Goal: Information Seeking & Learning: Learn about a topic

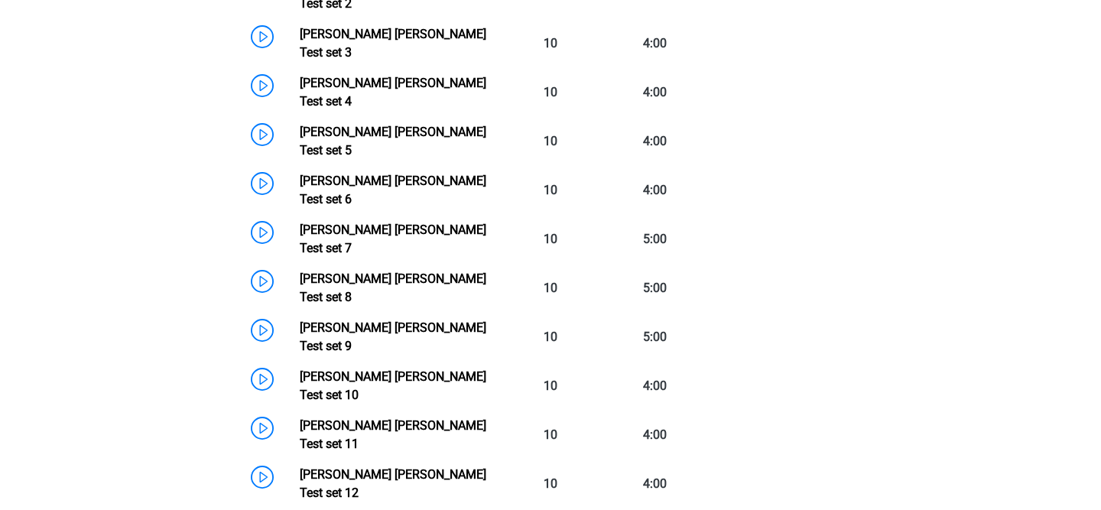
scroll to position [1165, 0]
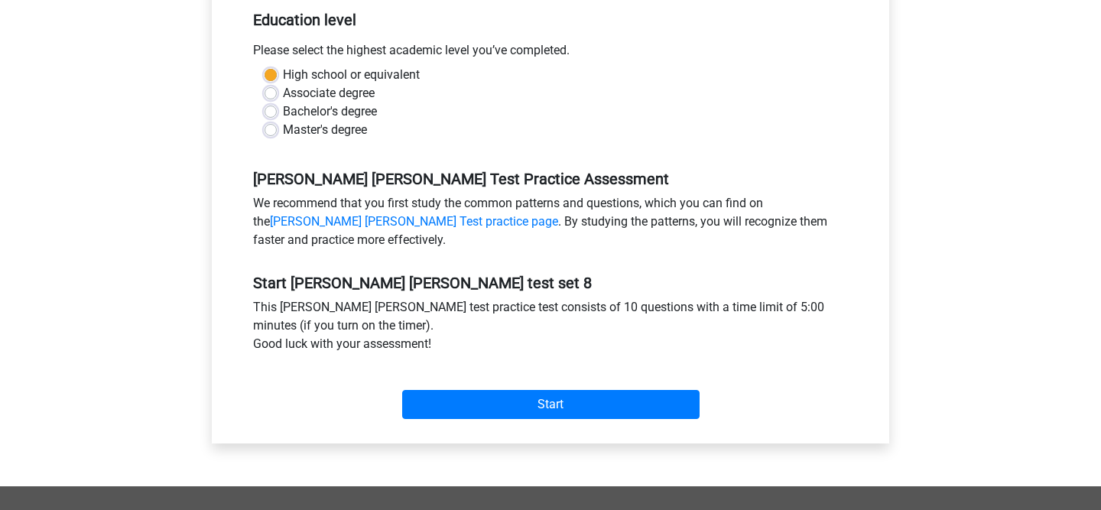
scroll to position [323, 0]
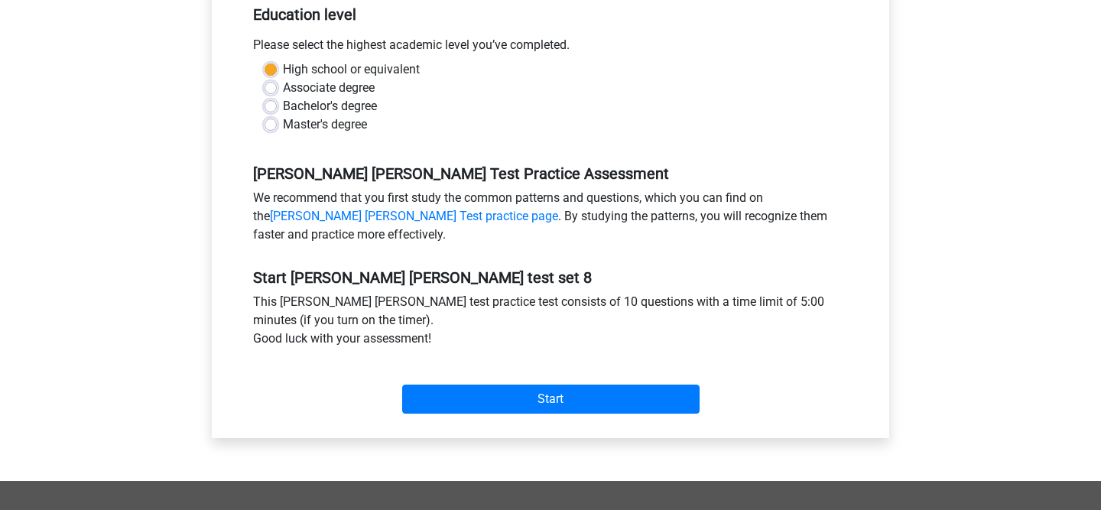
click at [567, 382] on div "Start" at bounding box center [551, 387] width 618 height 54
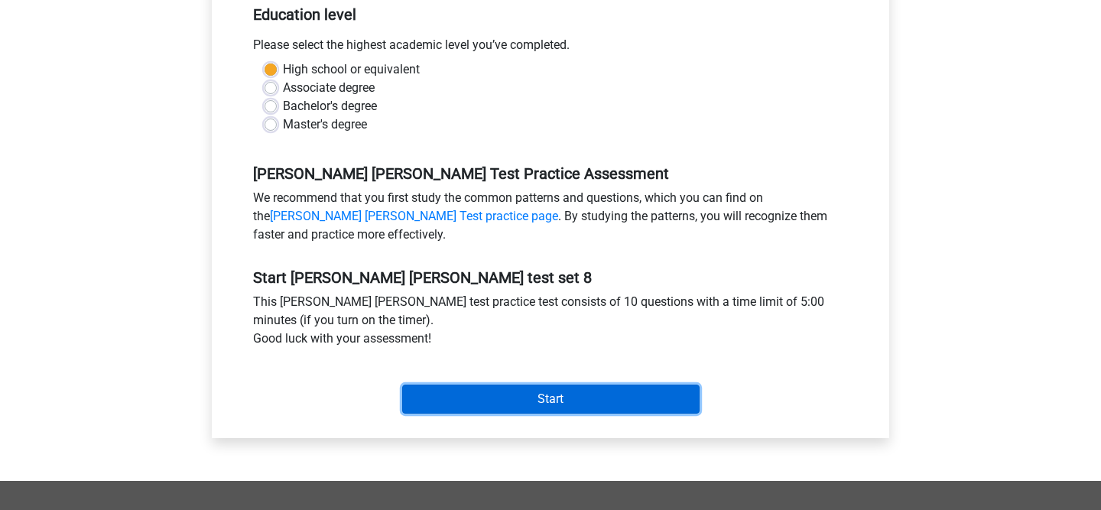
click at [533, 398] on input "Start" at bounding box center [550, 399] width 297 height 29
click at [480, 395] on input "Start" at bounding box center [550, 399] width 297 height 29
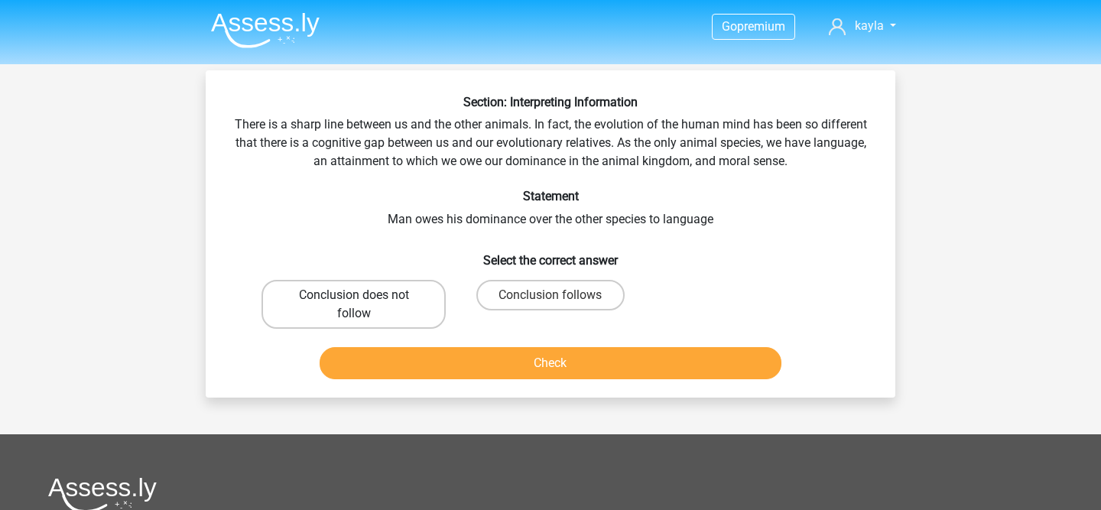
click at [423, 323] on label "Conclusion does not follow" at bounding box center [353, 304] width 184 height 49
click at [364, 305] on input "Conclusion does not follow" at bounding box center [359, 300] width 10 height 10
radio input "true"
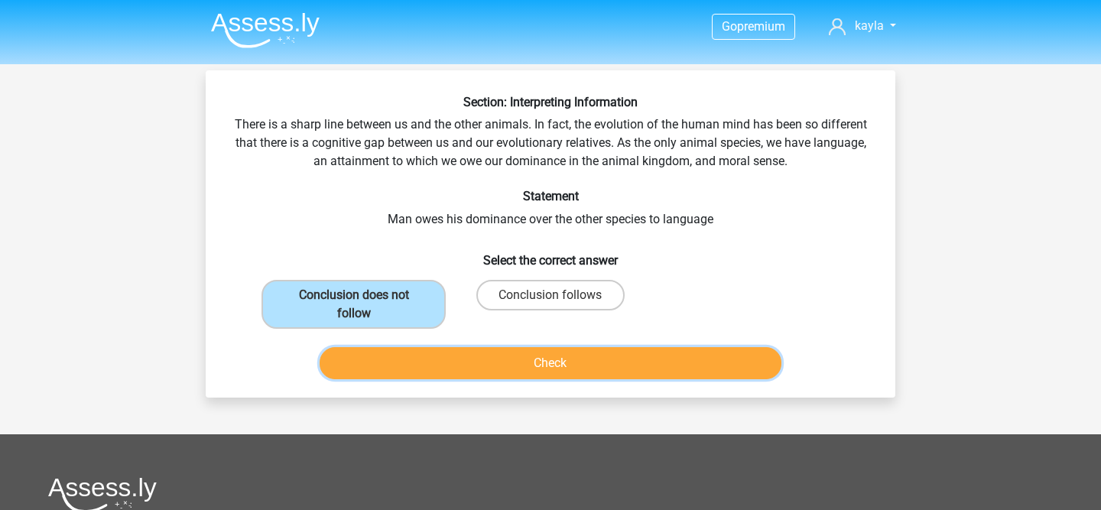
click at [452, 362] on button "Check" at bounding box center [551, 363] width 463 height 32
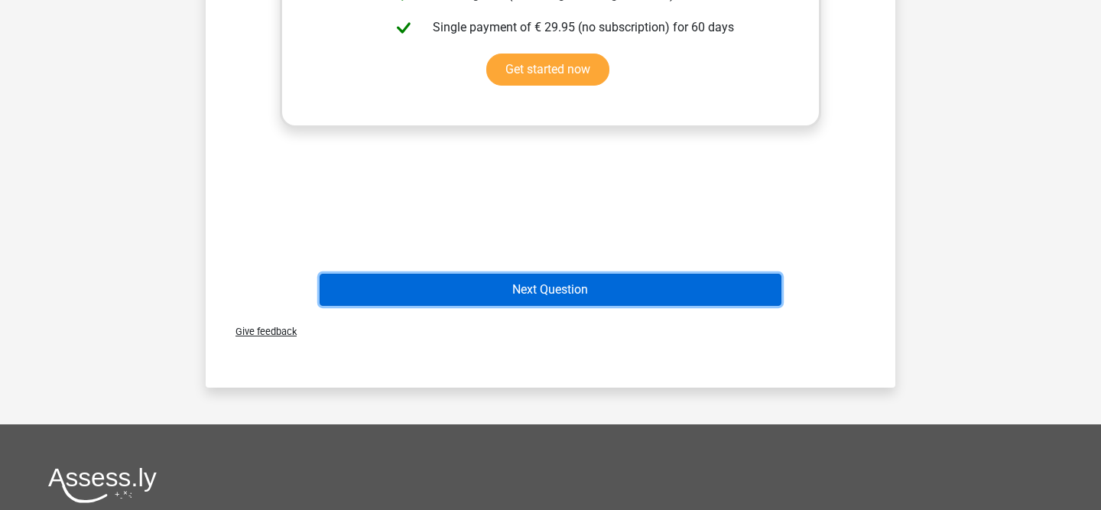
click at [529, 294] on button "Next Question" at bounding box center [551, 290] width 463 height 32
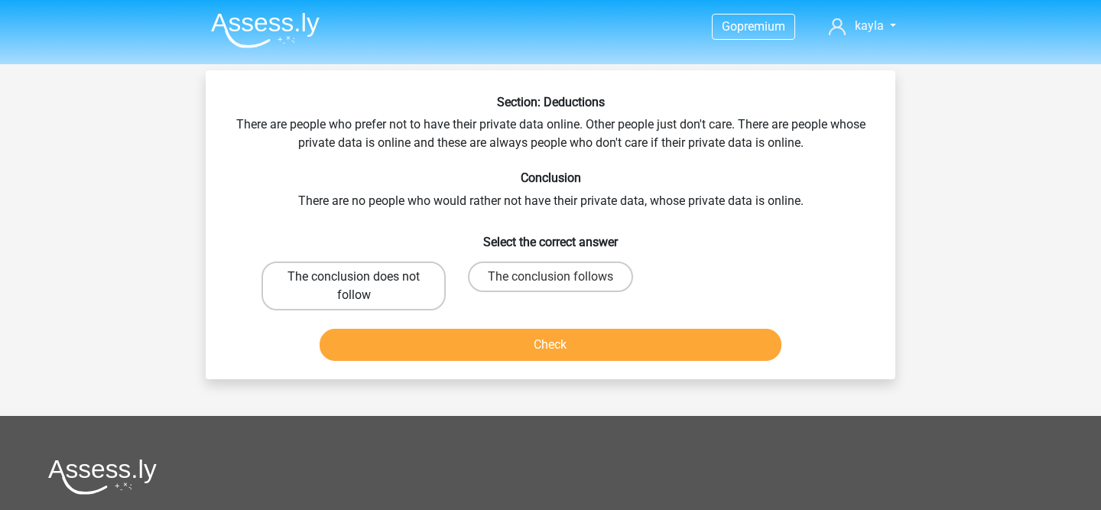
click at [294, 274] on label "The conclusion does not follow" at bounding box center [353, 285] width 184 height 49
click at [354, 277] on input "The conclusion does not follow" at bounding box center [359, 282] width 10 height 10
radio input "true"
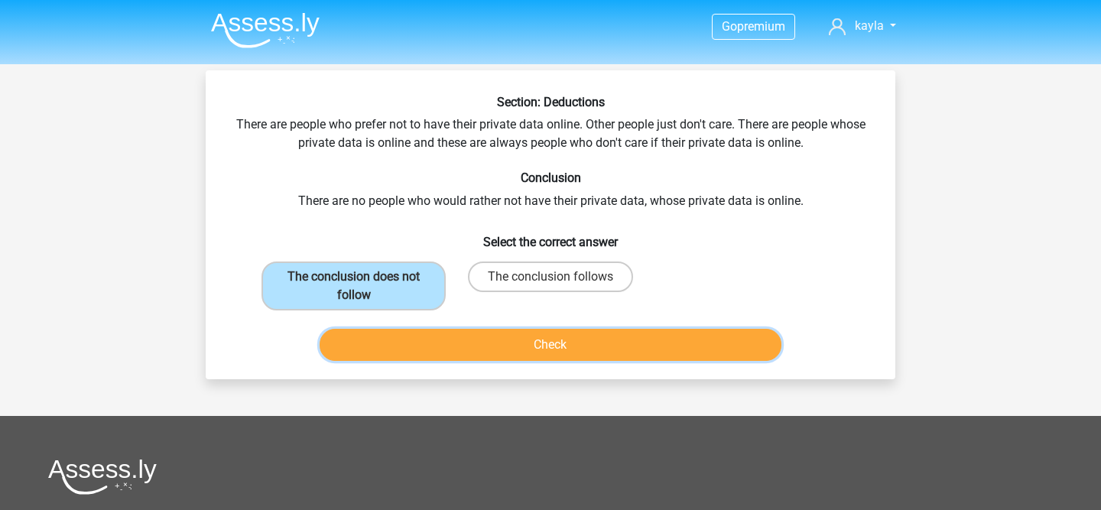
click at [387, 331] on button "Check" at bounding box center [551, 345] width 463 height 32
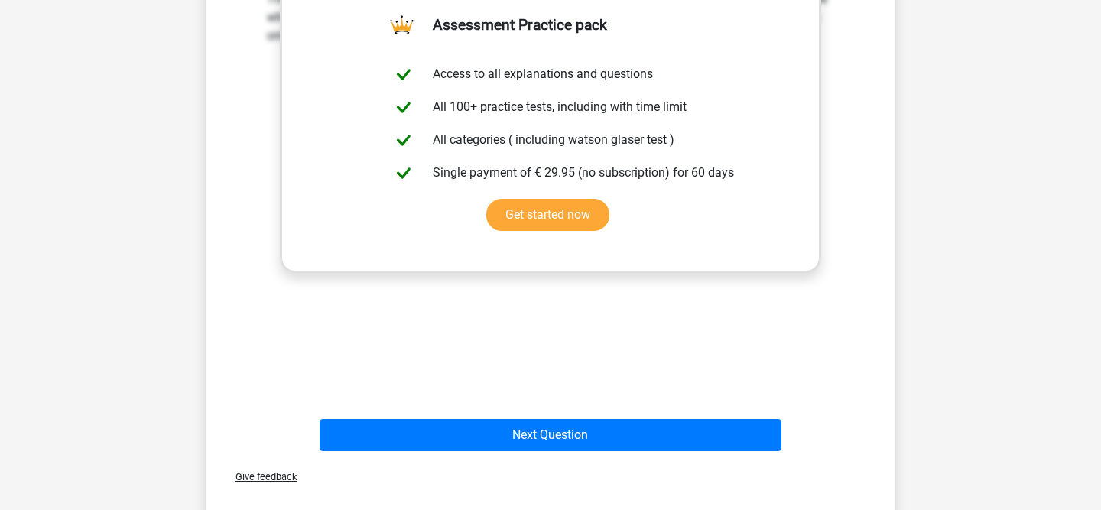
scroll to position [452, 0]
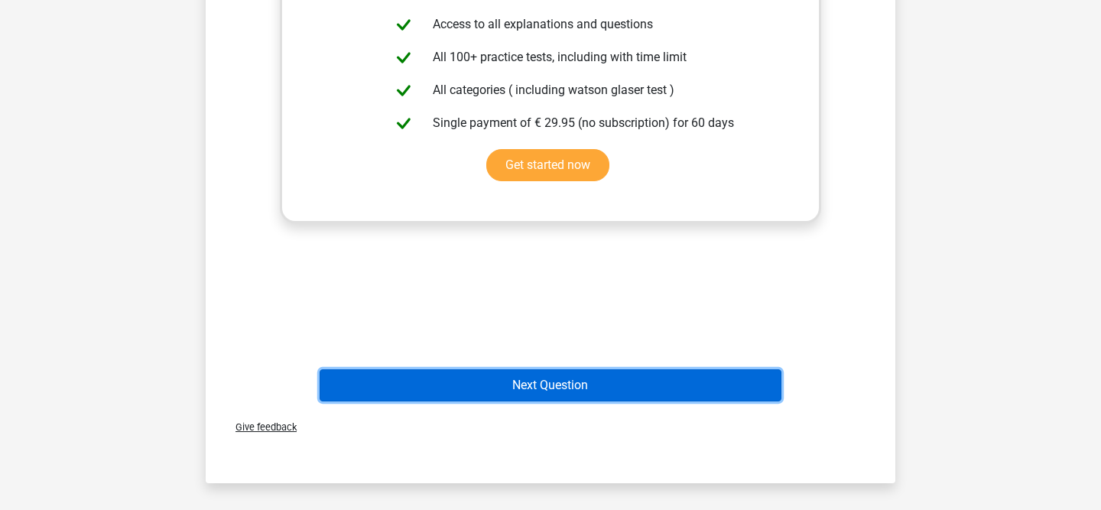
click at [551, 378] on button "Next Question" at bounding box center [551, 385] width 463 height 32
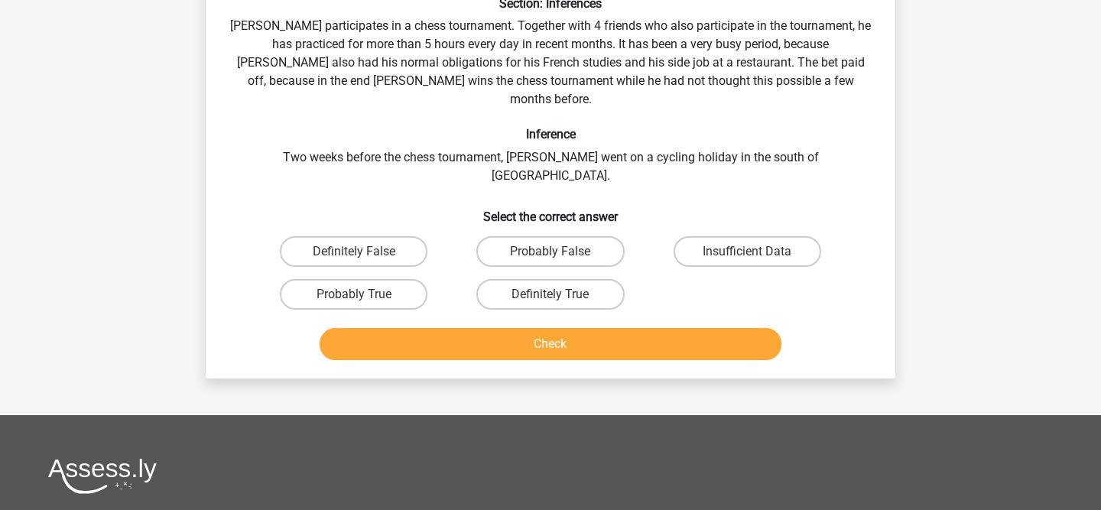
scroll to position [70, 0]
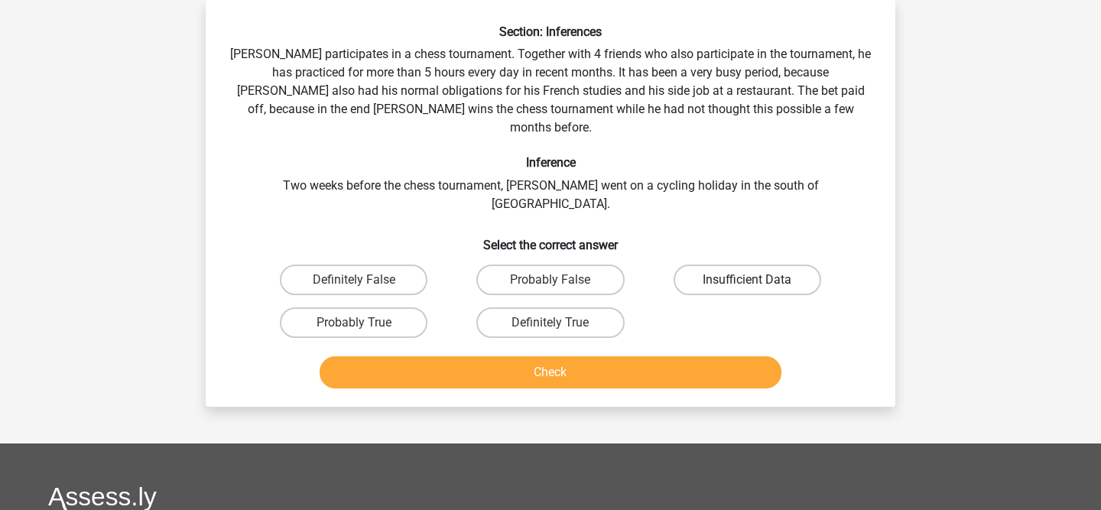
click at [759, 265] on label "Insufficient Data" at bounding box center [748, 280] width 148 height 31
click at [757, 280] on input "Insufficient Data" at bounding box center [752, 285] width 10 height 10
radio input "true"
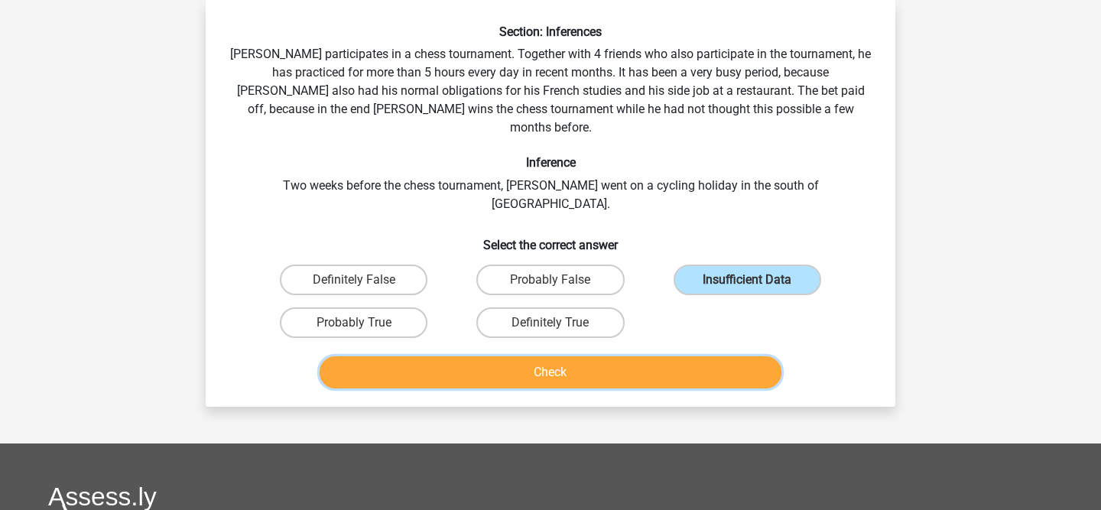
click at [694, 356] on button "Check" at bounding box center [551, 372] width 463 height 32
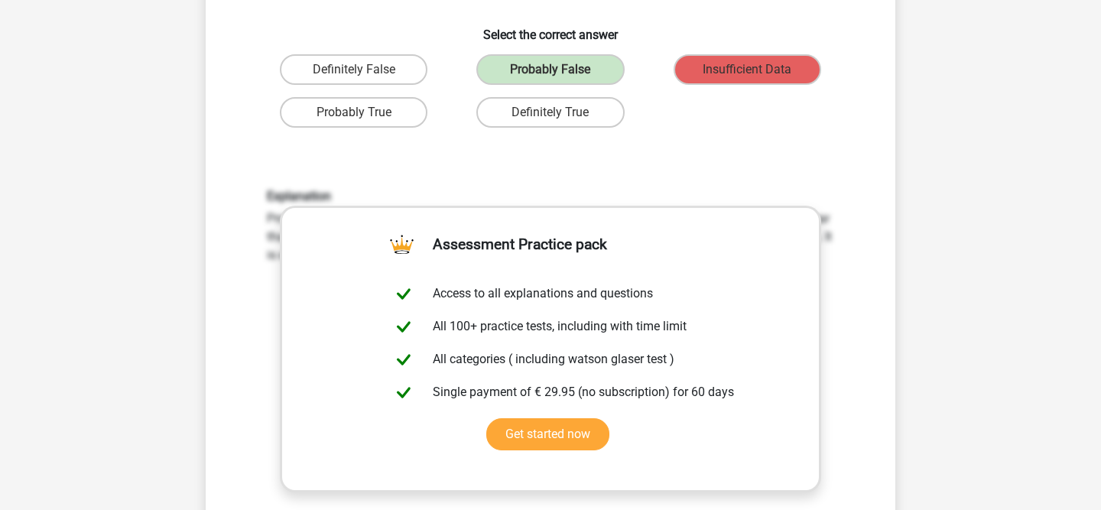
scroll to position [752, 0]
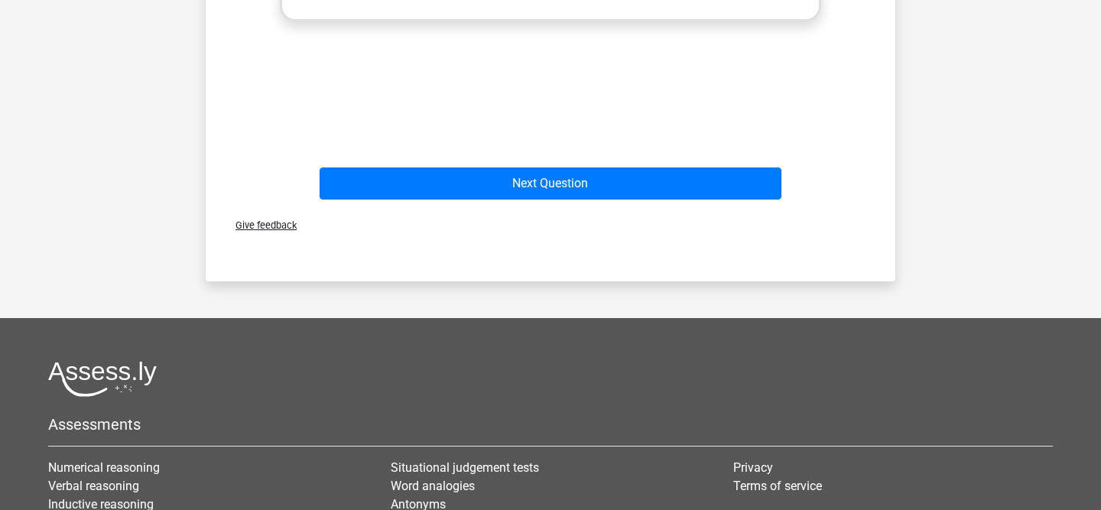
click at [583, 167] on div "Next Question" at bounding box center [550, 186] width 590 height 38
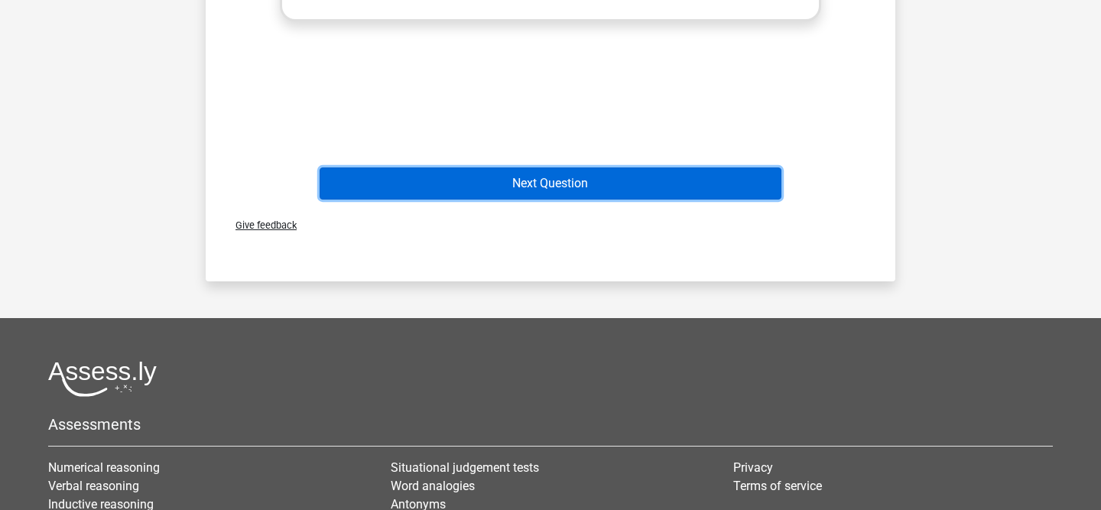
click at [573, 167] on button "Next Question" at bounding box center [551, 183] width 463 height 32
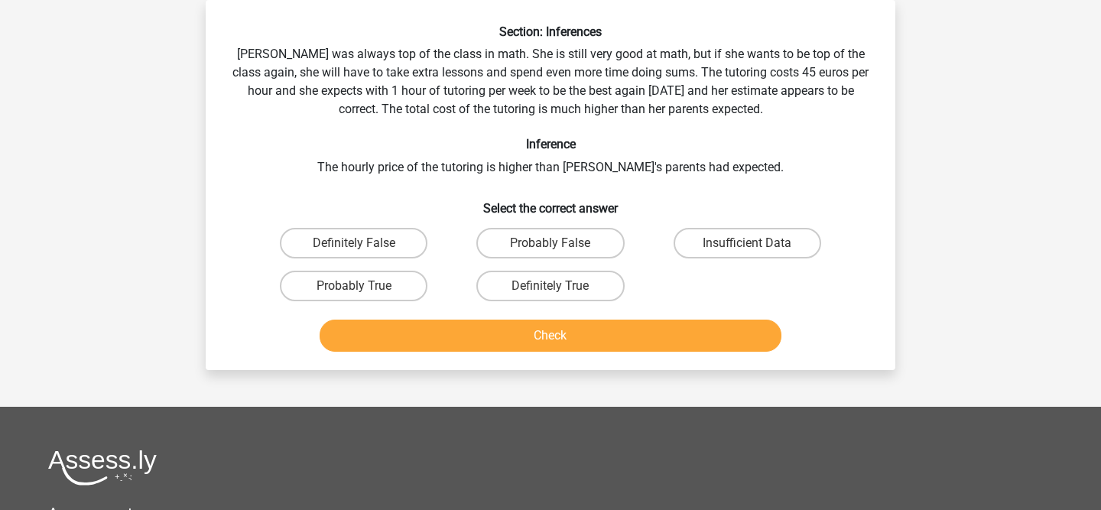
scroll to position [0, 0]
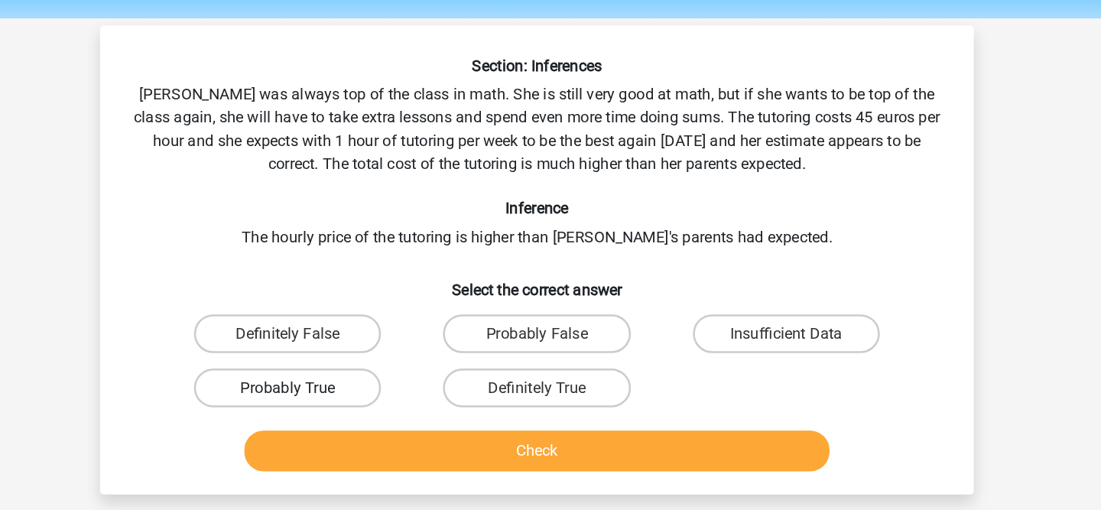
click at [411, 366] on label "Probably True" at bounding box center [354, 356] width 148 height 31
click at [364, 366] on input "Probably True" at bounding box center [359, 361] width 10 height 10
radio input "true"
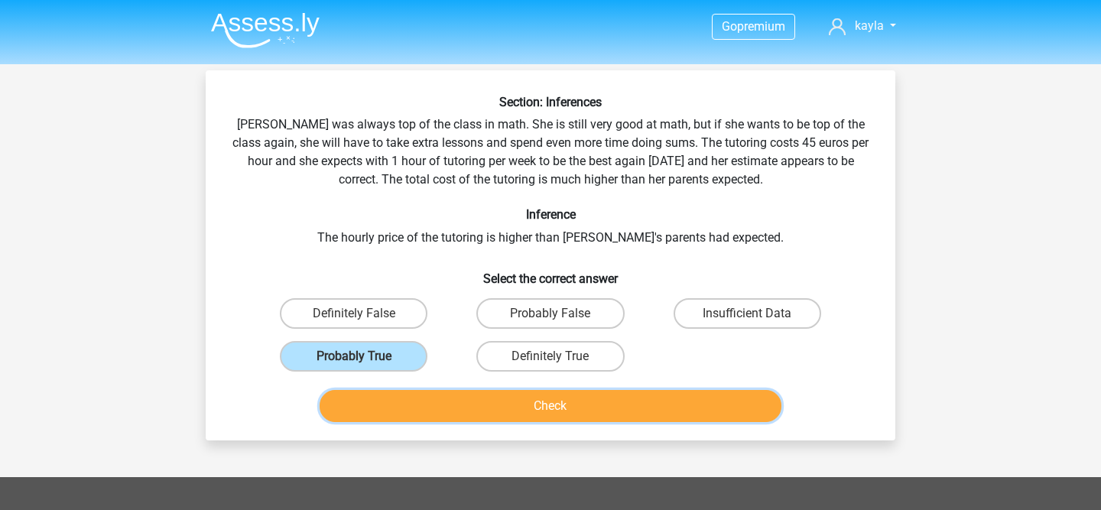
click at [528, 401] on button "Check" at bounding box center [551, 406] width 463 height 32
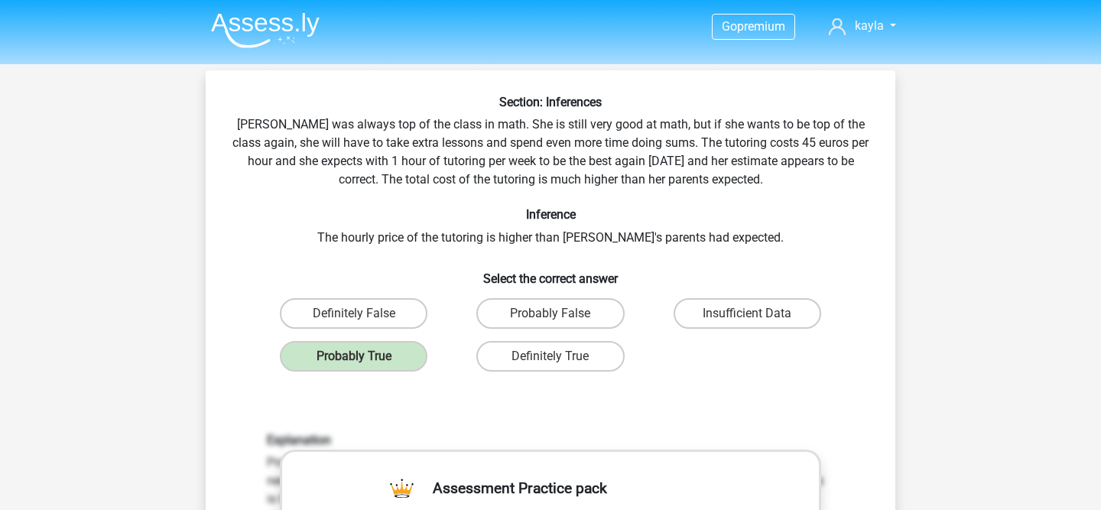
scroll to position [416, 0]
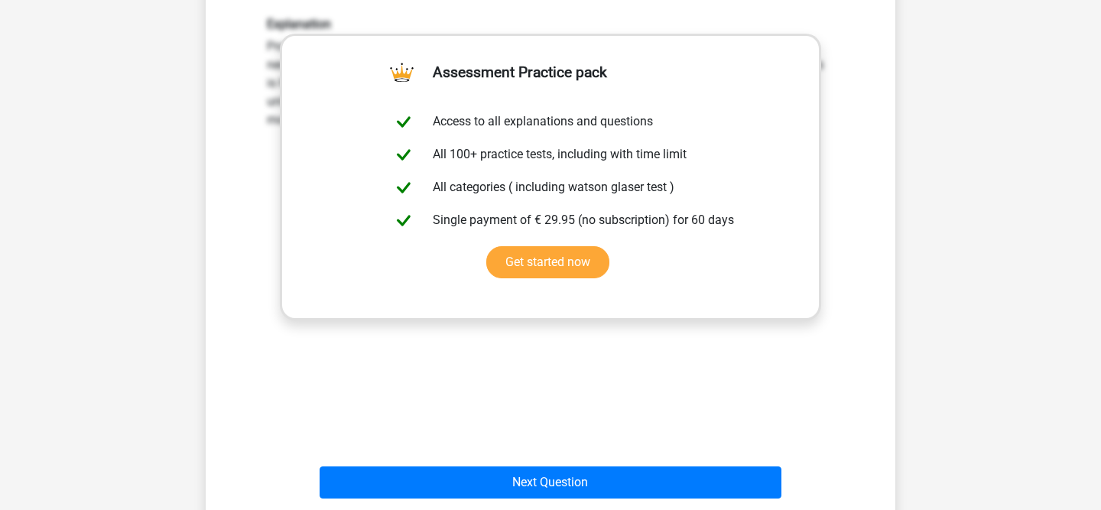
click at [508, 456] on div "Next Question" at bounding box center [550, 479] width 641 height 50
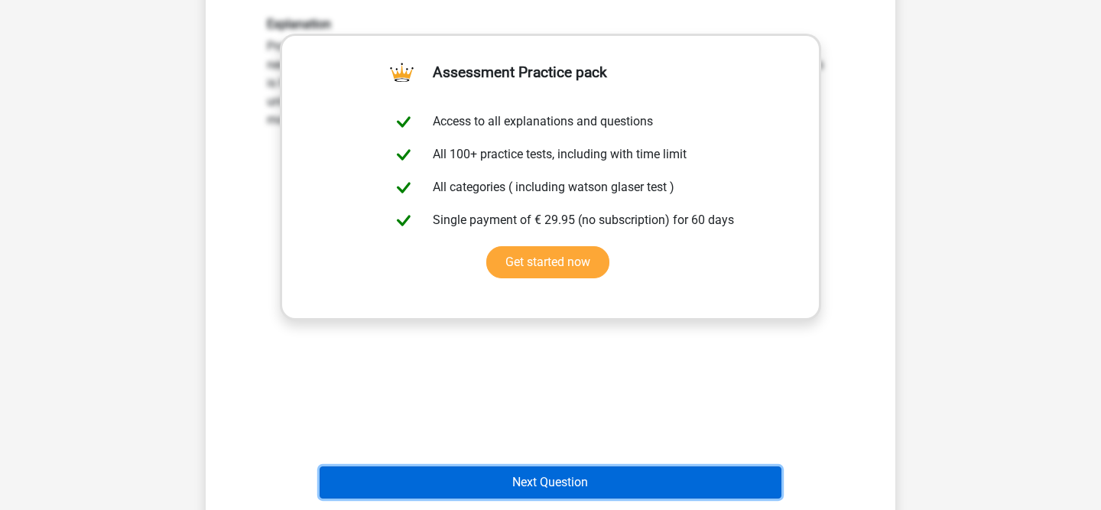
click at [495, 470] on button "Next Question" at bounding box center [551, 482] width 463 height 32
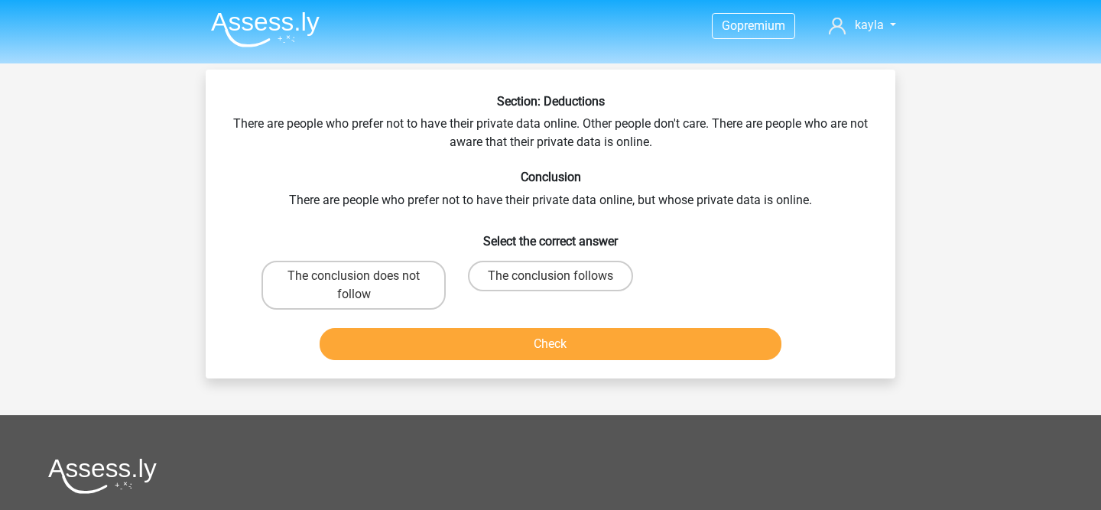
scroll to position [0, 0]
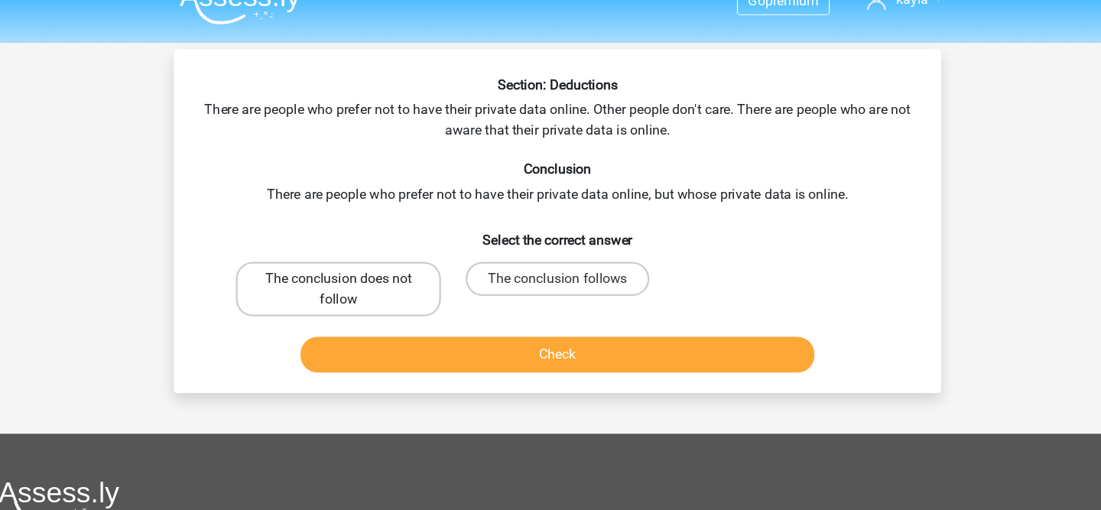
click at [431, 281] on label "The conclusion does not follow" at bounding box center [353, 285] width 184 height 49
click at [364, 281] on input "The conclusion does not follow" at bounding box center [359, 282] width 10 height 10
radio input "true"
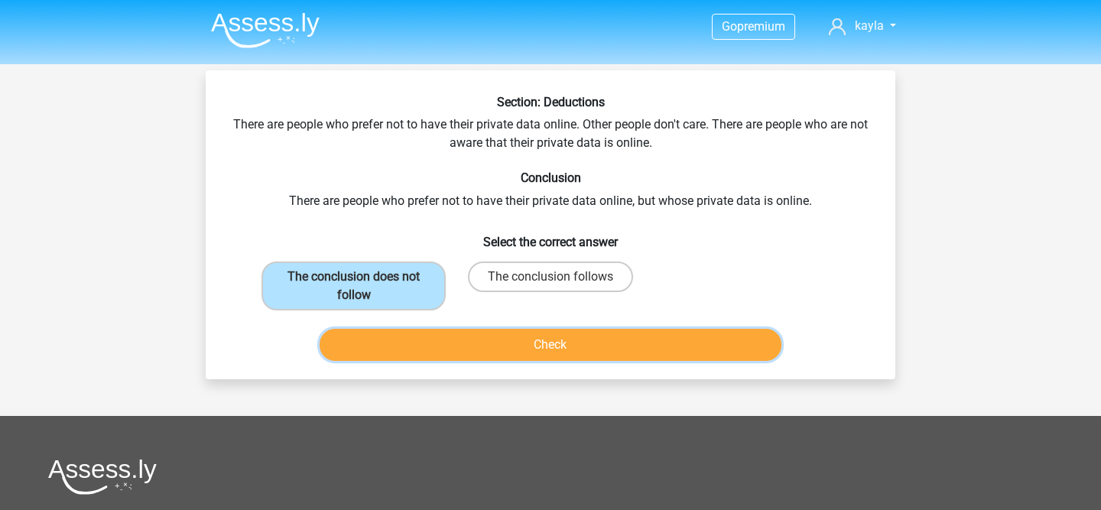
click at [653, 341] on button "Check" at bounding box center [551, 345] width 463 height 32
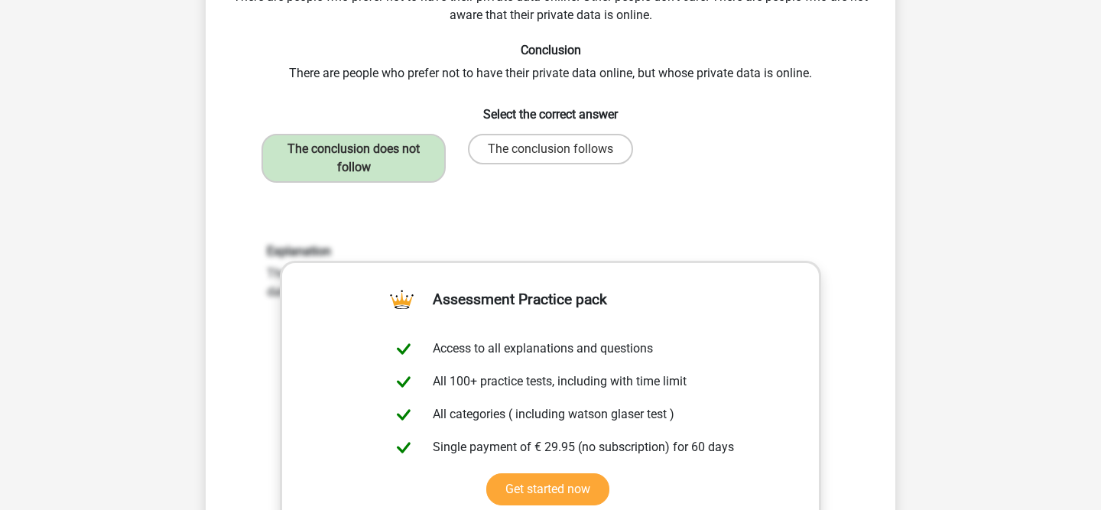
scroll to position [351, 0]
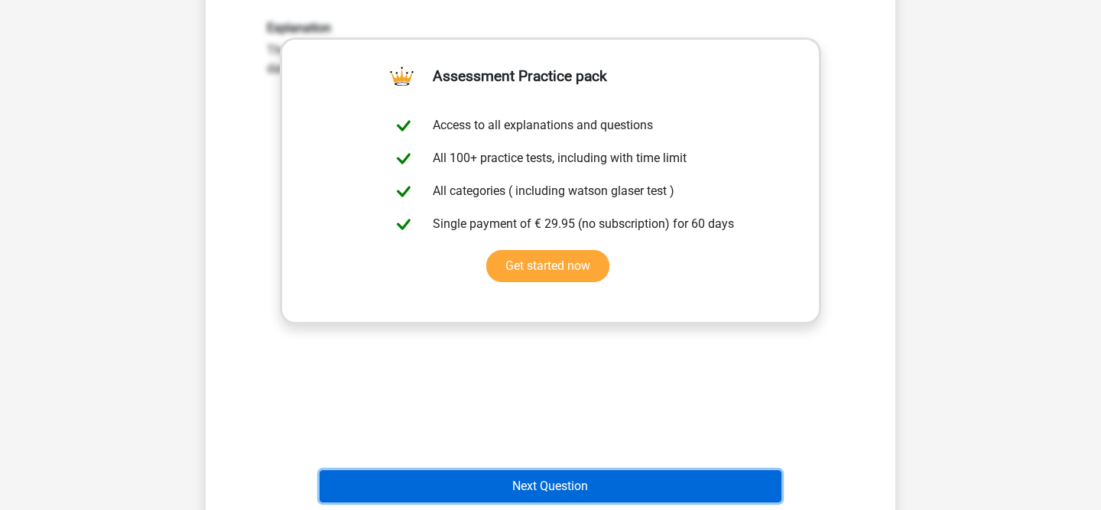
click at [474, 476] on button "Next Question" at bounding box center [551, 486] width 463 height 32
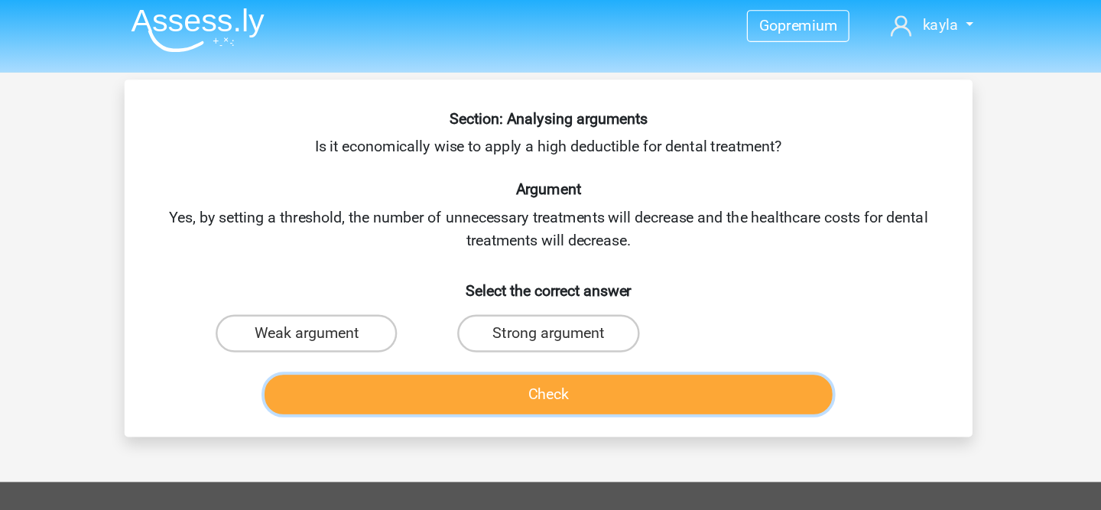
scroll to position [5, 0]
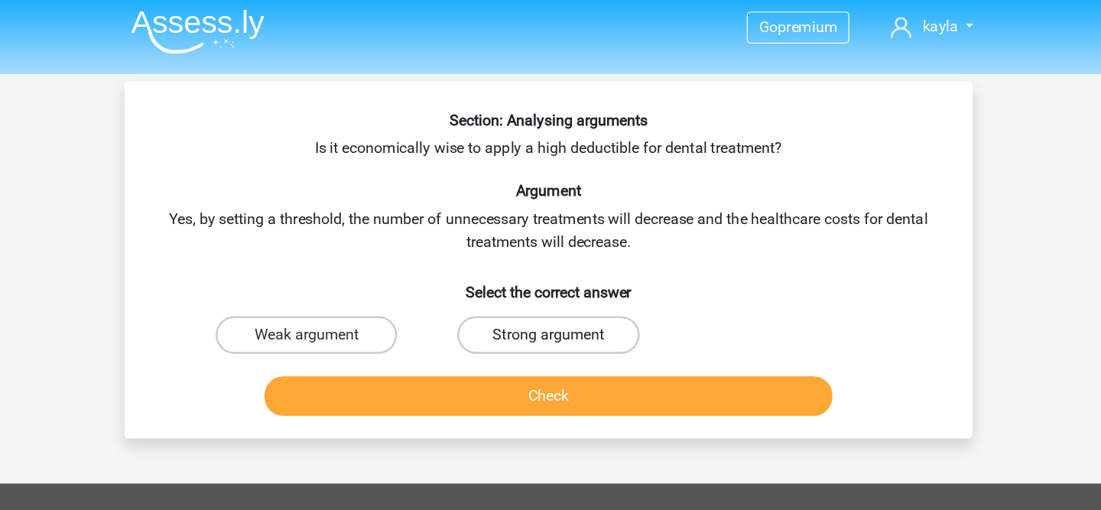
click at [501, 272] on label "Strong argument" at bounding box center [550, 272] width 148 height 31
click at [551, 272] on input "Strong argument" at bounding box center [556, 277] width 10 height 10
radio input "true"
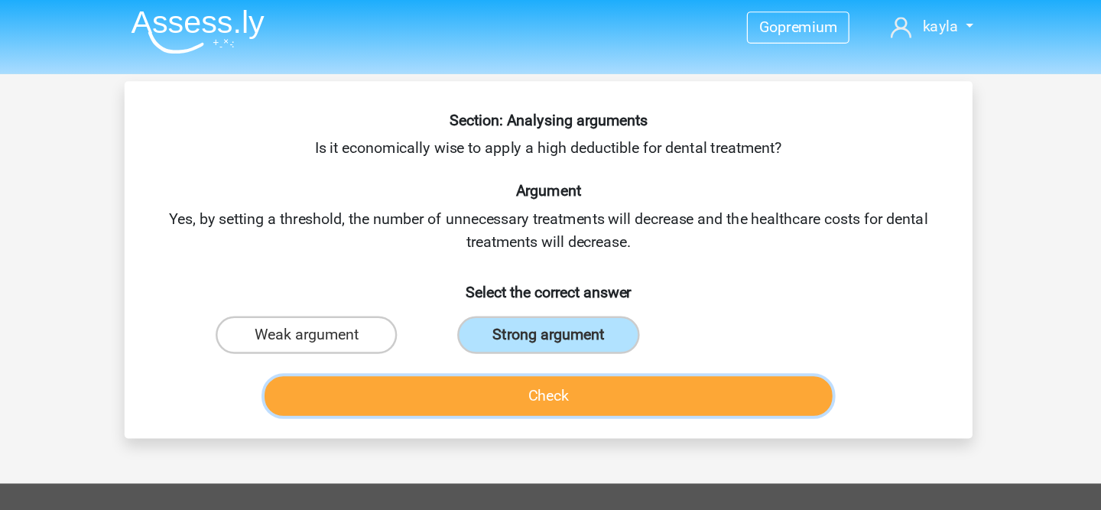
click at [487, 310] on button "Check" at bounding box center [551, 322] width 463 height 32
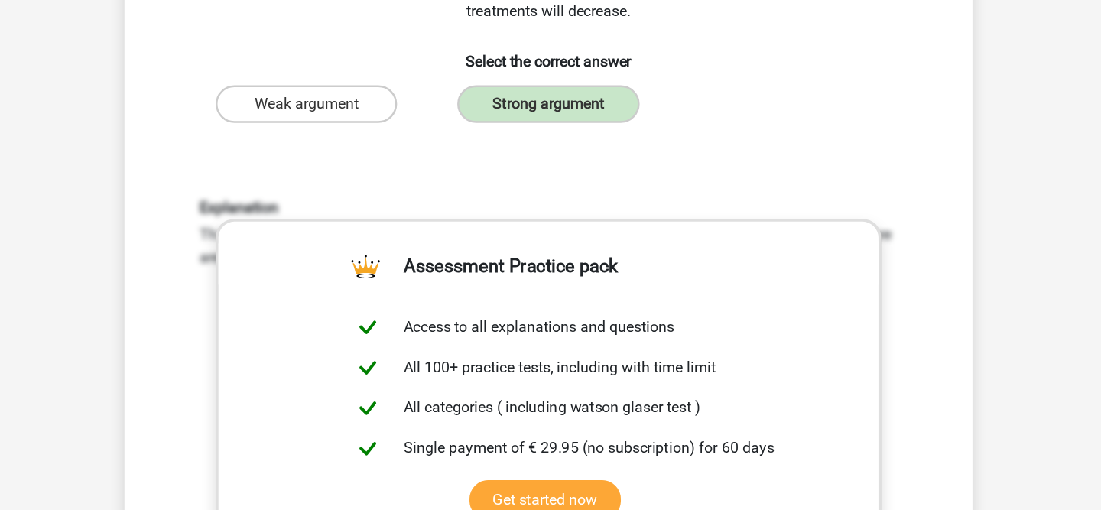
scroll to position [329, 0]
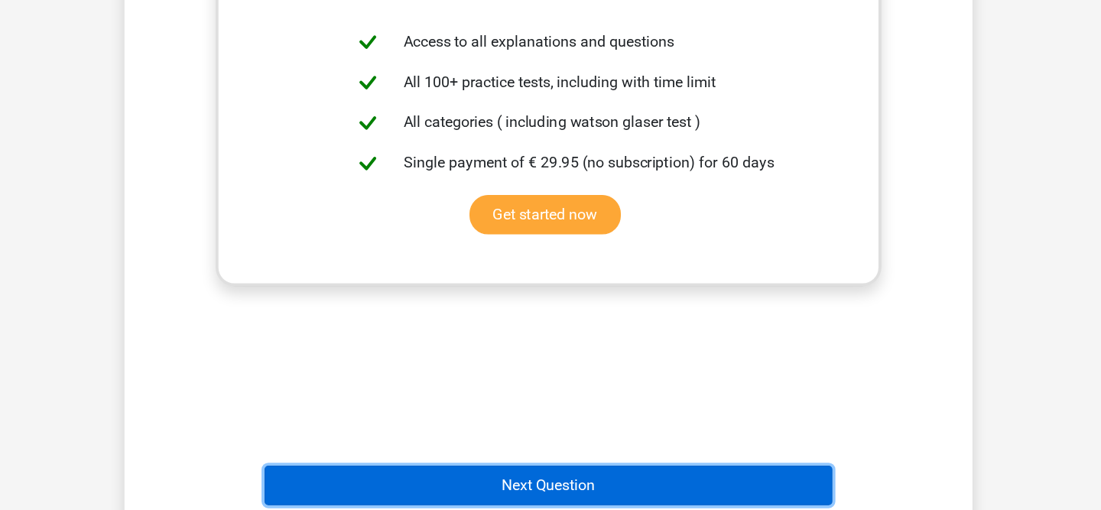
click at [483, 479] on button "Next Question" at bounding box center [551, 490] width 463 height 32
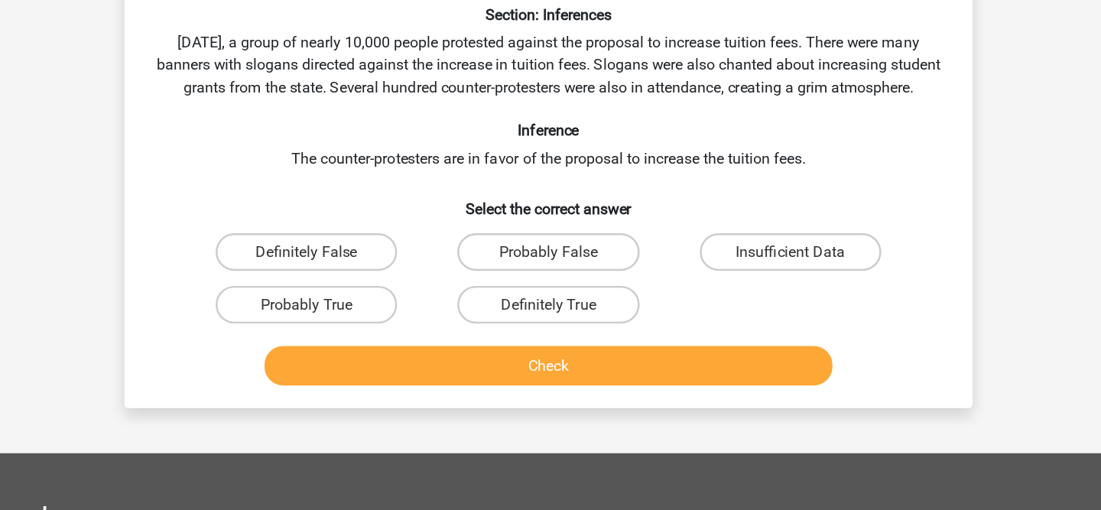
scroll to position [70, 0]
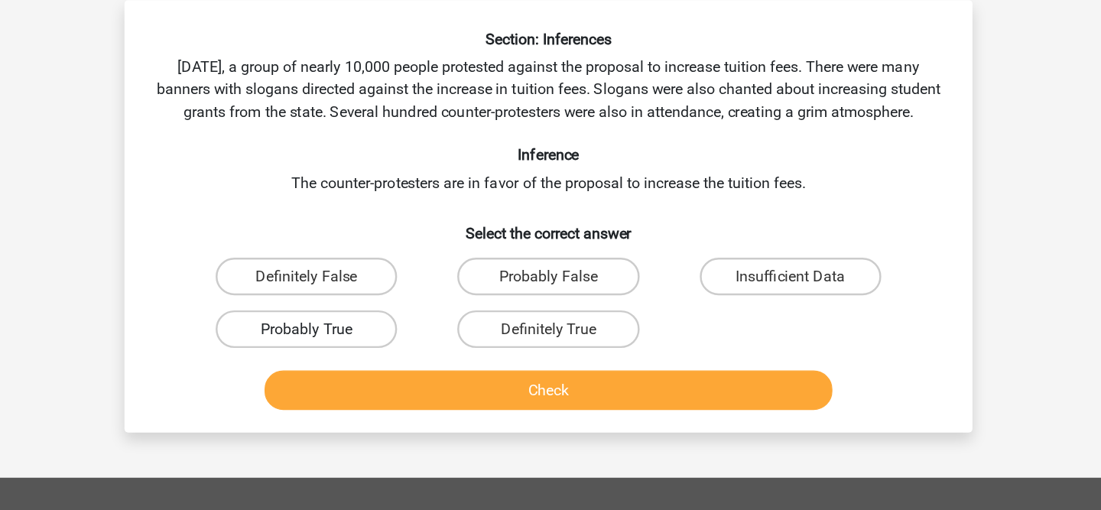
click at [369, 281] on label "Probably True" at bounding box center [354, 267] width 148 height 31
click at [364, 278] on input "Probably True" at bounding box center [359, 273] width 10 height 10
radio input "true"
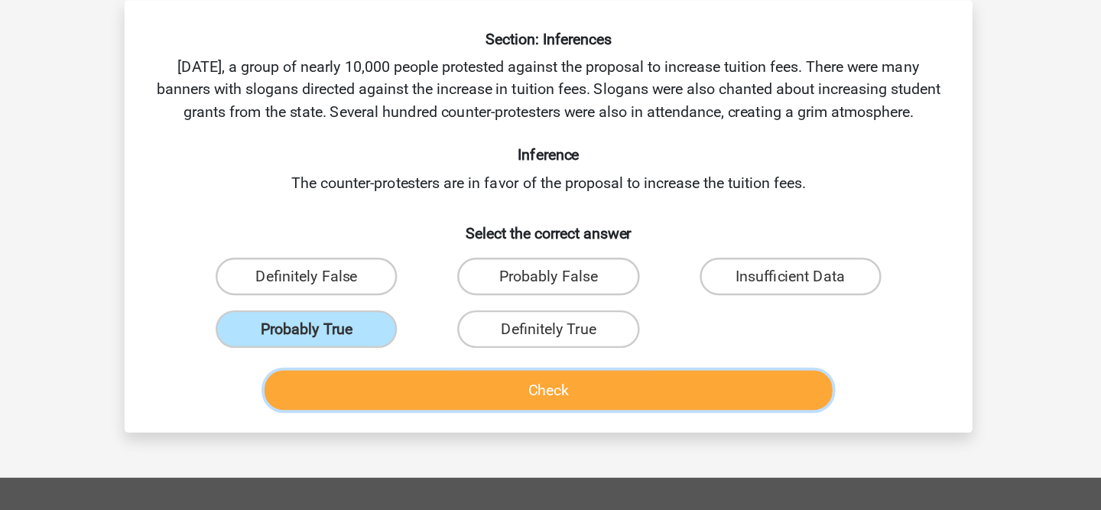
click at [483, 333] on button "Check" at bounding box center [551, 317] width 463 height 32
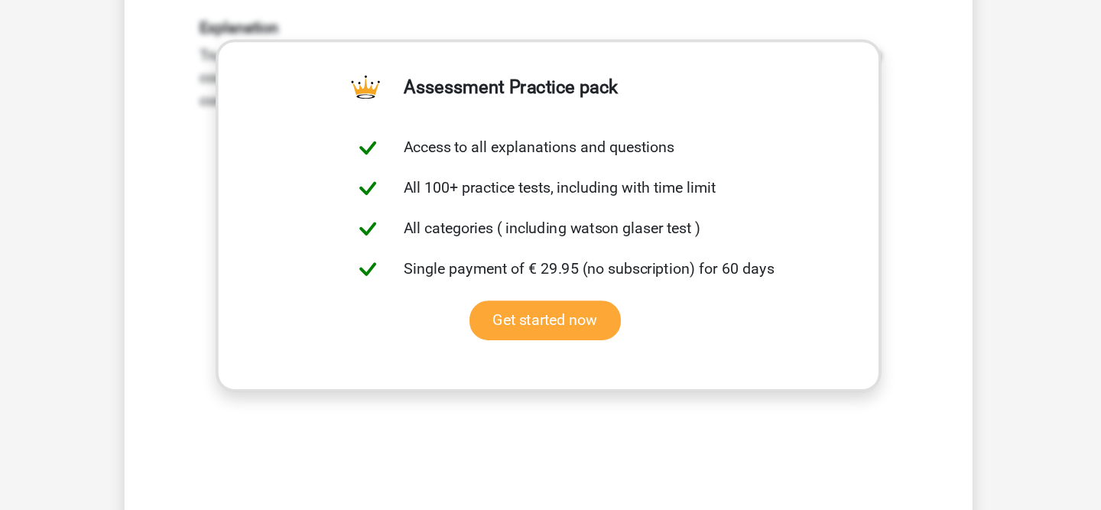
scroll to position [714, 0]
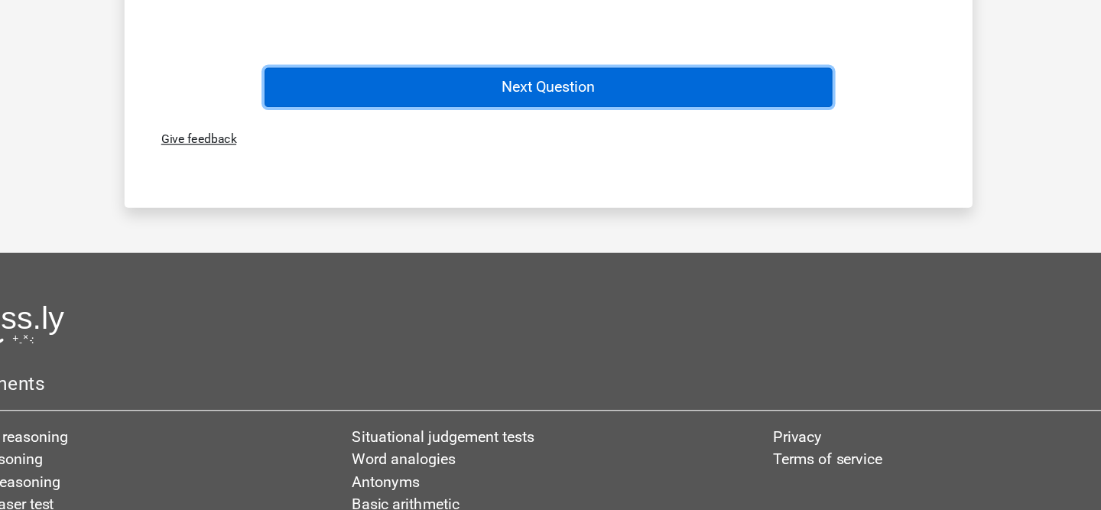
click at [569, 182] on button "Next Question" at bounding box center [551, 166] width 463 height 32
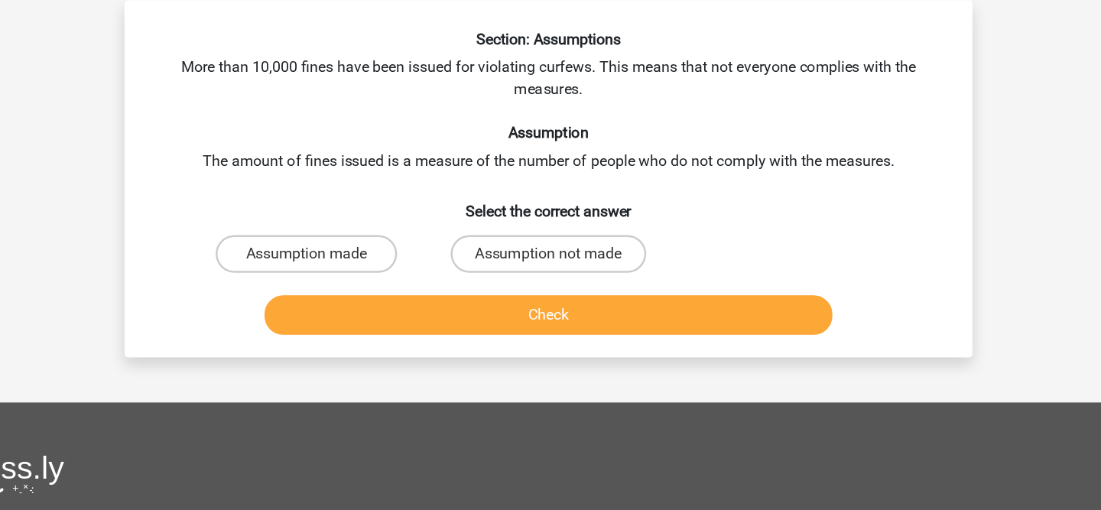
scroll to position [3, 0]
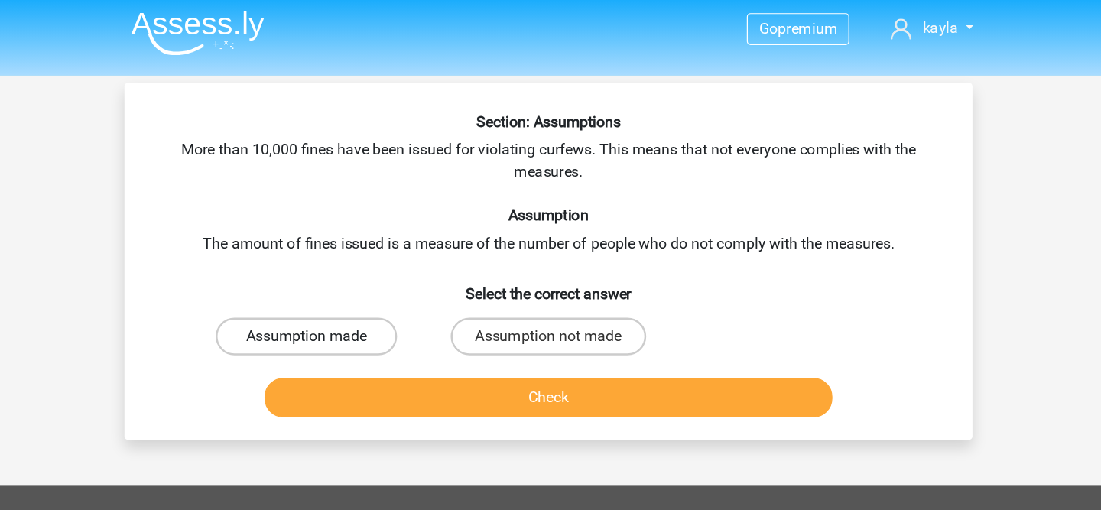
click at [367, 264] on label "Assumption made" at bounding box center [354, 273] width 148 height 31
click at [364, 274] on input "Assumption made" at bounding box center [359, 279] width 10 height 10
radio input "true"
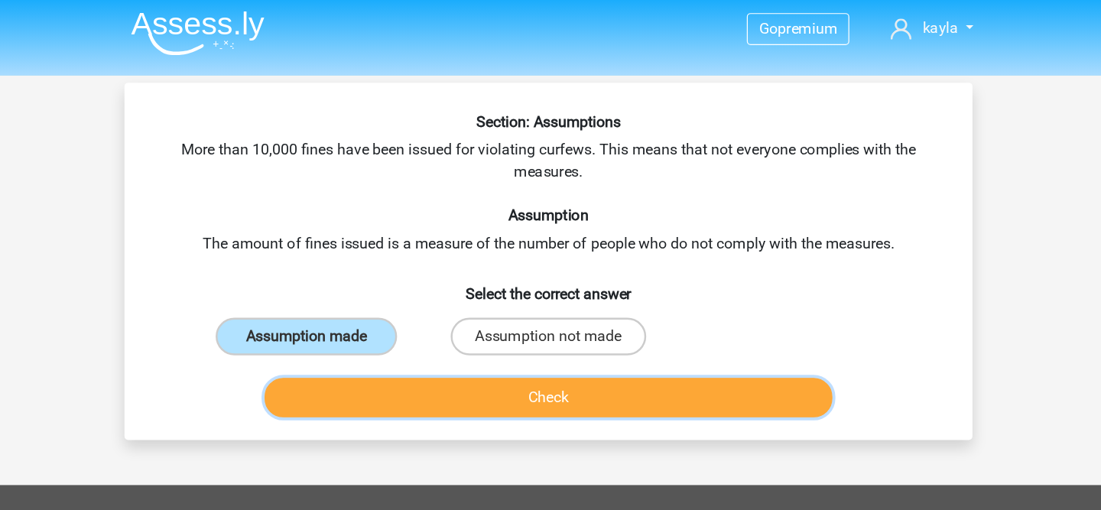
click at [388, 327] on button "Check" at bounding box center [551, 323] width 463 height 32
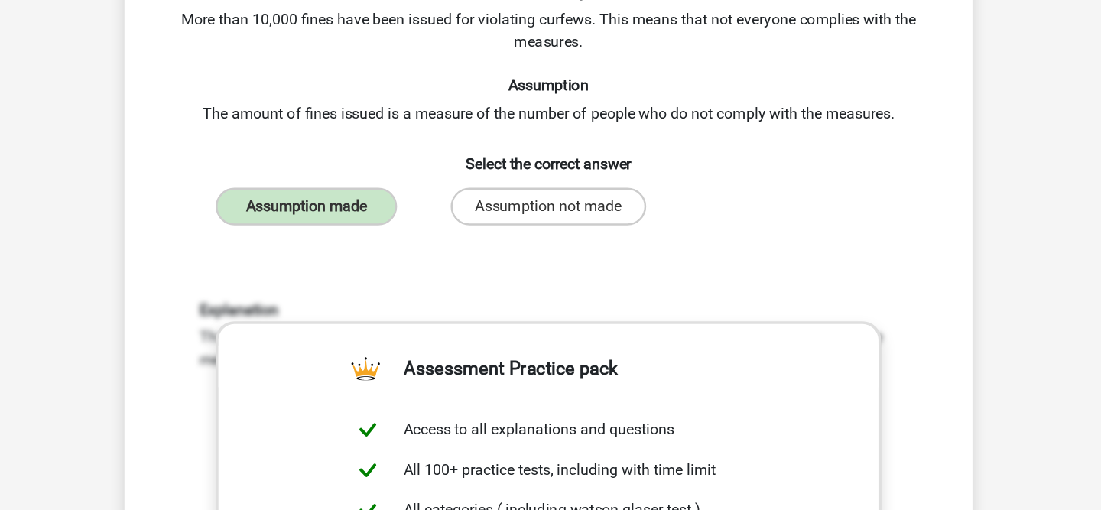
scroll to position [453, 0]
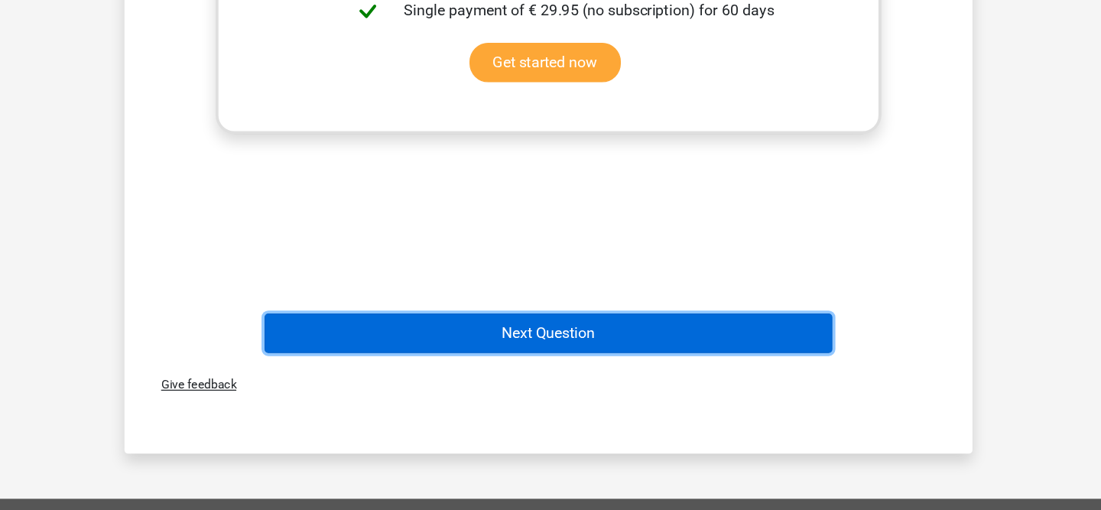
click at [492, 369] on button "Next Question" at bounding box center [551, 366] width 463 height 32
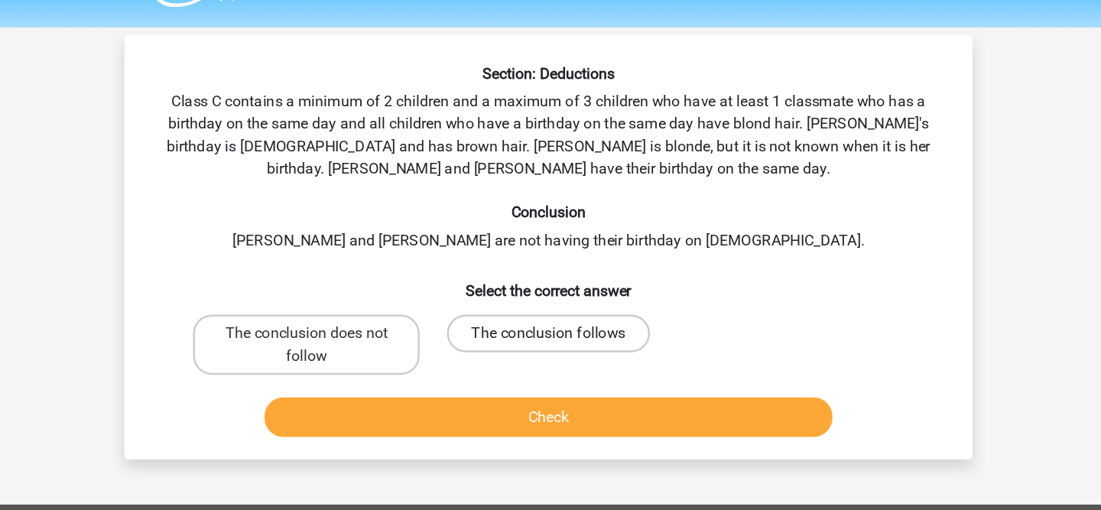
scroll to position [37, 0]
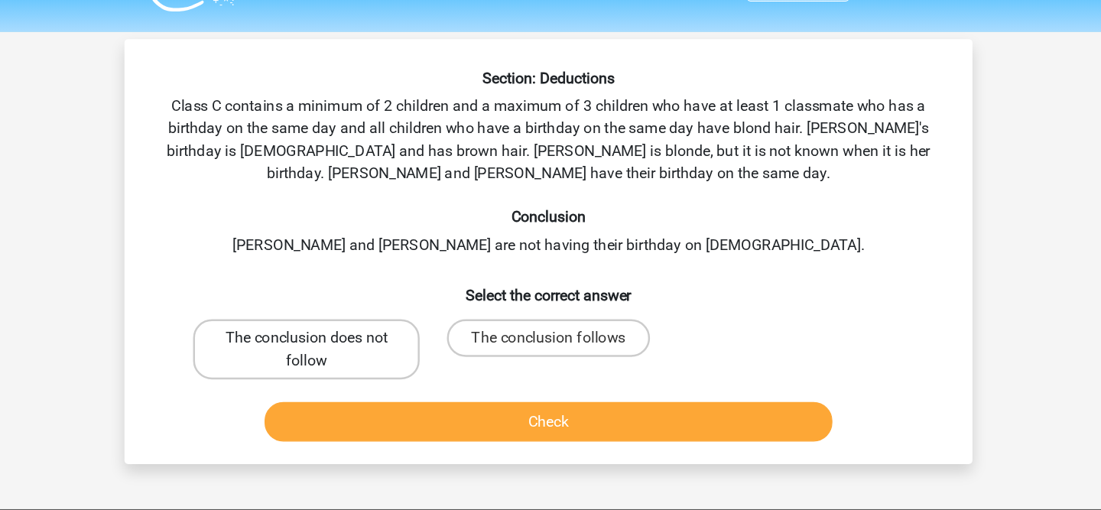
click at [405, 283] on label "The conclusion does not follow" at bounding box center [353, 285] width 184 height 49
click at [364, 283] on input "The conclusion does not follow" at bounding box center [359, 281] width 10 height 10
radio input "true"
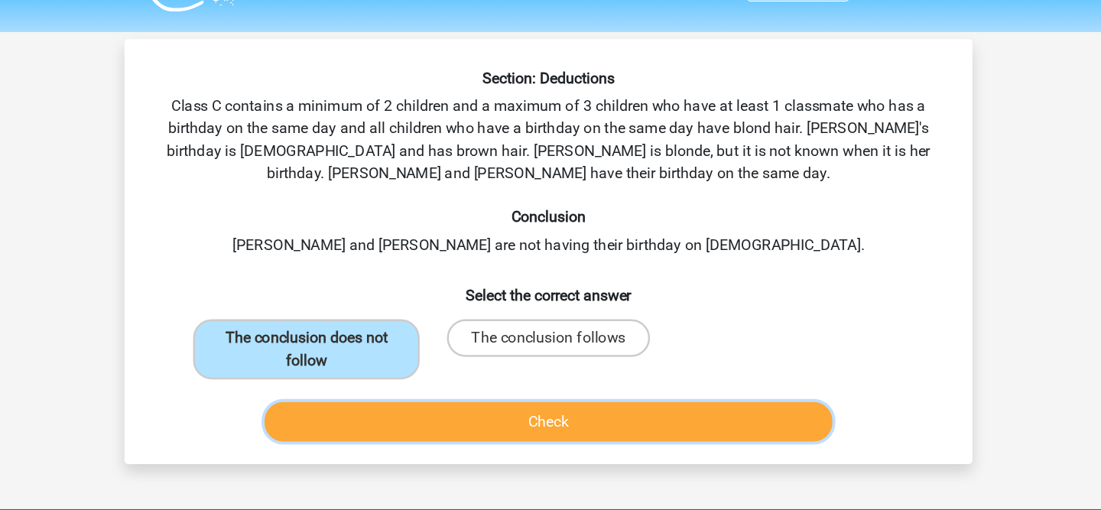
click at [433, 352] on button "Check" at bounding box center [551, 344] width 463 height 32
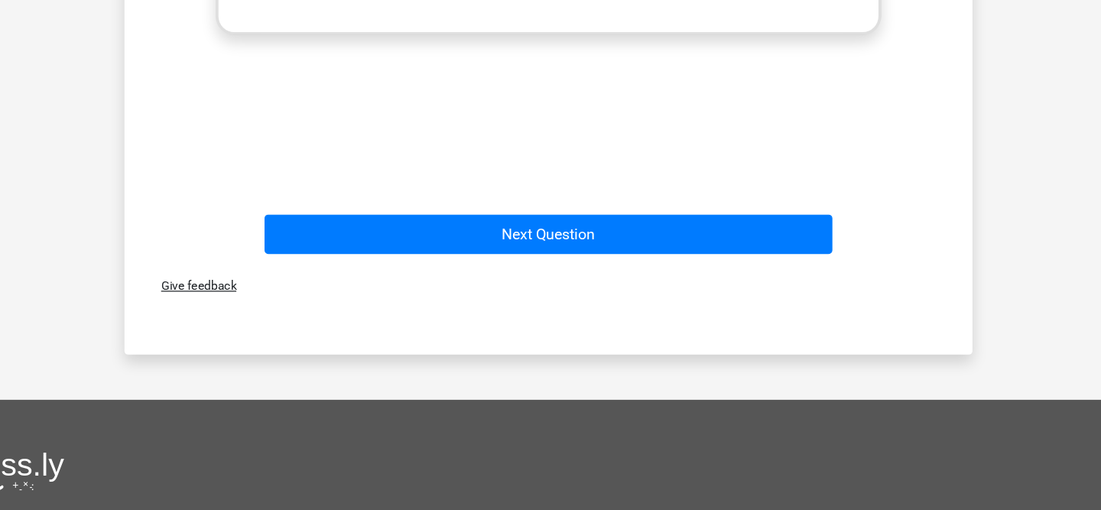
scroll to position [687, 0]
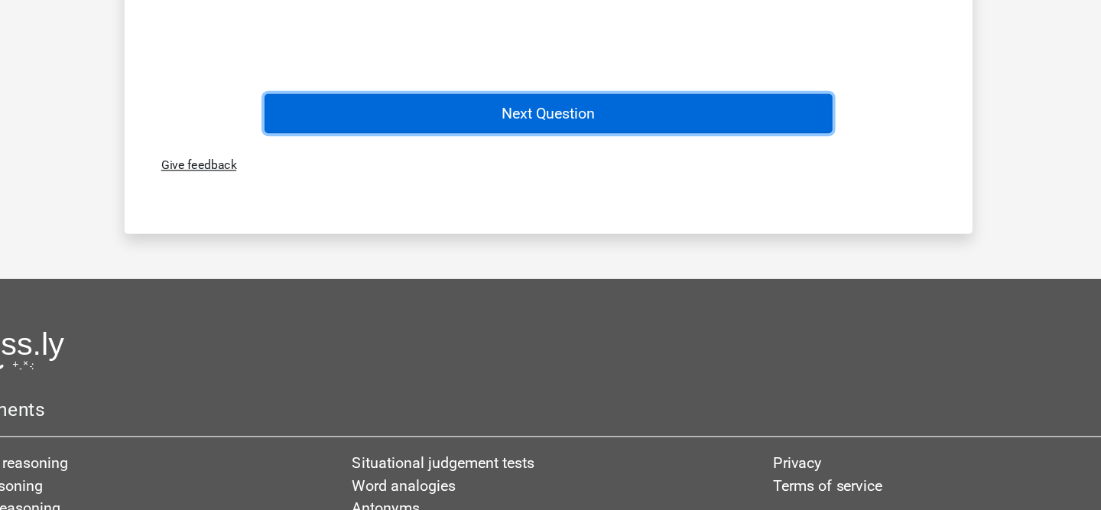
click at [542, 183] on button "Next Question" at bounding box center [551, 187] width 463 height 32
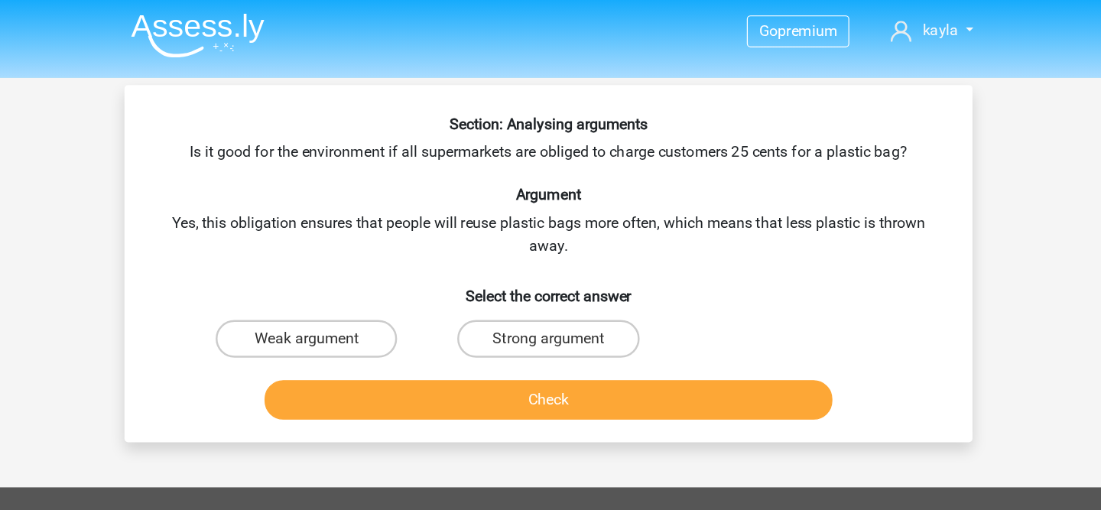
scroll to position [0, 0]
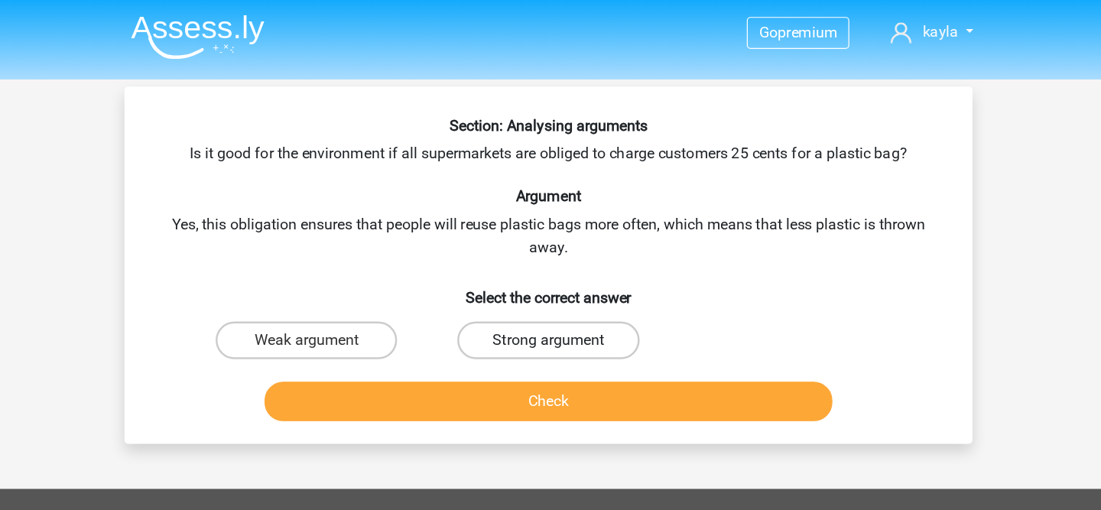
click at [512, 279] on label "Strong argument" at bounding box center [550, 276] width 148 height 31
click at [551, 279] on input "Strong argument" at bounding box center [556, 282] width 10 height 10
radio input "true"
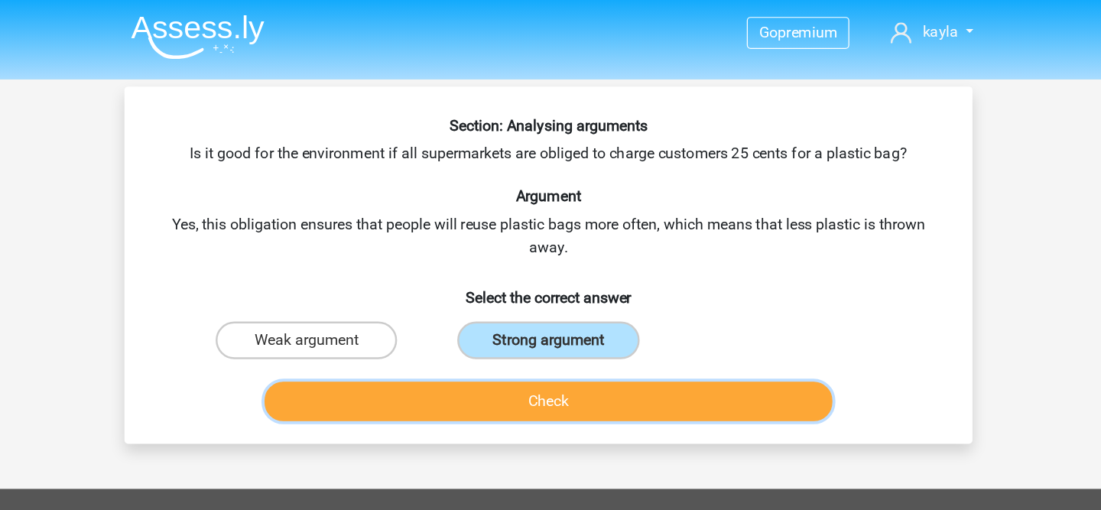
click at [505, 339] on button "Check" at bounding box center [551, 326] width 463 height 32
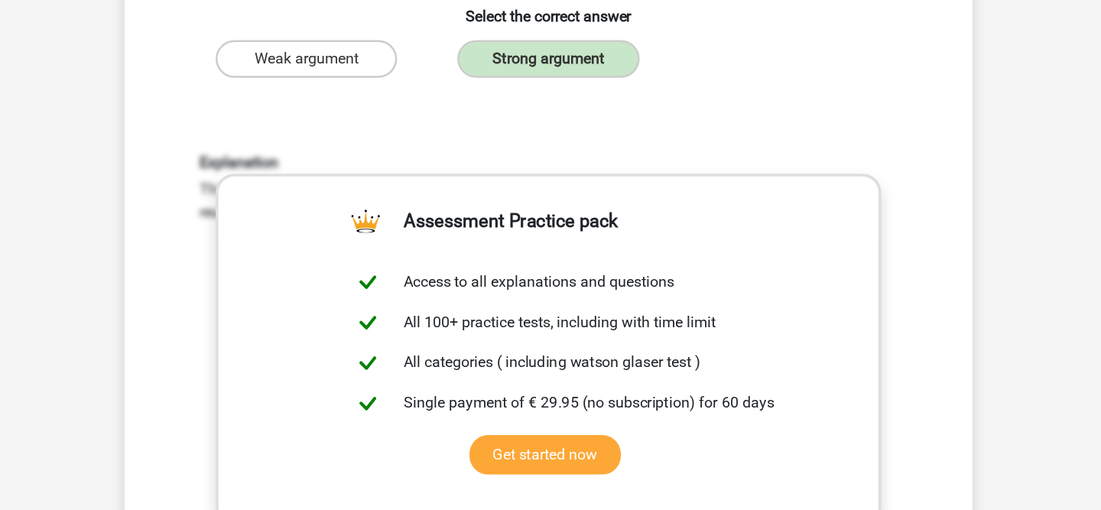
scroll to position [349, 0]
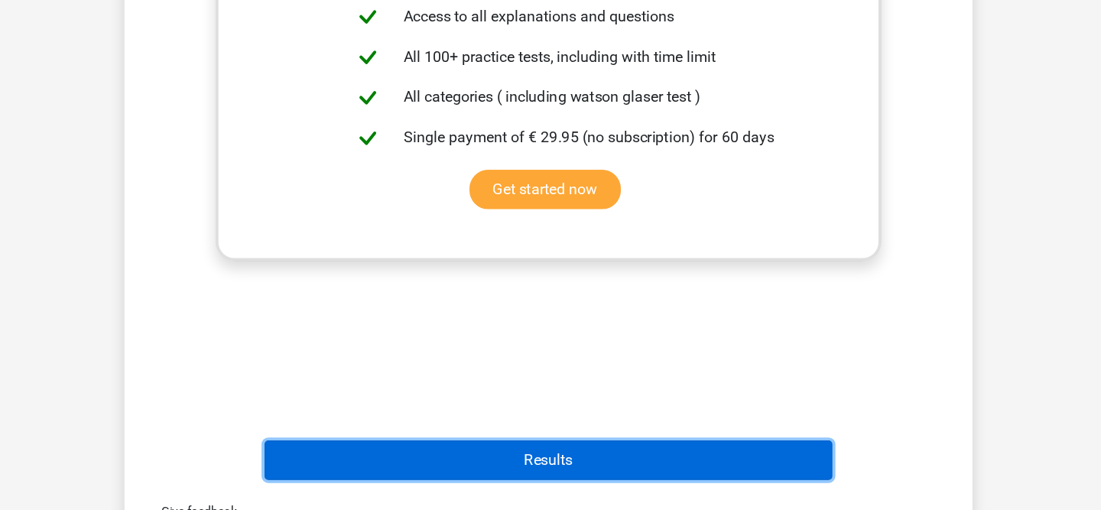
click at [486, 467] on button "Results" at bounding box center [551, 469] width 463 height 32
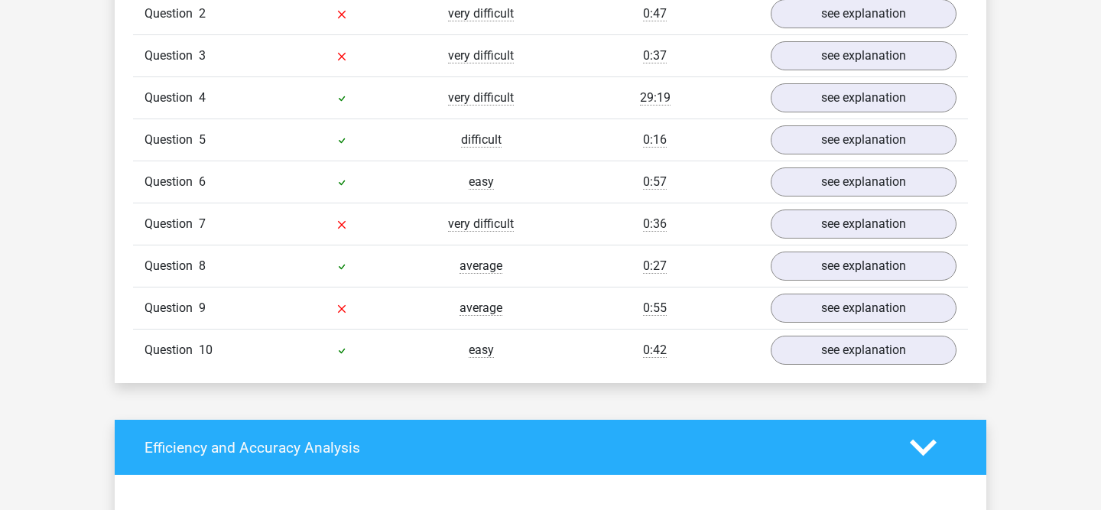
scroll to position [1223, 0]
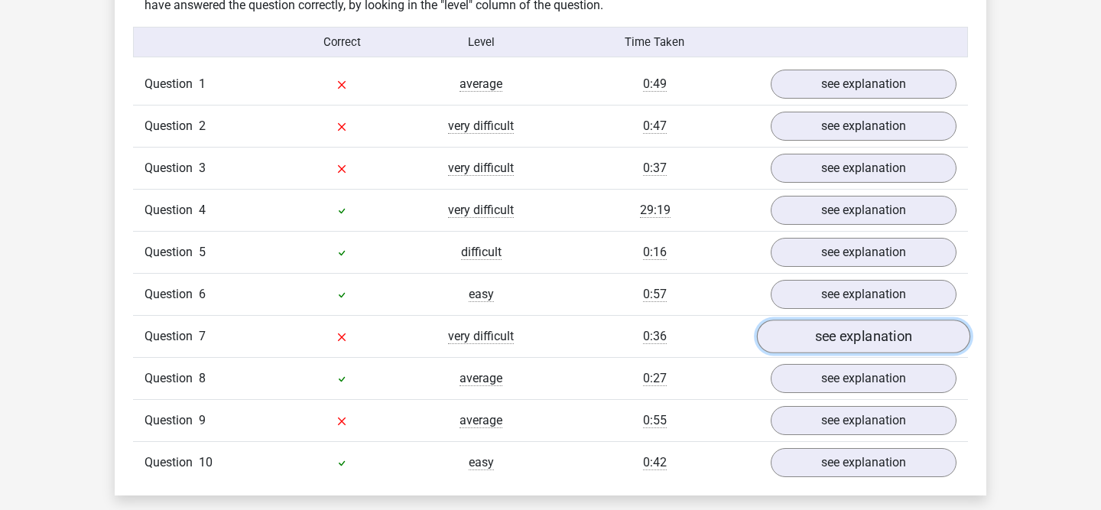
click at [785, 342] on link "see explanation" at bounding box center [863, 337] width 213 height 34
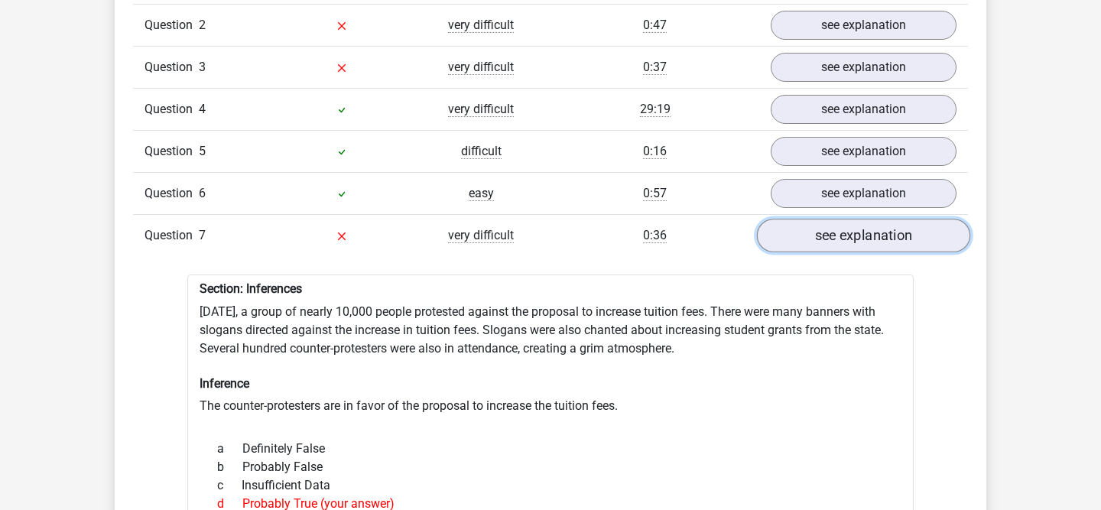
scroll to position [1408, 0]
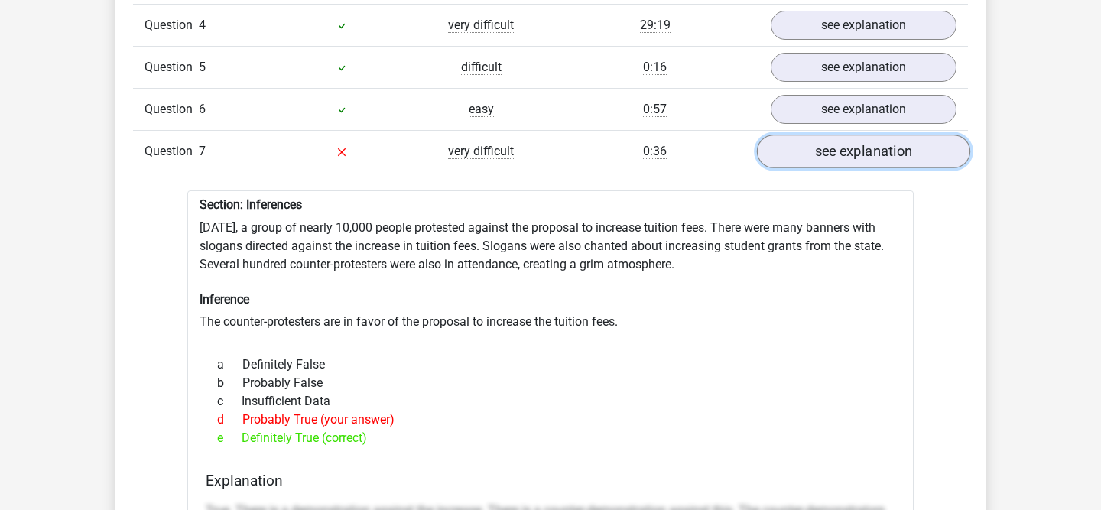
click at [816, 140] on link "see explanation" at bounding box center [863, 152] width 213 height 34
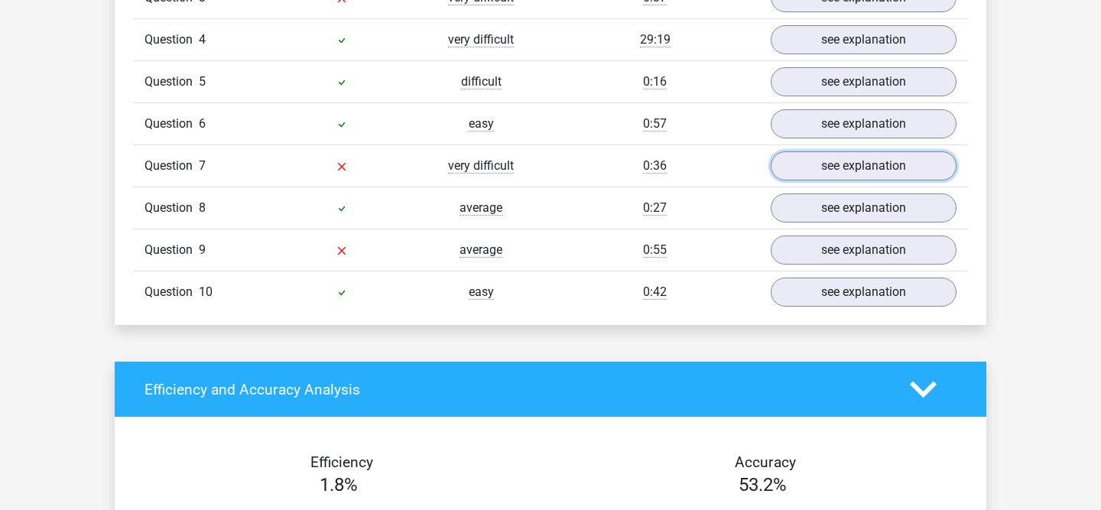
scroll to position [1505, 0]
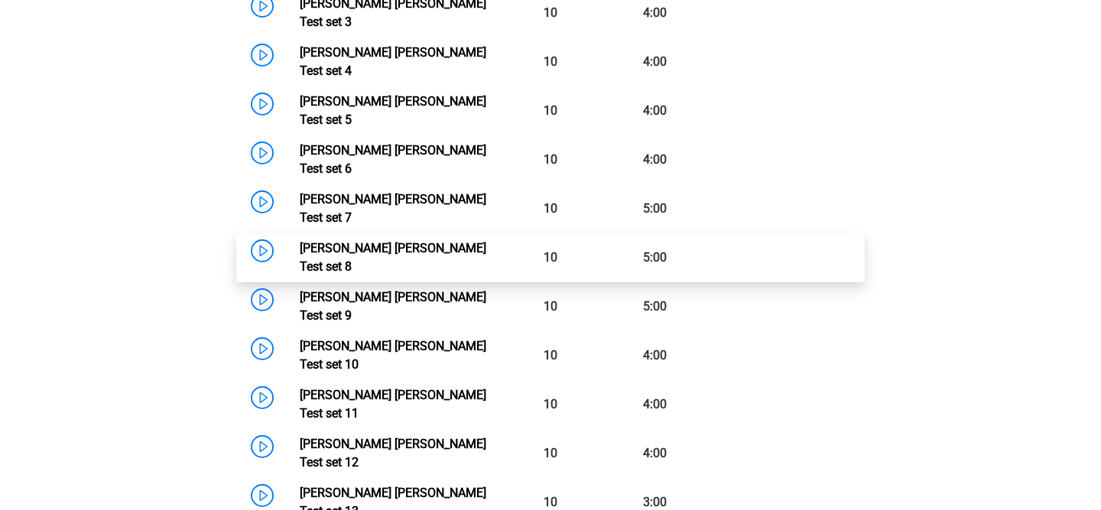
scroll to position [1203, 0]
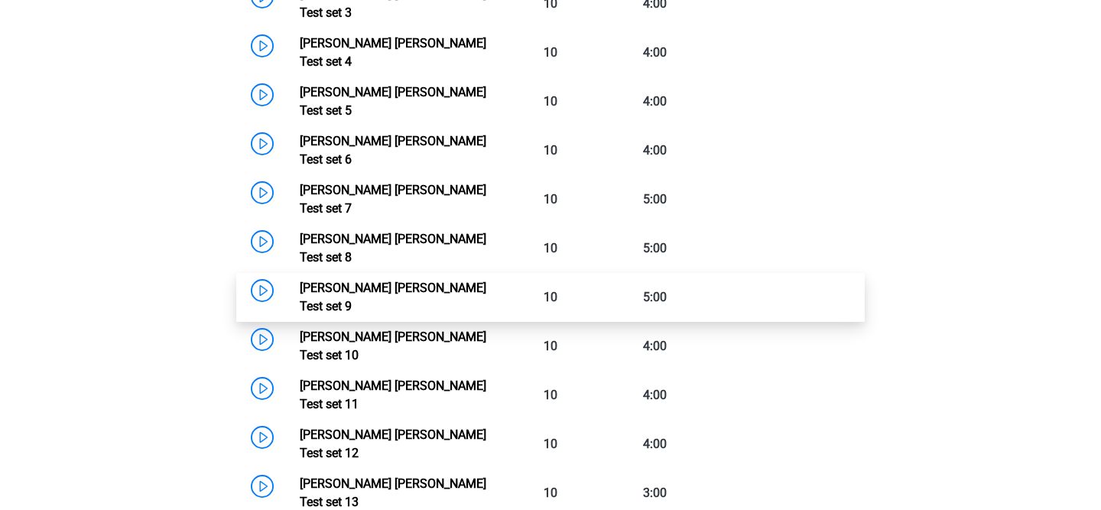
click at [414, 281] on link "[PERSON_NAME] [PERSON_NAME] Test set 9" at bounding box center [393, 297] width 187 height 33
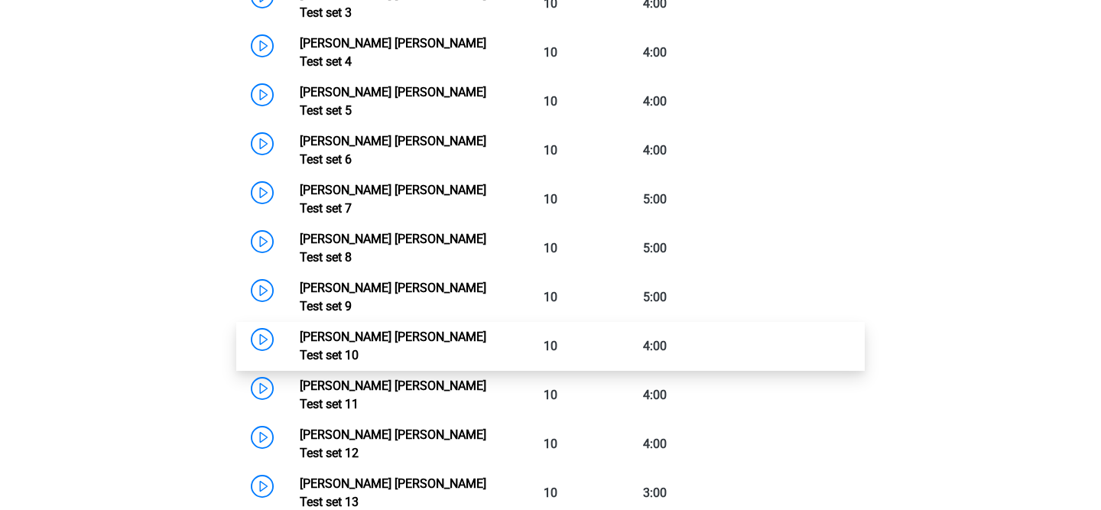
scroll to position [1220, 0]
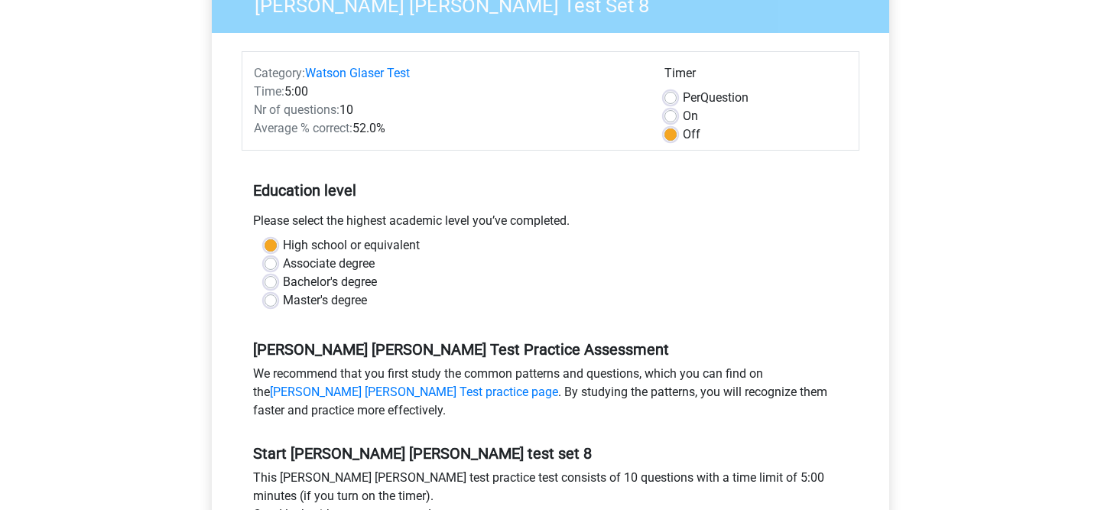
scroll to position [460, 0]
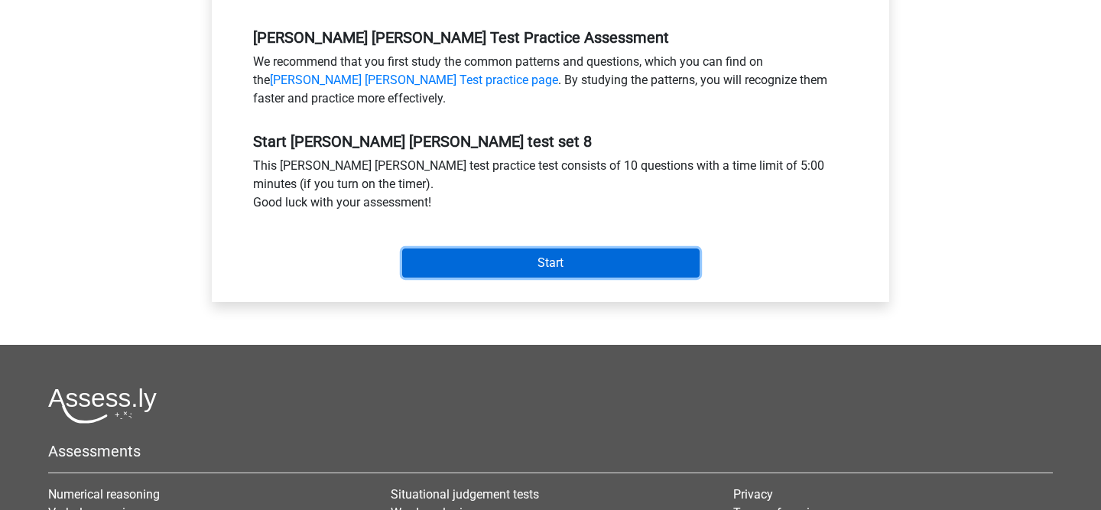
click at [655, 267] on input "Start" at bounding box center [550, 262] width 297 height 29
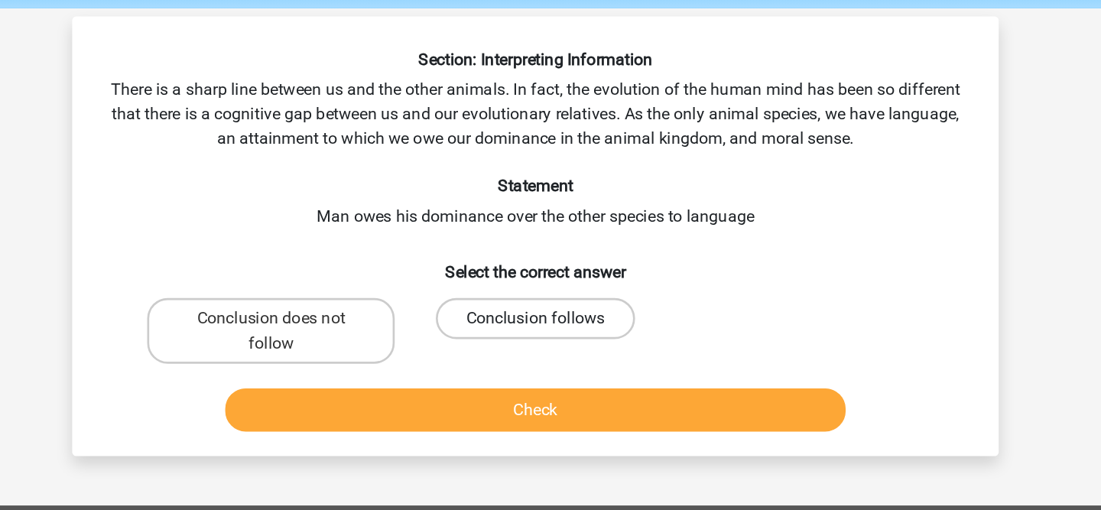
click at [571, 287] on label "Conclusion follows" at bounding box center [550, 295] width 148 height 31
click at [560, 295] on input "Conclusion follows" at bounding box center [556, 300] width 10 height 10
radio input "true"
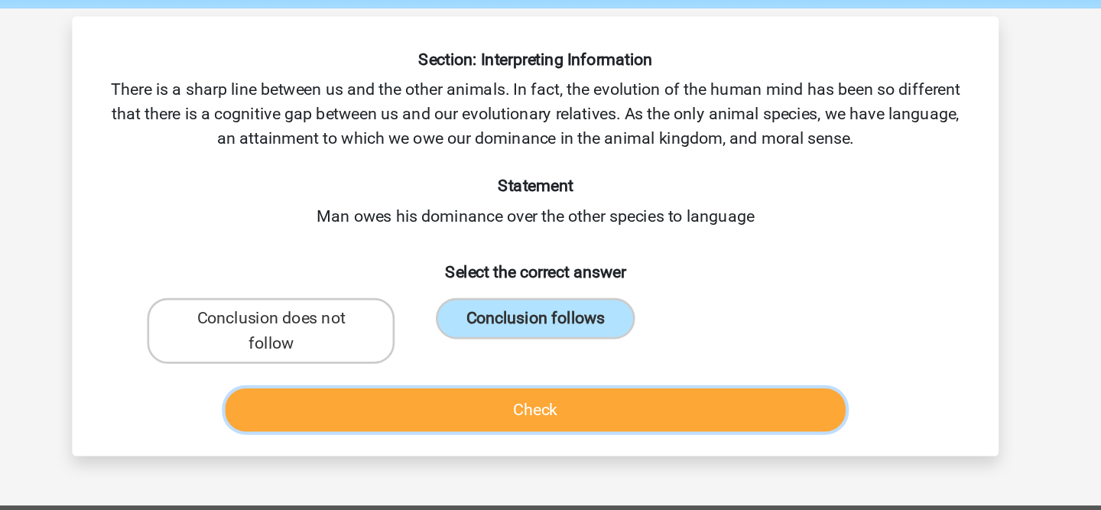
click at [556, 361] on button "Check" at bounding box center [551, 363] width 463 height 32
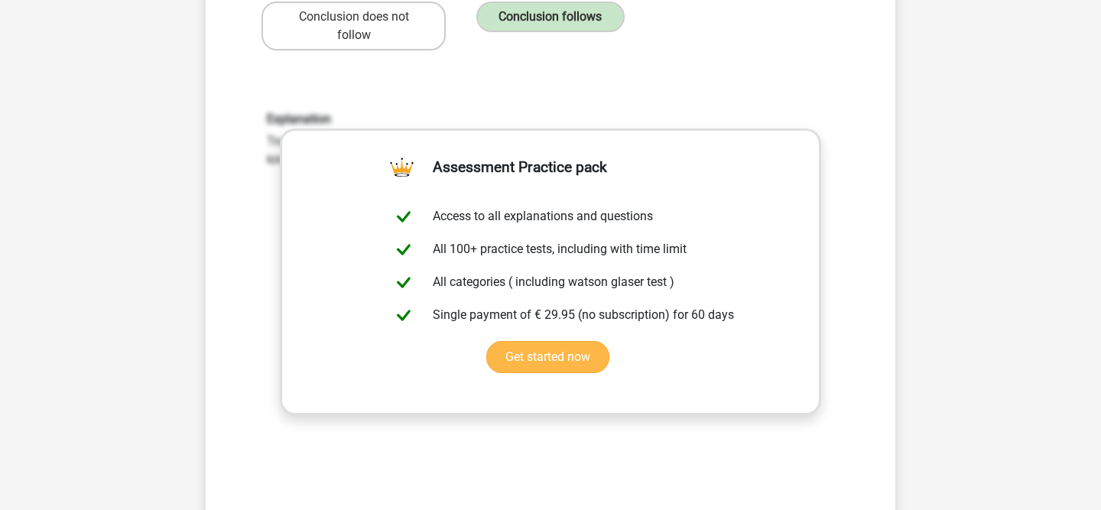
scroll to position [356, 0]
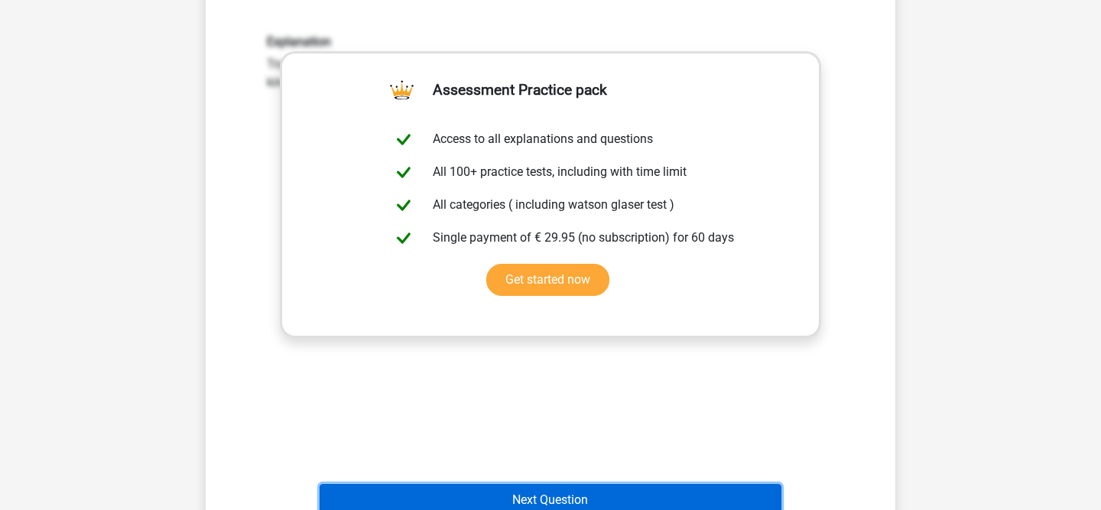
click at [492, 492] on button "Next Question" at bounding box center [551, 500] width 463 height 32
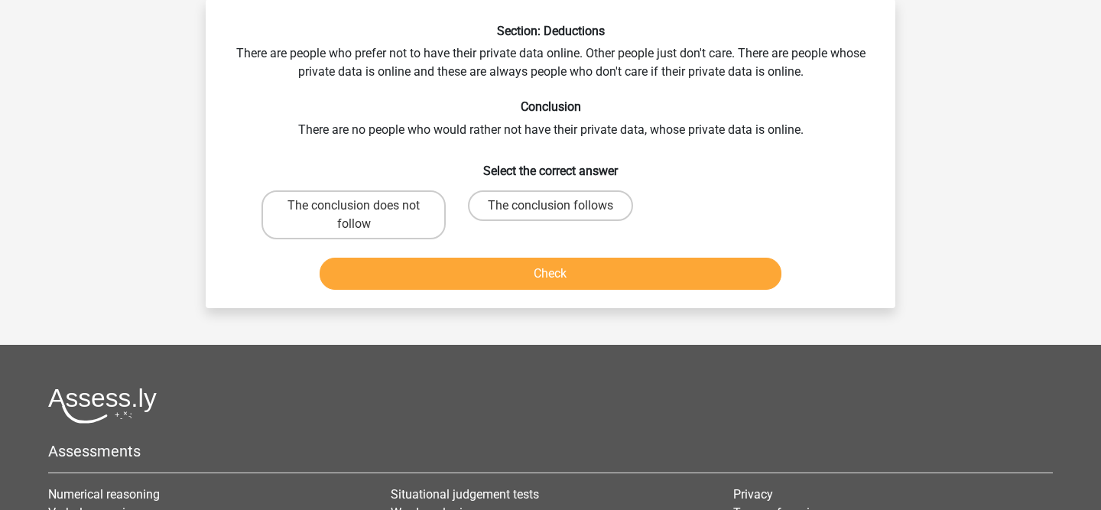
scroll to position [70, 0]
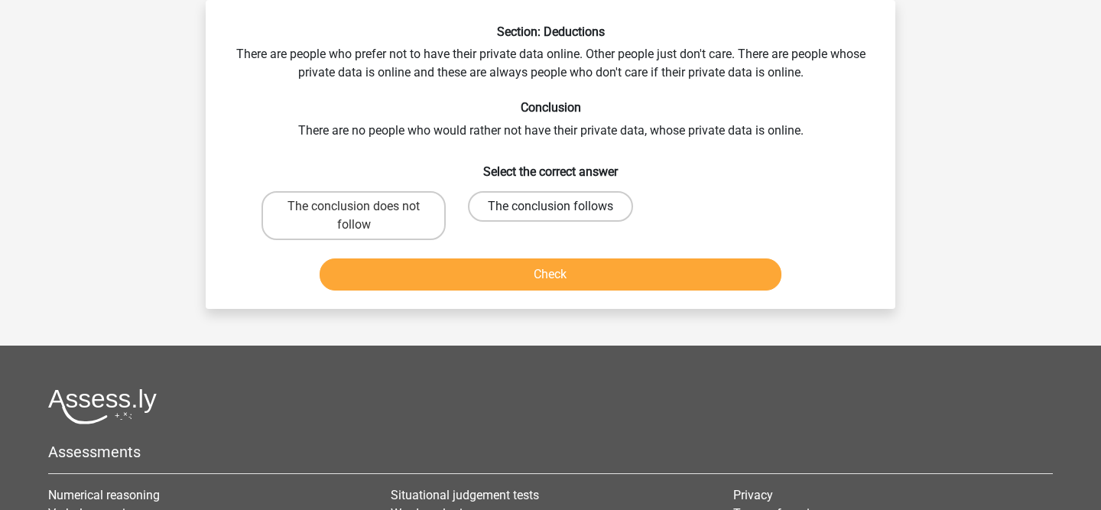
click at [507, 204] on label "The conclusion follows" at bounding box center [550, 206] width 165 height 31
click at [551, 206] on input "The conclusion follows" at bounding box center [556, 211] width 10 height 10
radio input "true"
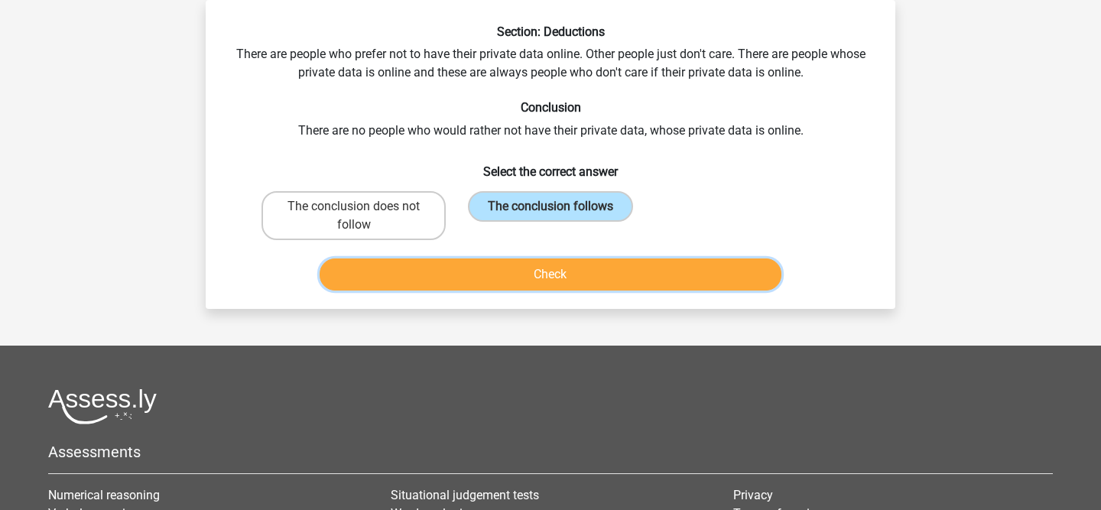
click at [472, 274] on button "Check" at bounding box center [551, 274] width 463 height 32
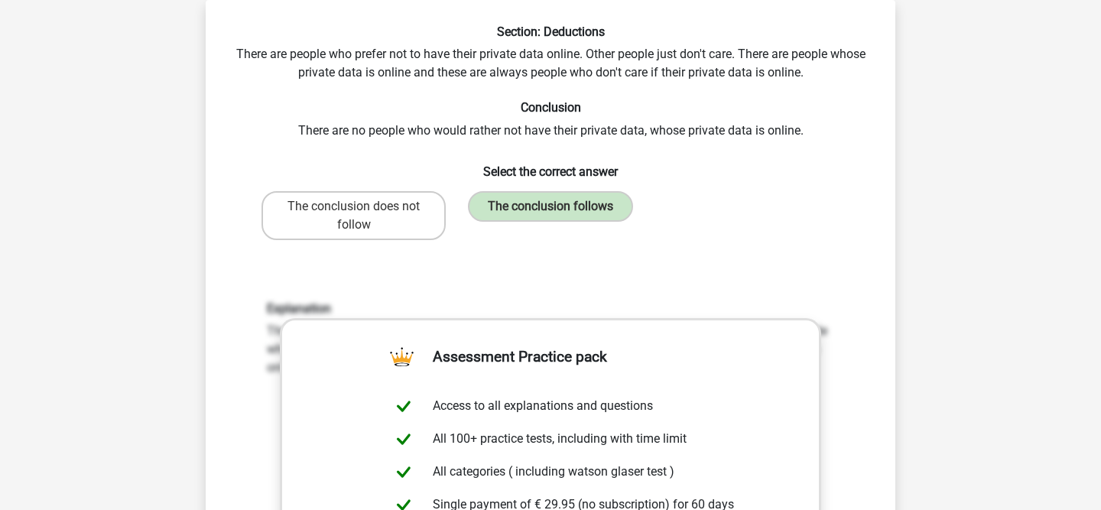
scroll to position [345, 0]
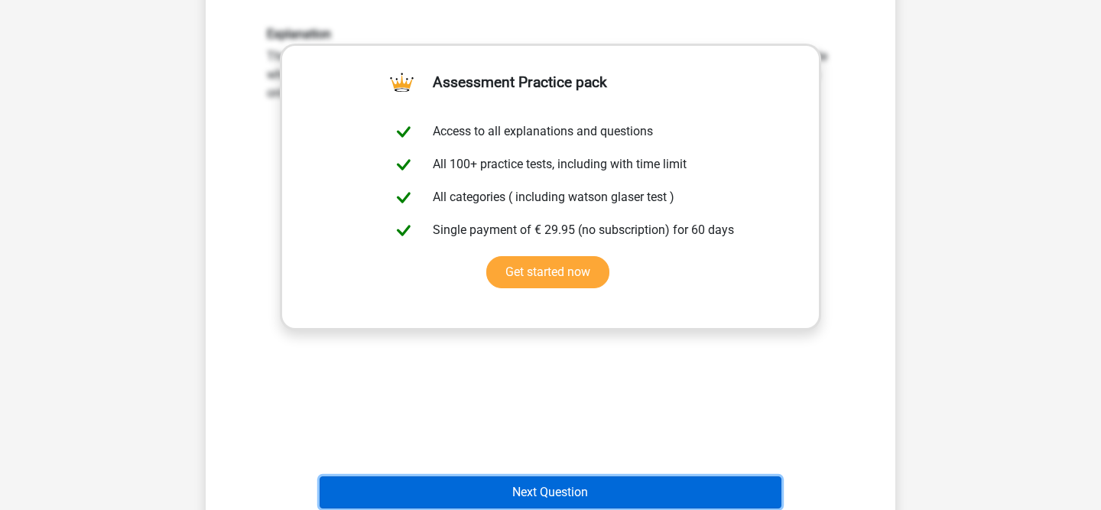
click at [504, 489] on button "Next Question" at bounding box center [551, 492] width 463 height 32
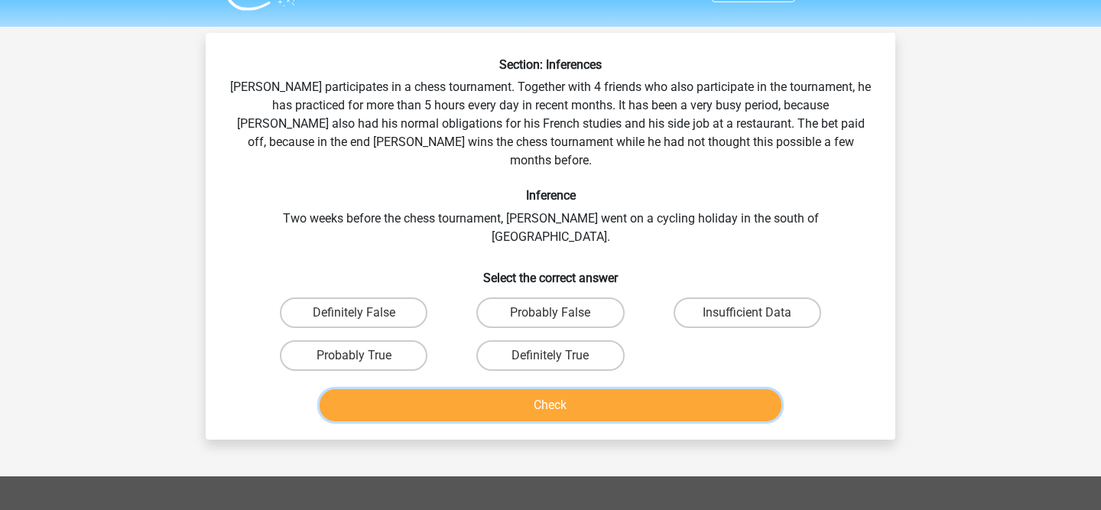
scroll to position [24, 0]
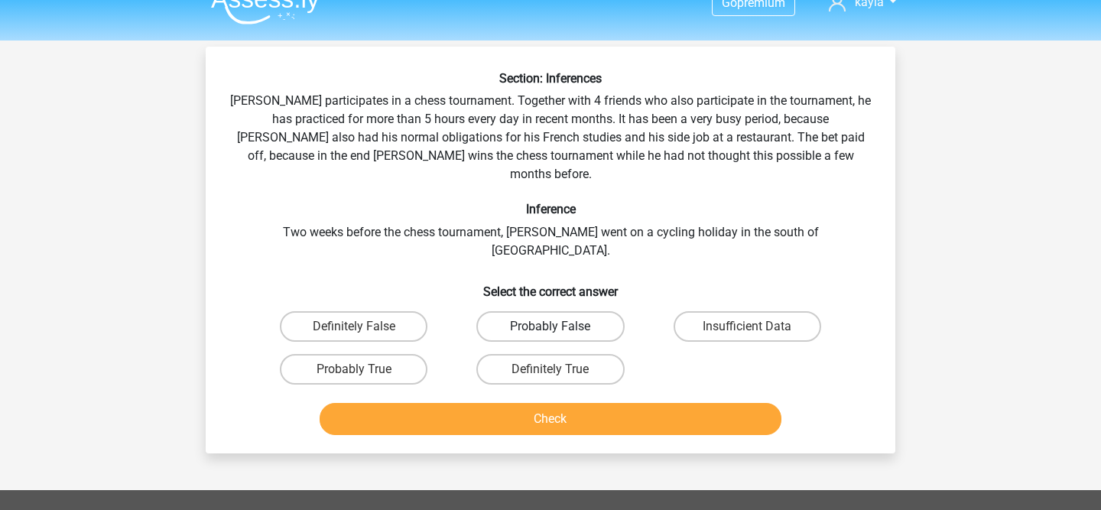
click at [531, 311] on label "Probably False" at bounding box center [550, 326] width 148 height 31
click at [551, 326] on input "Probably False" at bounding box center [556, 331] width 10 height 10
radio input "true"
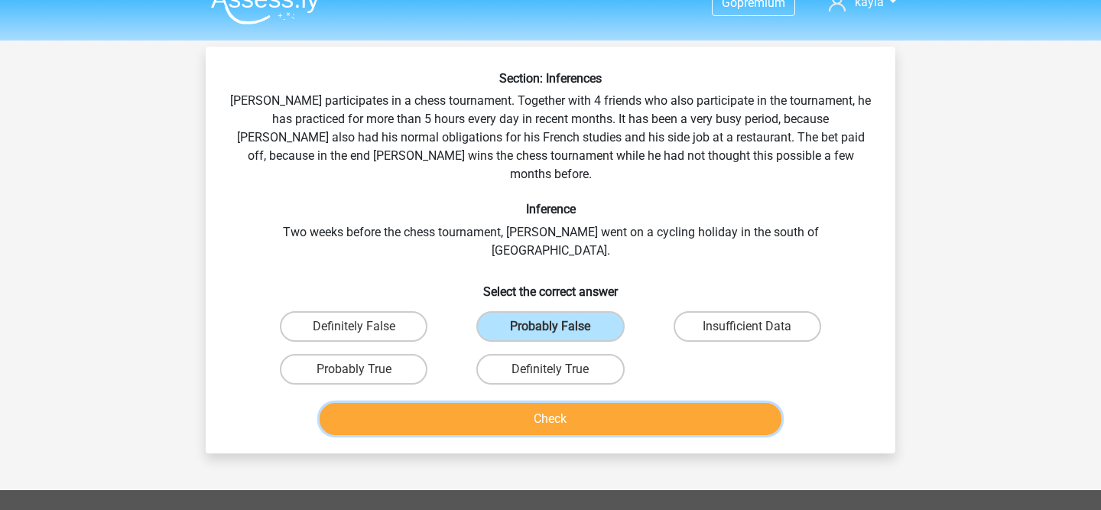
click at [515, 403] on button "Check" at bounding box center [551, 419] width 463 height 32
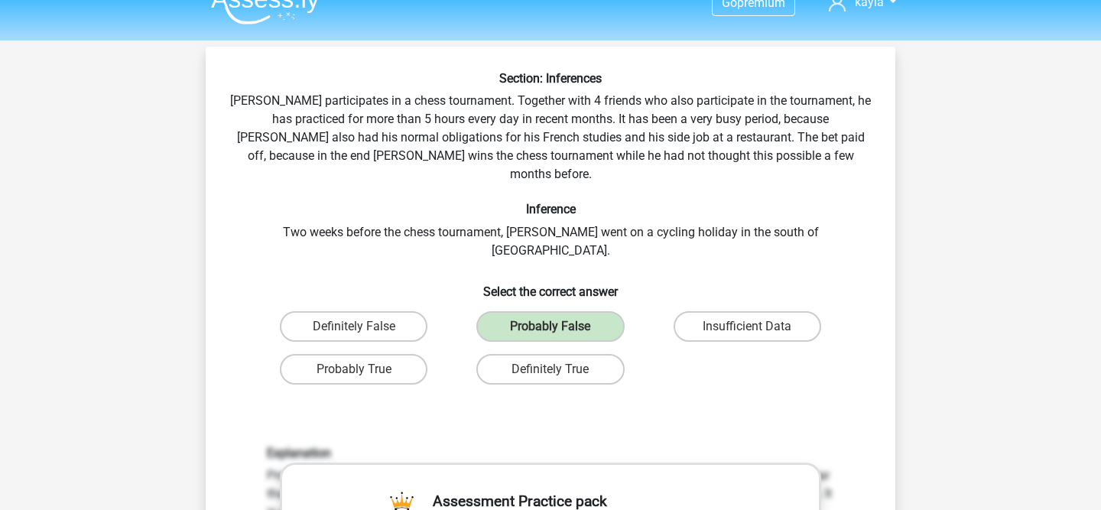
scroll to position [484, 0]
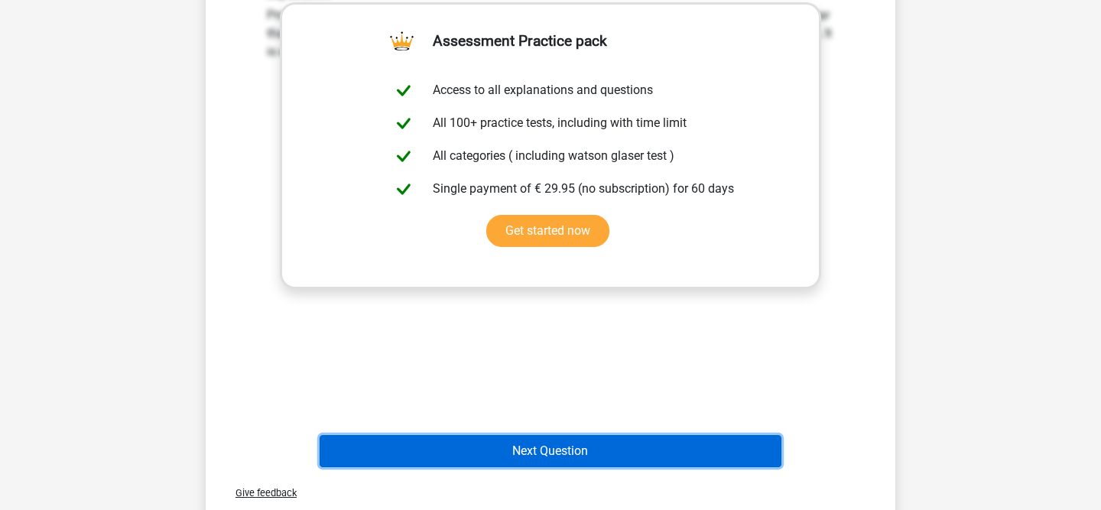
click at [500, 435] on button "Next Question" at bounding box center [551, 451] width 463 height 32
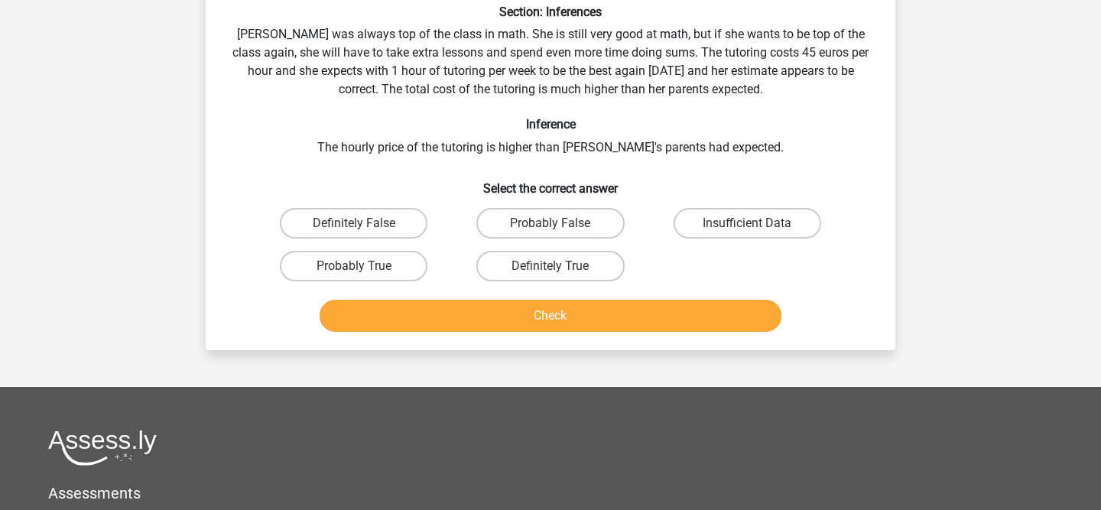
scroll to position [70, 0]
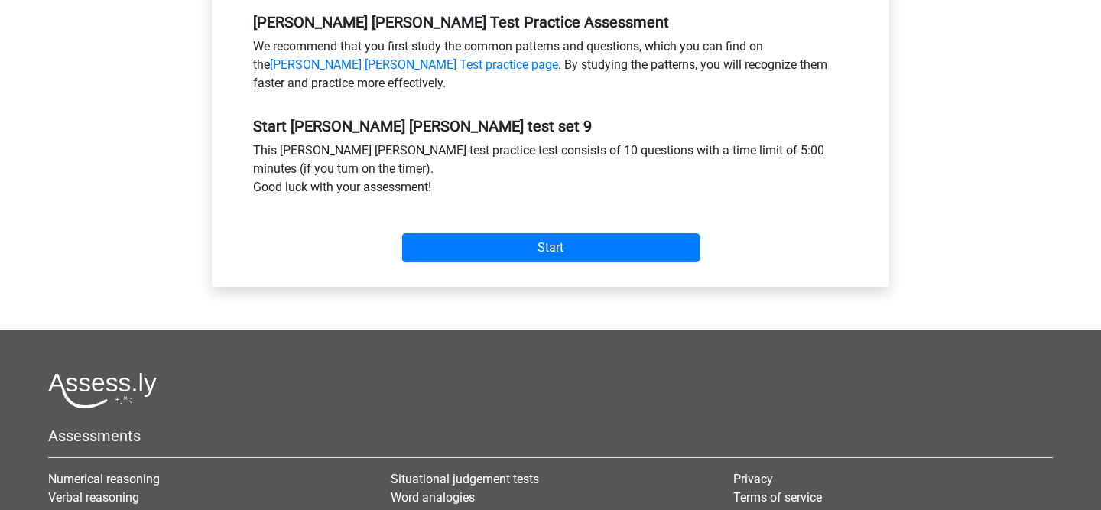
scroll to position [698, 0]
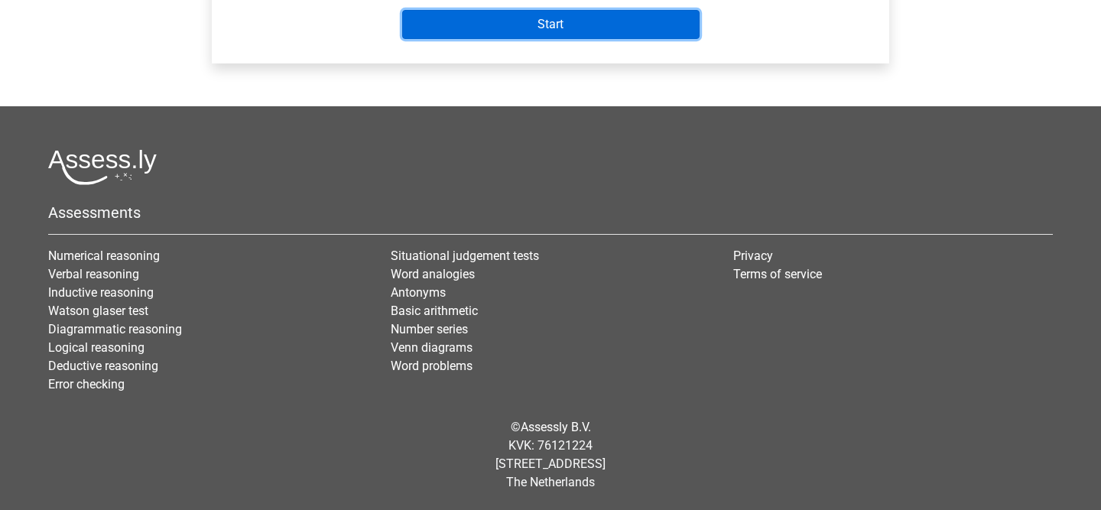
click at [496, 18] on input "Start" at bounding box center [550, 24] width 297 height 29
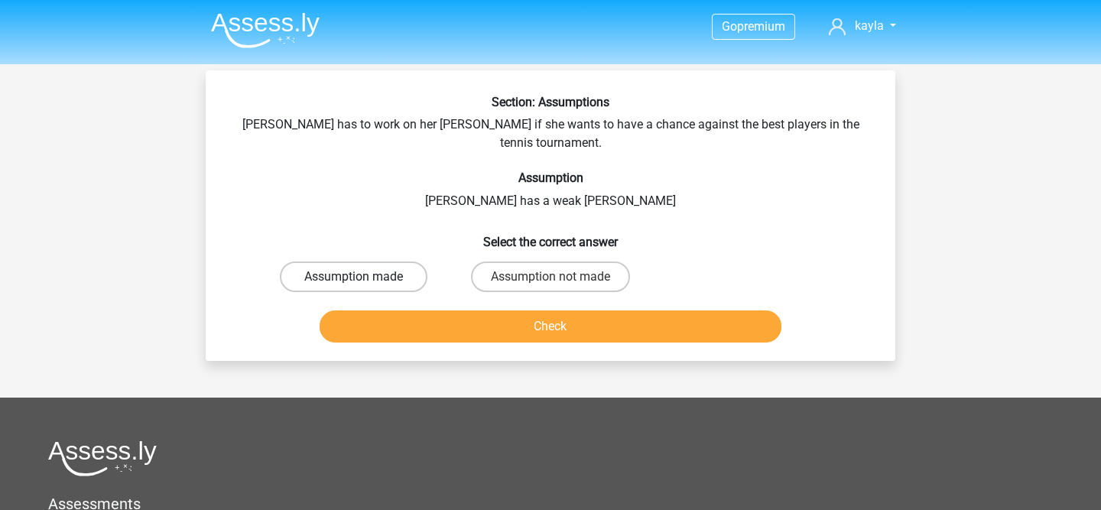
click at [383, 261] on label "Assumption made" at bounding box center [354, 276] width 148 height 31
click at [364, 277] on input "Assumption made" at bounding box center [359, 282] width 10 height 10
radio input "true"
click at [396, 298] on div "Check" at bounding box center [550, 323] width 641 height 50
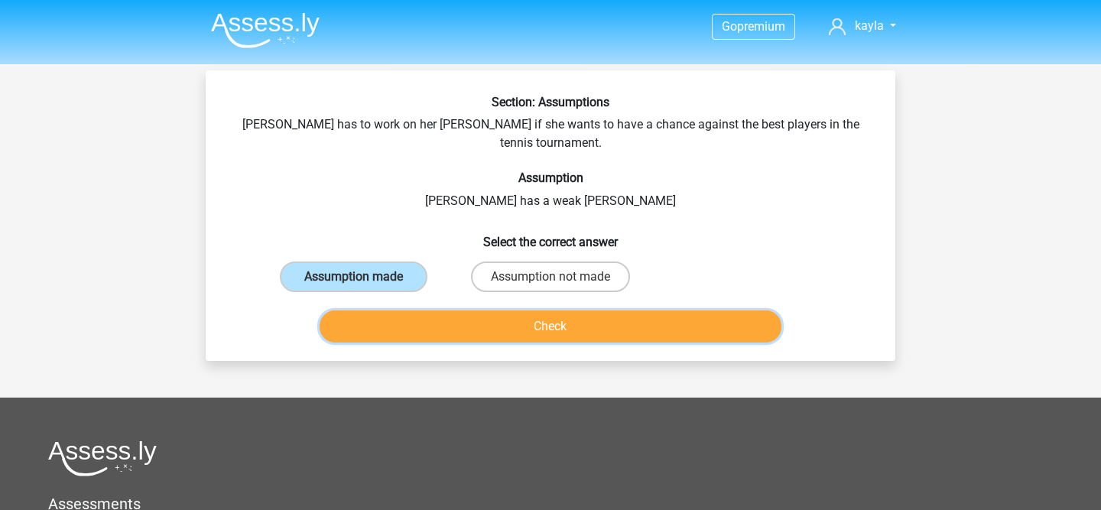
click at [468, 315] on button "Check" at bounding box center [551, 326] width 463 height 32
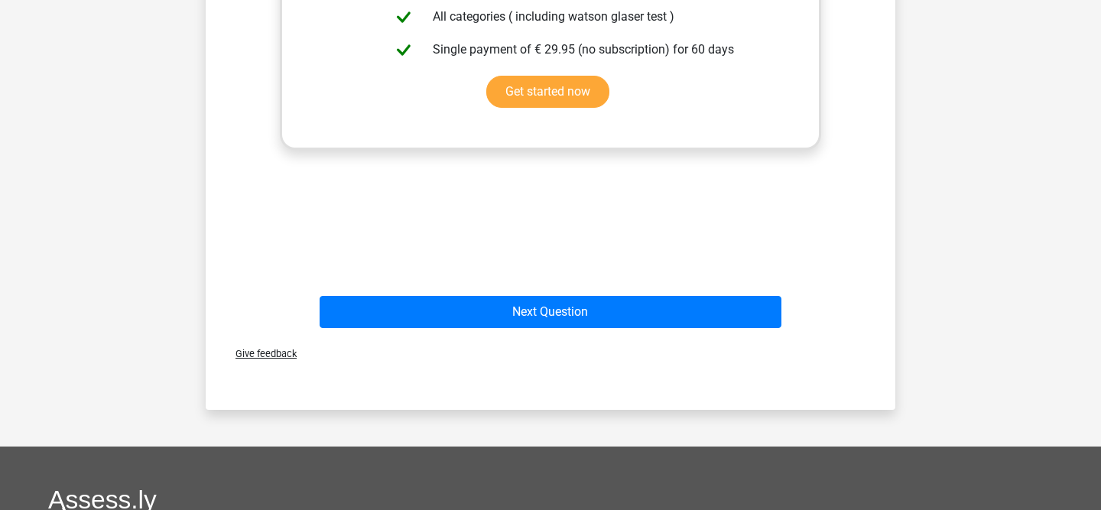
scroll to position [543, 0]
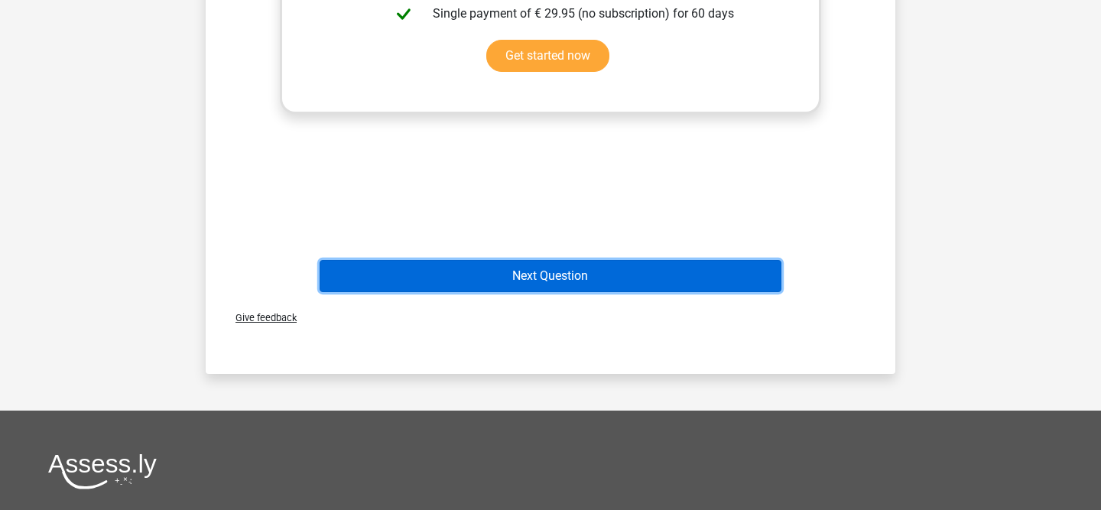
click at [547, 260] on button "Next Question" at bounding box center [551, 276] width 463 height 32
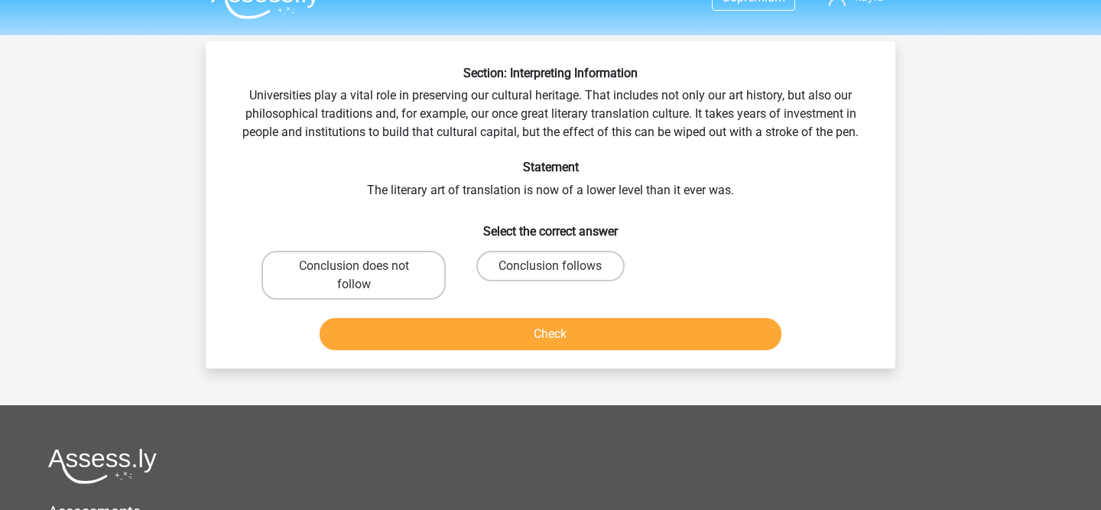
scroll to position [24, 0]
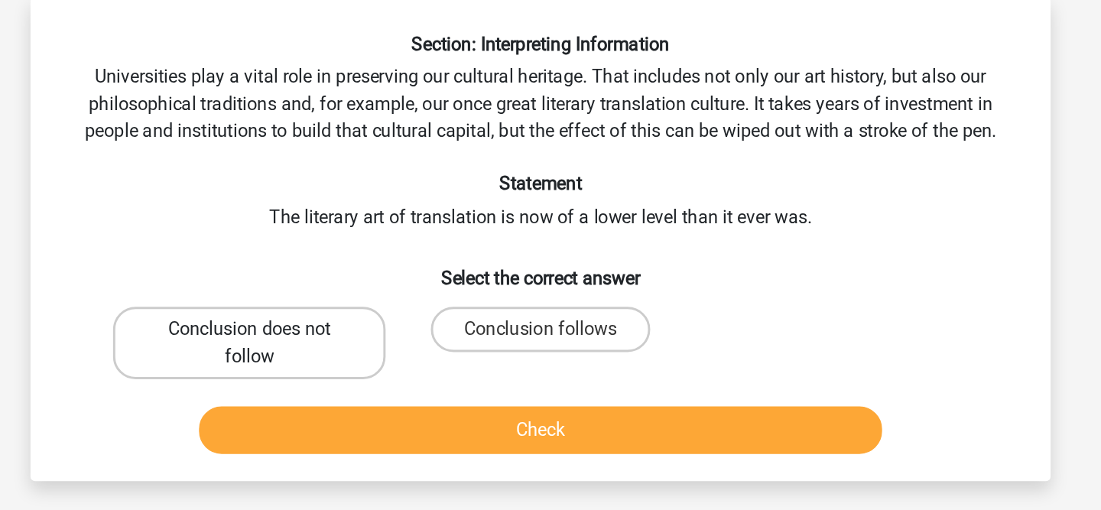
click at [426, 281] on label "Conclusion does not follow" at bounding box center [353, 279] width 184 height 49
click at [364, 281] on input "Conclusion does not follow" at bounding box center [359, 276] width 10 height 10
radio input "true"
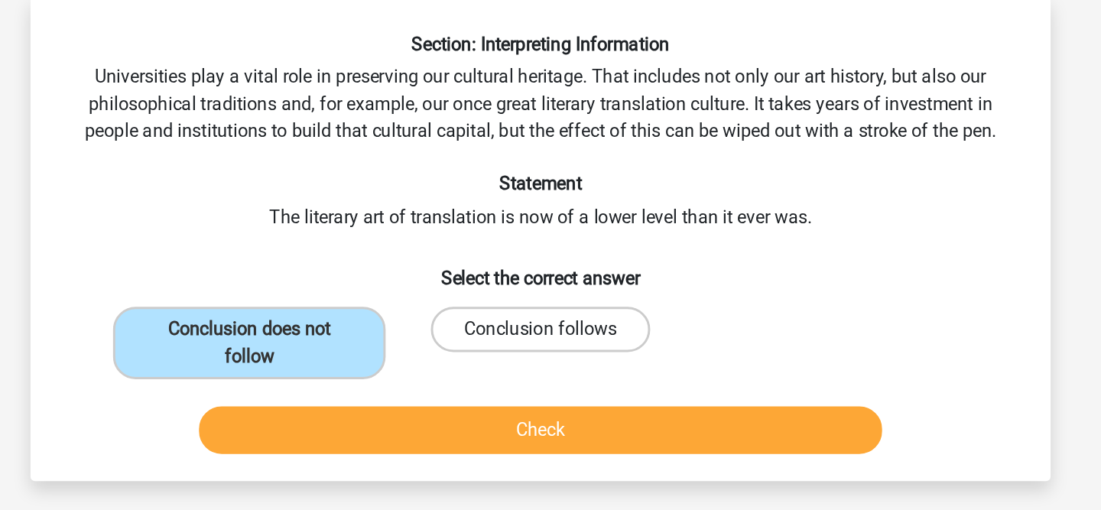
click at [507, 277] on label "Conclusion follows" at bounding box center [550, 270] width 148 height 31
click at [551, 277] on input "Conclusion follows" at bounding box center [556, 276] width 10 height 10
radio input "true"
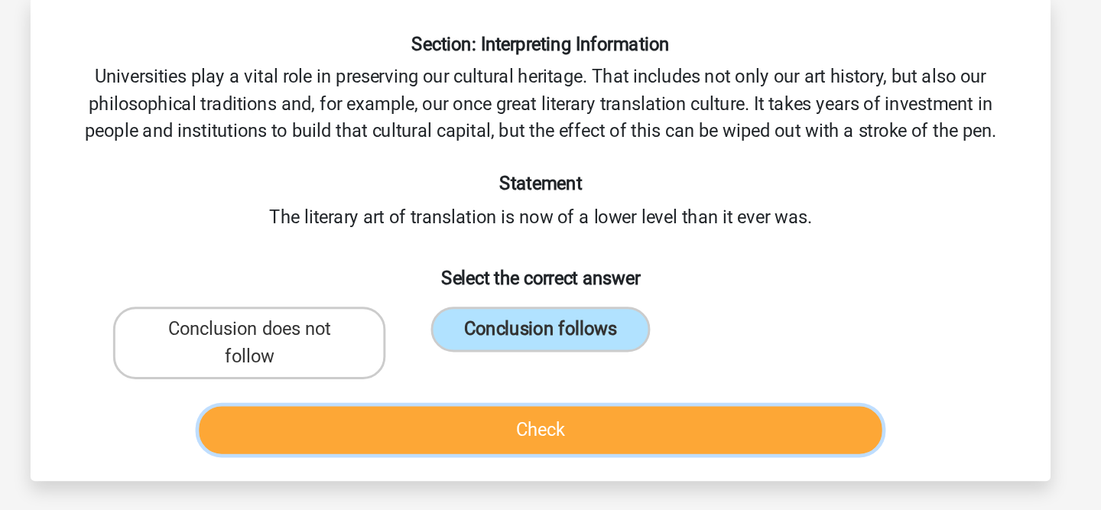
click at [508, 323] on button "Check" at bounding box center [551, 339] width 463 height 32
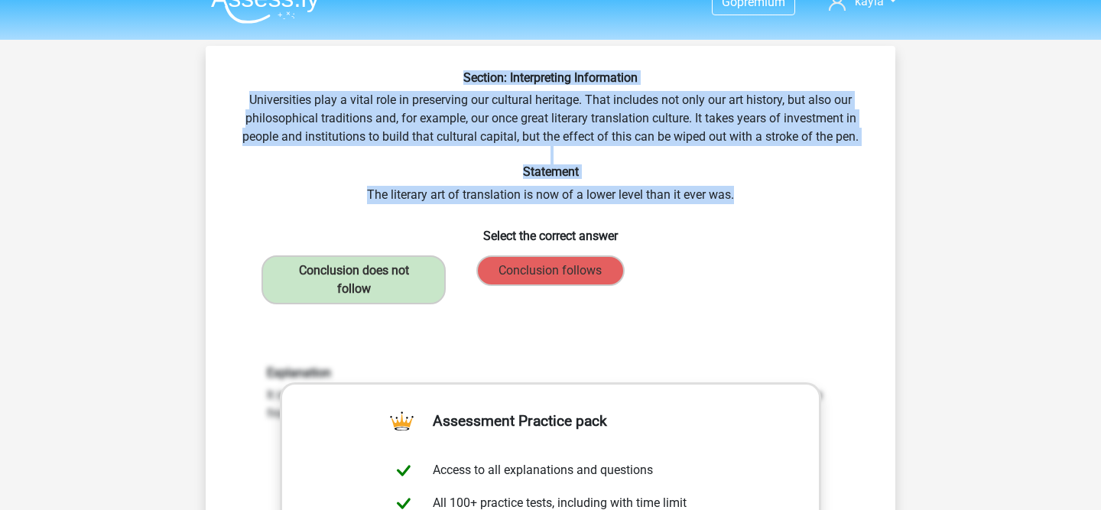
drag, startPoint x: 770, startPoint y: 200, endPoint x: 274, endPoint y: 78, distance: 510.2
click at [274, 78] on div "Section: Interpreting Information Universities play a vital role in preserving …" at bounding box center [550, 461] width 677 height 783
copy div "Section: Interpreting Information Universities play a vital role in preserving …"
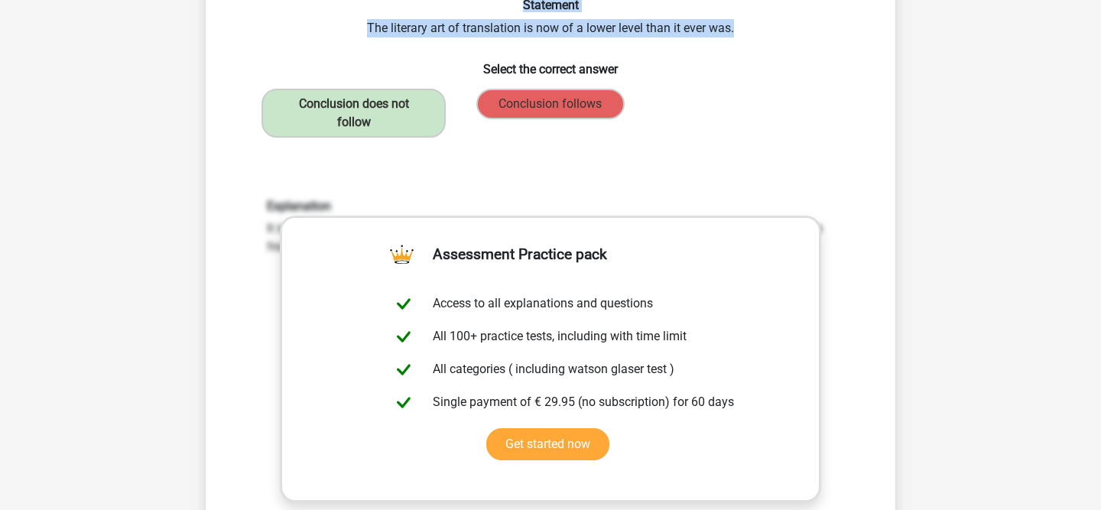
scroll to position [440, 0]
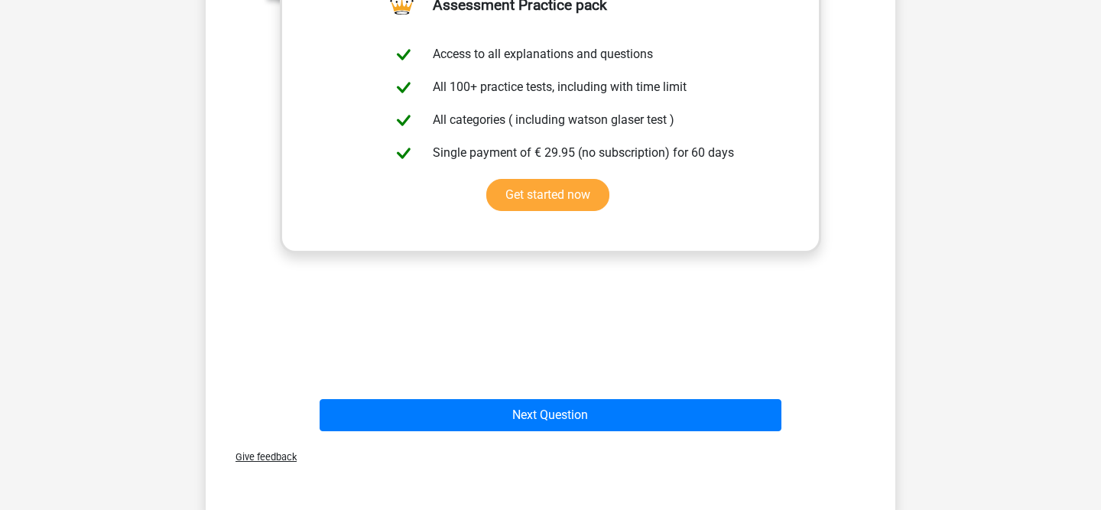
click at [518, 391] on div "Next Question" at bounding box center [550, 412] width 641 height 50
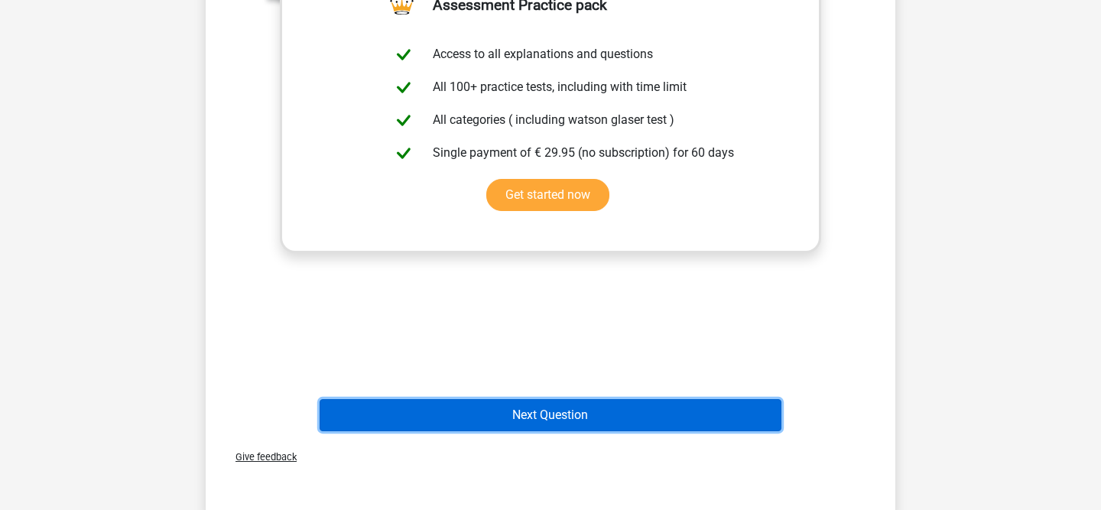
click at [512, 401] on button "Next Question" at bounding box center [551, 415] width 463 height 32
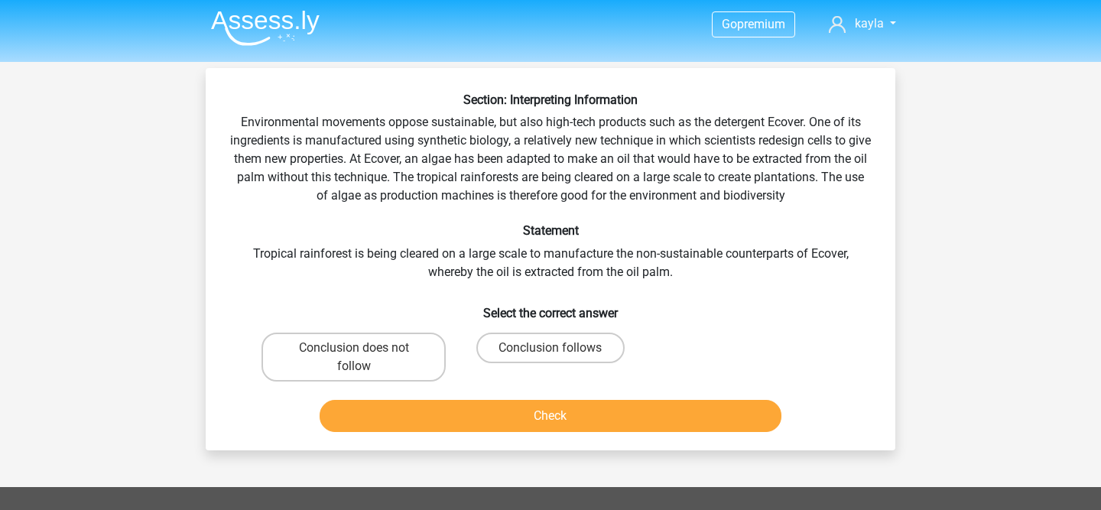
scroll to position [0, 0]
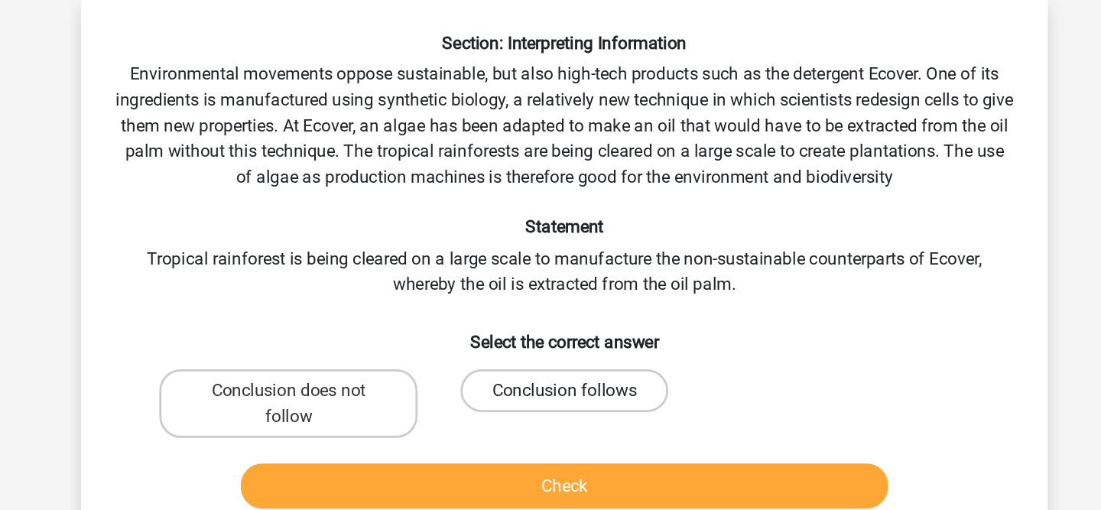
click at [534, 358] on label "Conclusion follows" at bounding box center [550, 350] width 148 height 31
click at [551, 358] on input "Conclusion follows" at bounding box center [556, 355] width 10 height 10
radio input "true"
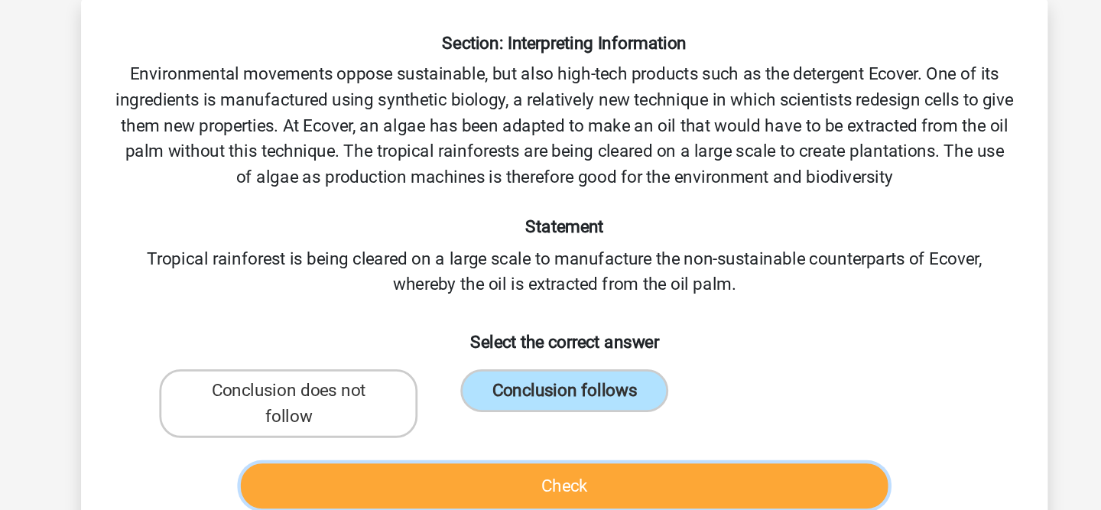
click at [454, 423] on button "Check" at bounding box center [551, 418] width 463 height 32
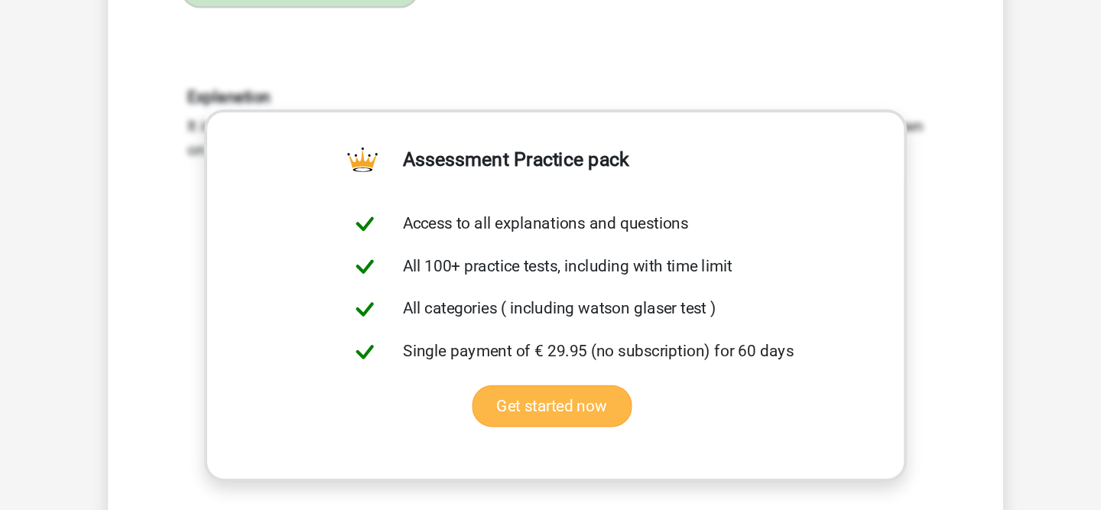
scroll to position [515, 0]
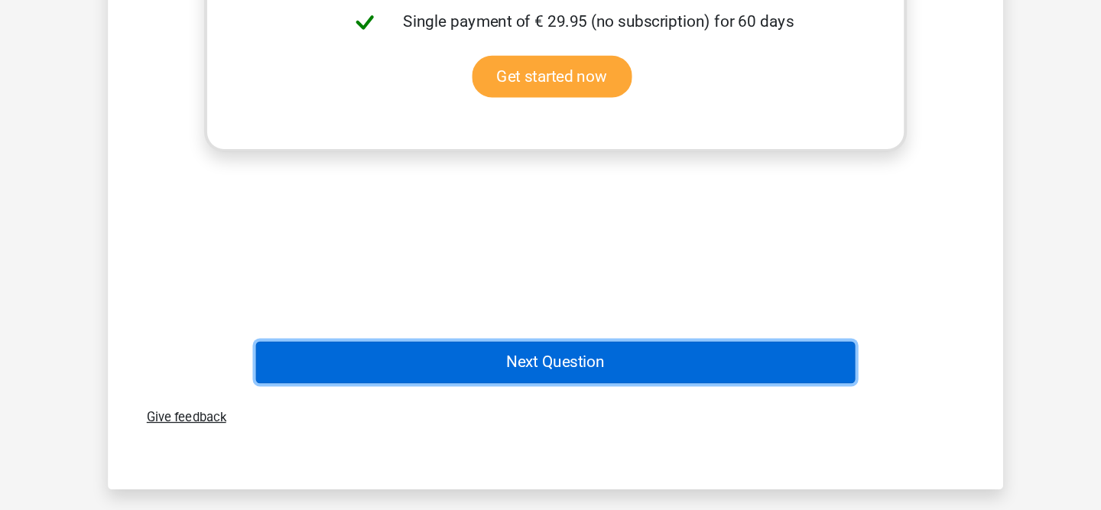
click at [525, 410] on button "Next Question" at bounding box center [551, 396] width 463 height 32
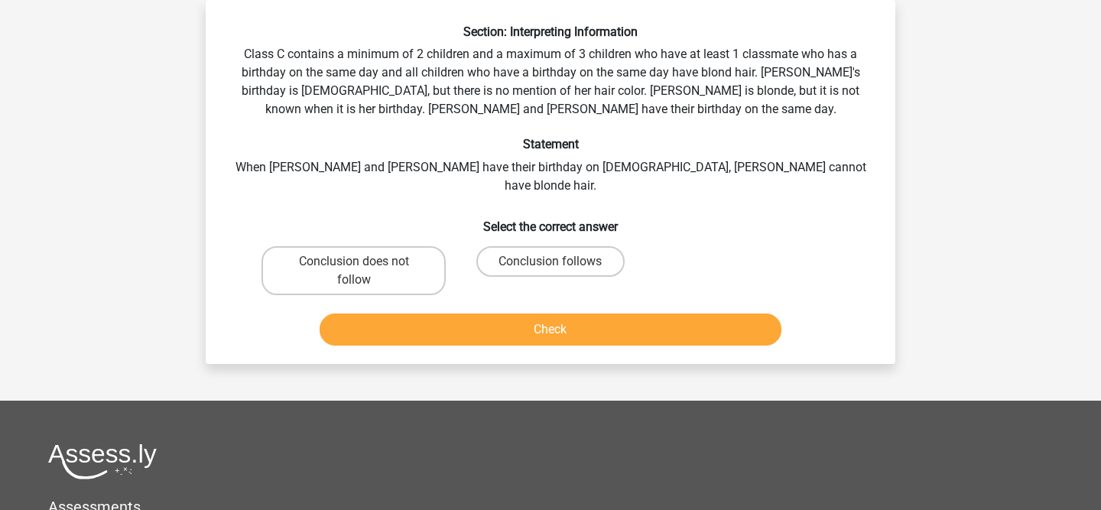
scroll to position [0, 0]
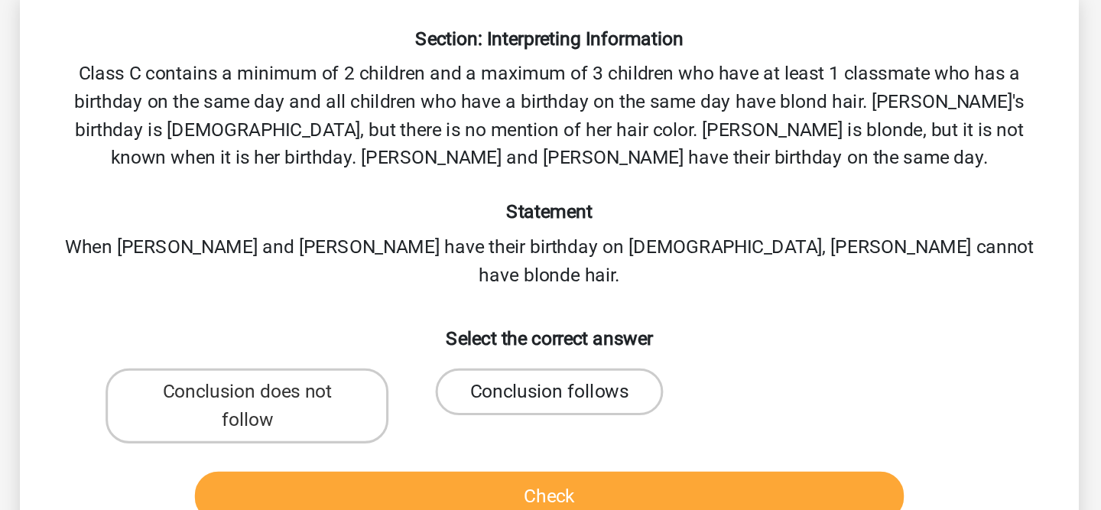
click at [497, 317] on label "Conclusion follows" at bounding box center [550, 332] width 148 height 31
click at [551, 332] on input "Conclusion follows" at bounding box center [556, 337] width 10 height 10
radio input "true"
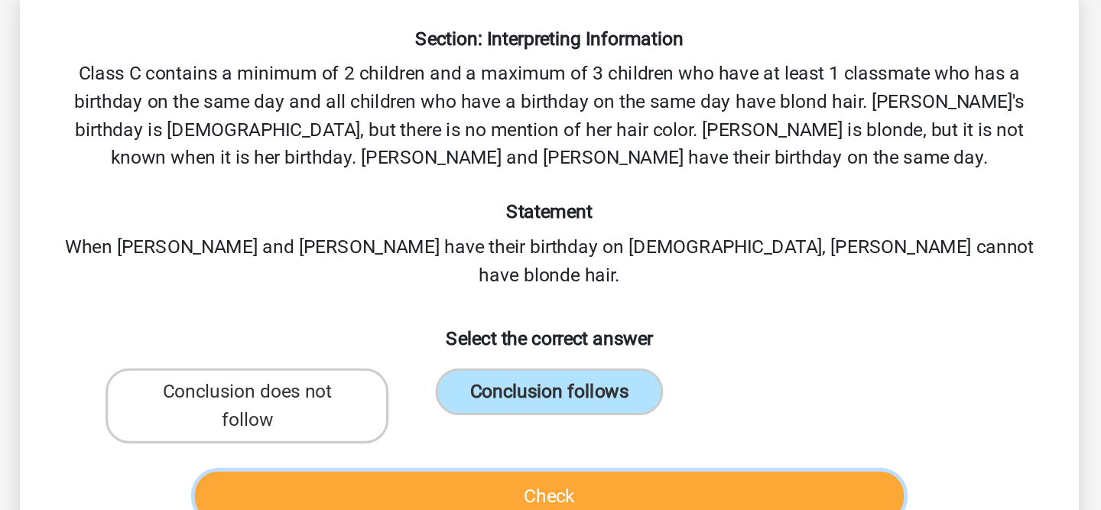
click at [473, 384] on button "Check" at bounding box center [551, 400] width 463 height 32
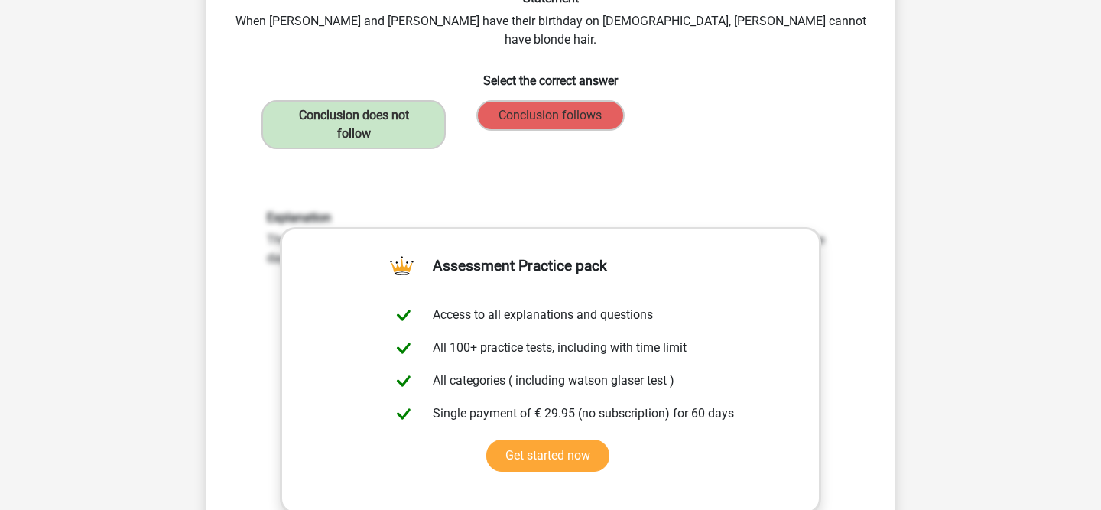
scroll to position [411, 0]
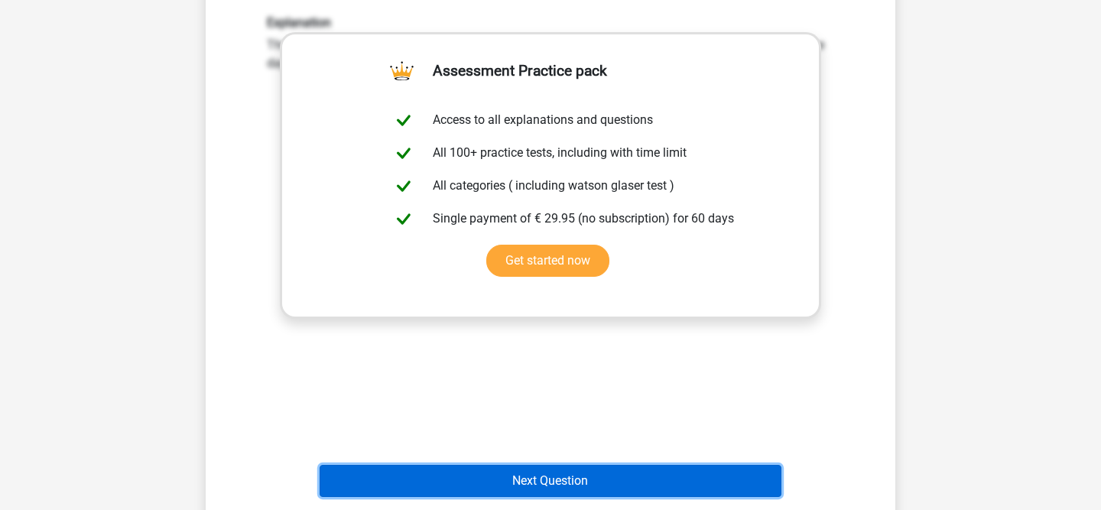
click at [494, 465] on button "Next Question" at bounding box center [551, 481] width 463 height 32
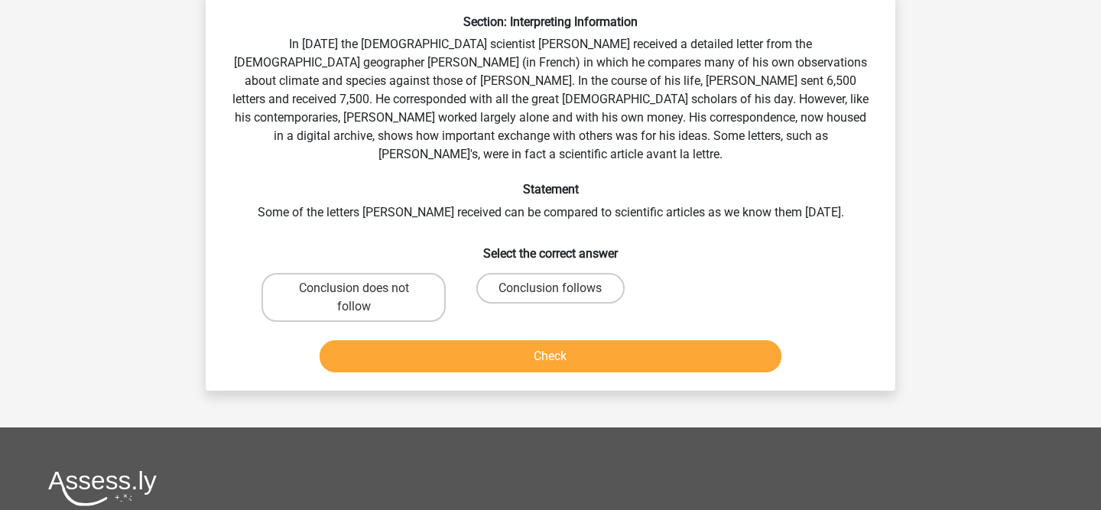
scroll to position [70, 0]
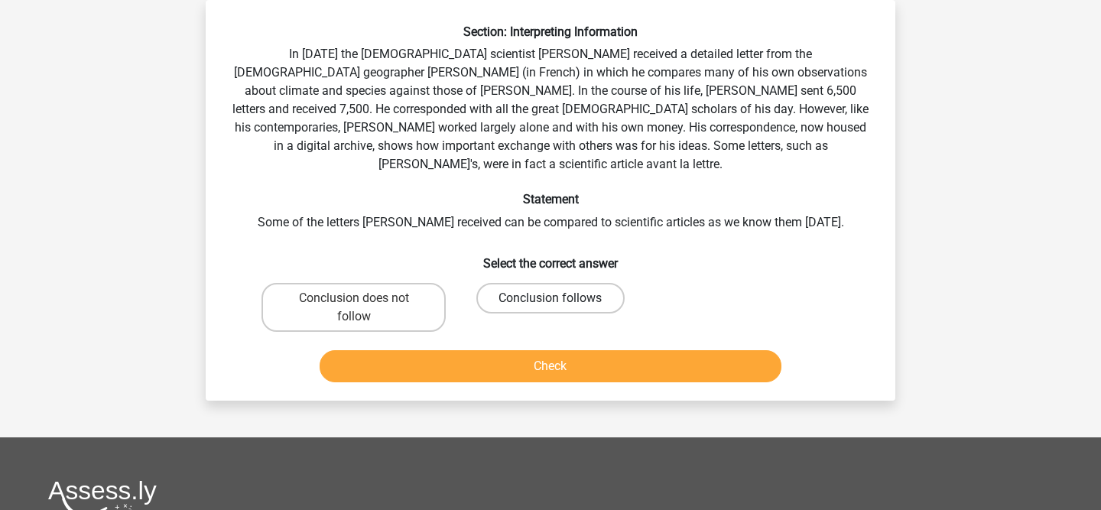
click at [554, 290] on label "Conclusion follows" at bounding box center [550, 298] width 148 height 31
click at [554, 298] on input "Conclusion follows" at bounding box center [556, 303] width 10 height 10
radio input "true"
click at [526, 365] on div "Check" at bounding box center [550, 369] width 590 height 38
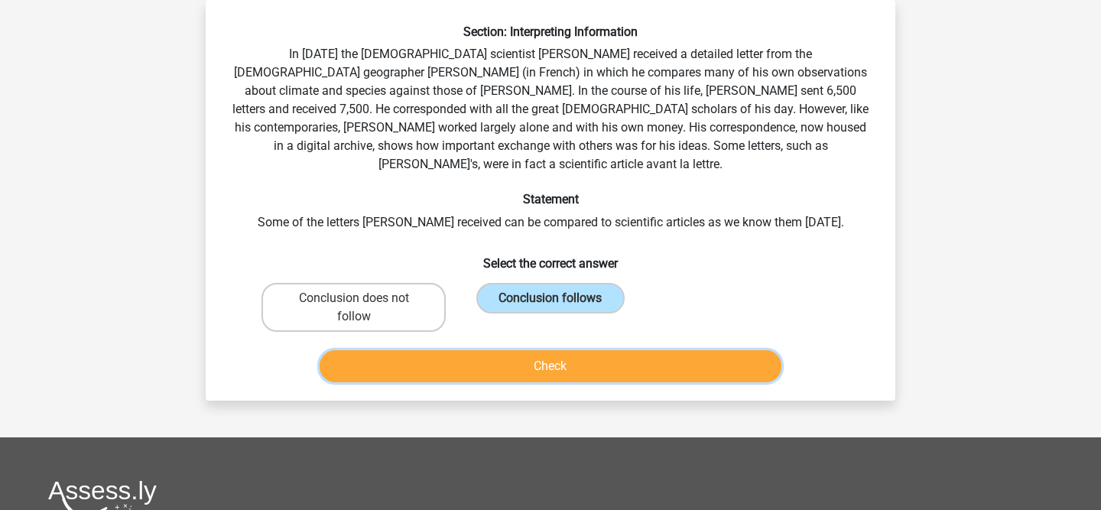
click at [556, 350] on button "Check" at bounding box center [551, 366] width 463 height 32
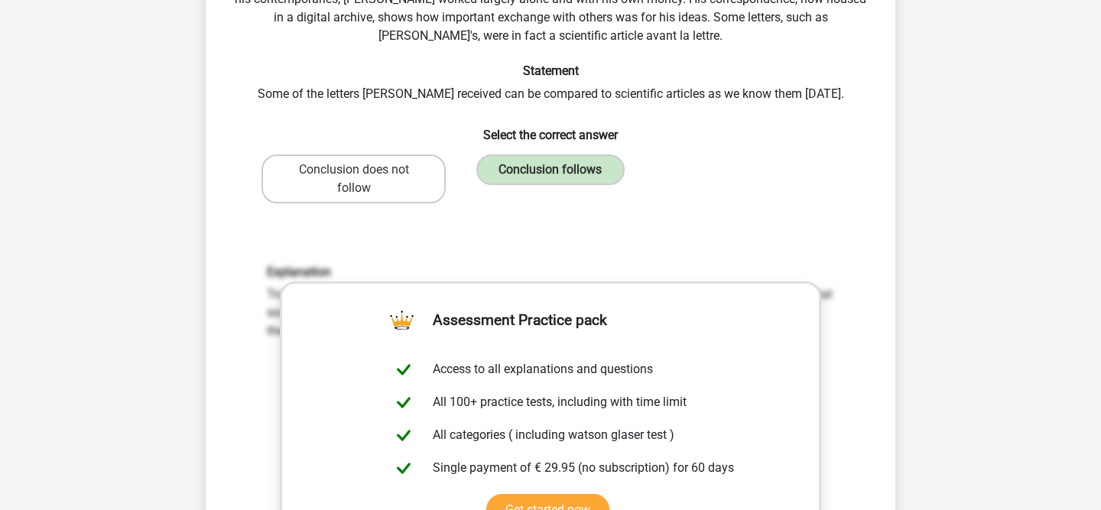
scroll to position [659, 0]
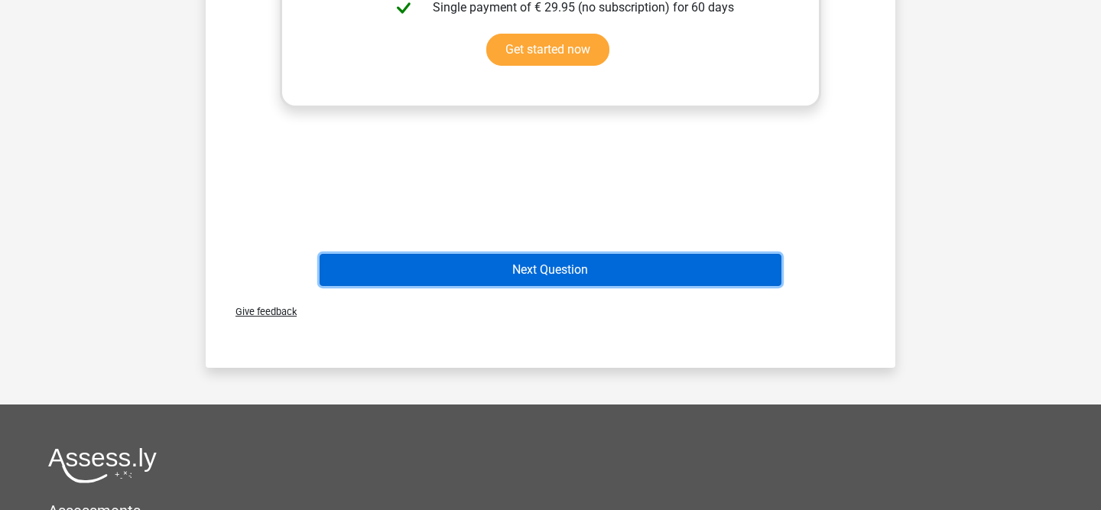
click at [532, 262] on button "Next Question" at bounding box center [551, 270] width 463 height 32
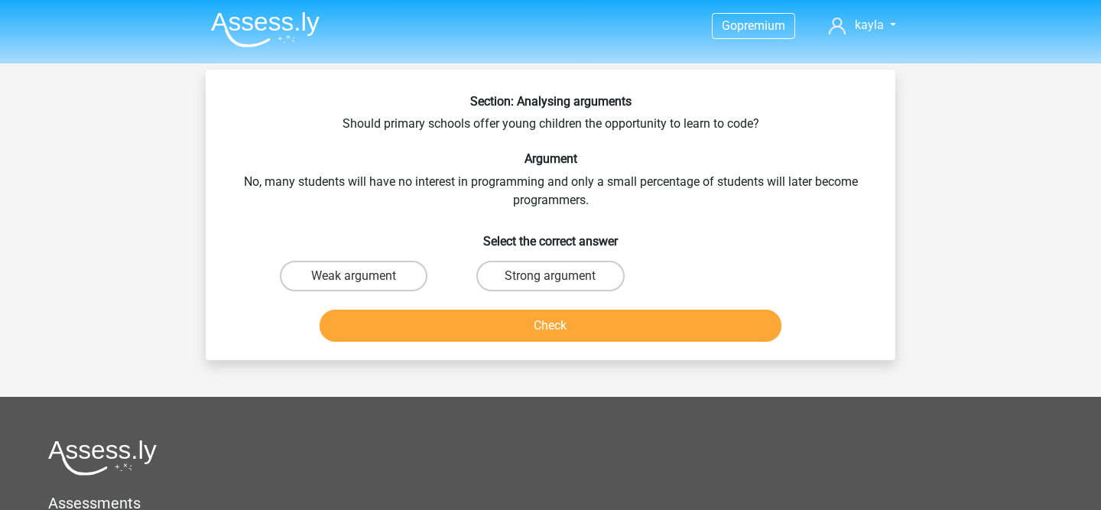
scroll to position [0, 0]
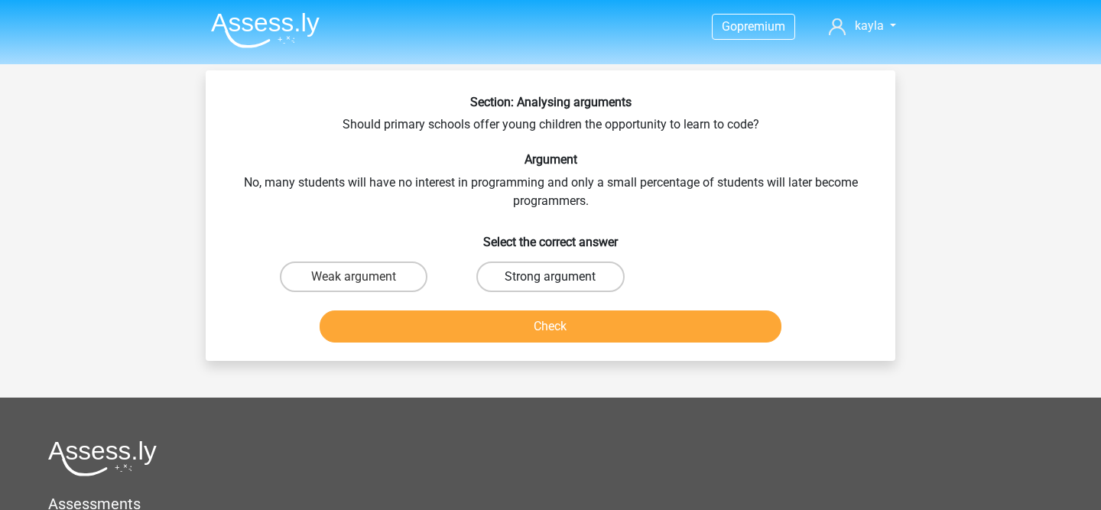
click at [559, 264] on label "Strong argument" at bounding box center [550, 276] width 148 height 31
click at [559, 277] on input "Strong argument" at bounding box center [556, 282] width 10 height 10
radio input "true"
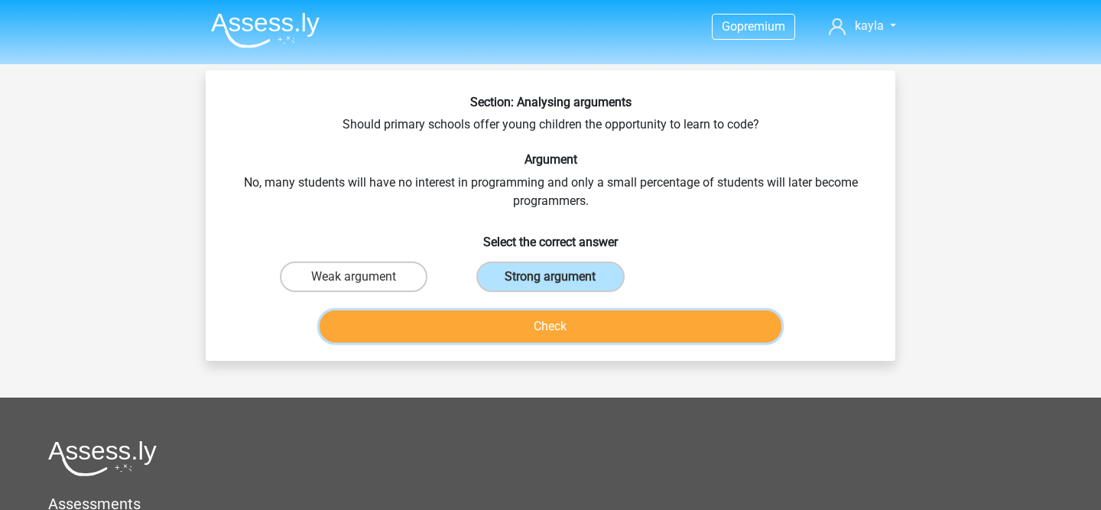
click at [559, 310] on button "Check" at bounding box center [551, 326] width 463 height 32
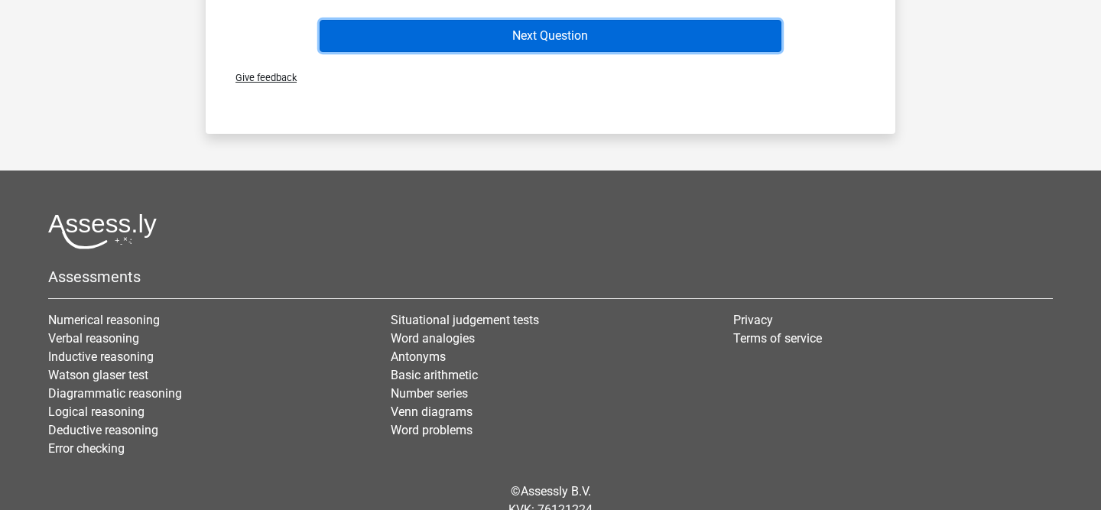
click at [537, 47] on button "Next Question" at bounding box center [551, 36] width 463 height 32
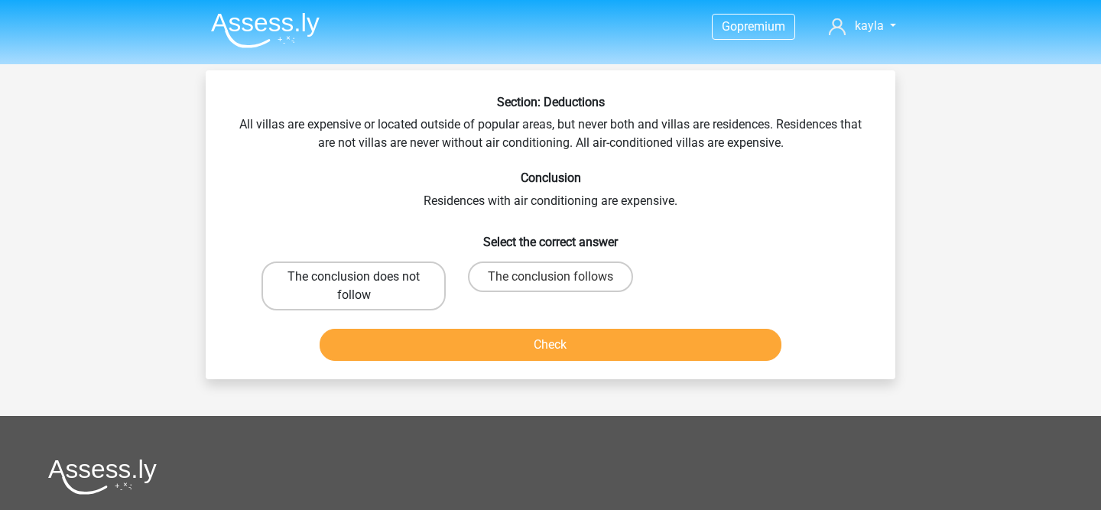
click at [415, 261] on label "The conclusion does not follow" at bounding box center [353, 285] width 184 height 49
click at [364, 277] on input "The conclusion does not follow" at bounding box center [359, 282] width 10 height 10
radio input "true"
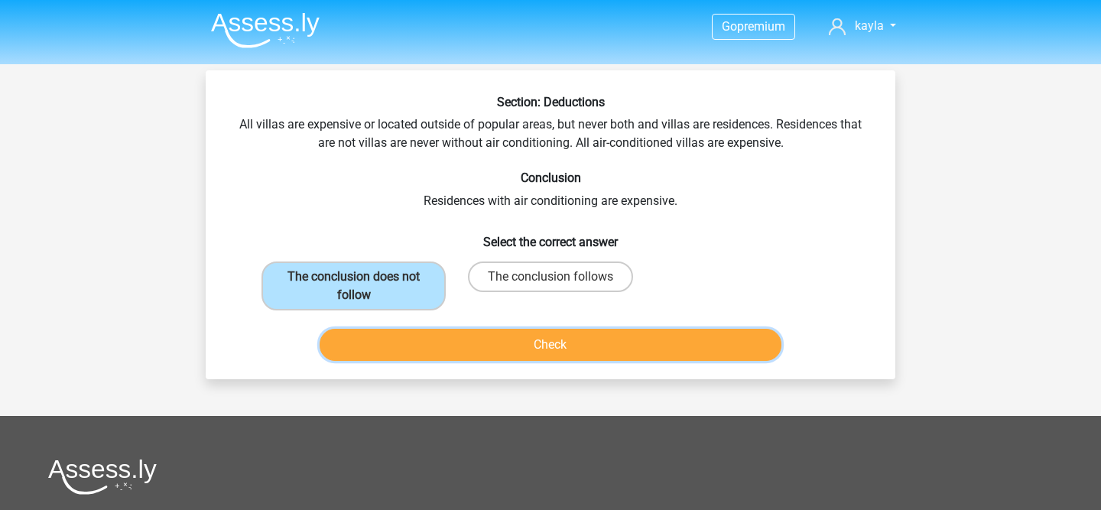
click at [425, 333] on button "Check" at bounding box center [551, 345] width 463 height 32
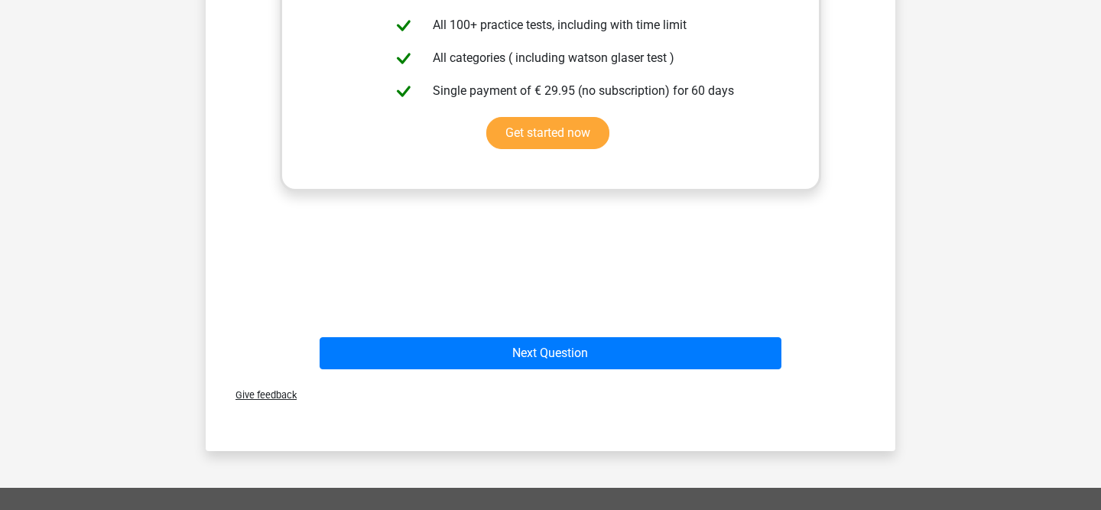
scroll to position [604, 0]
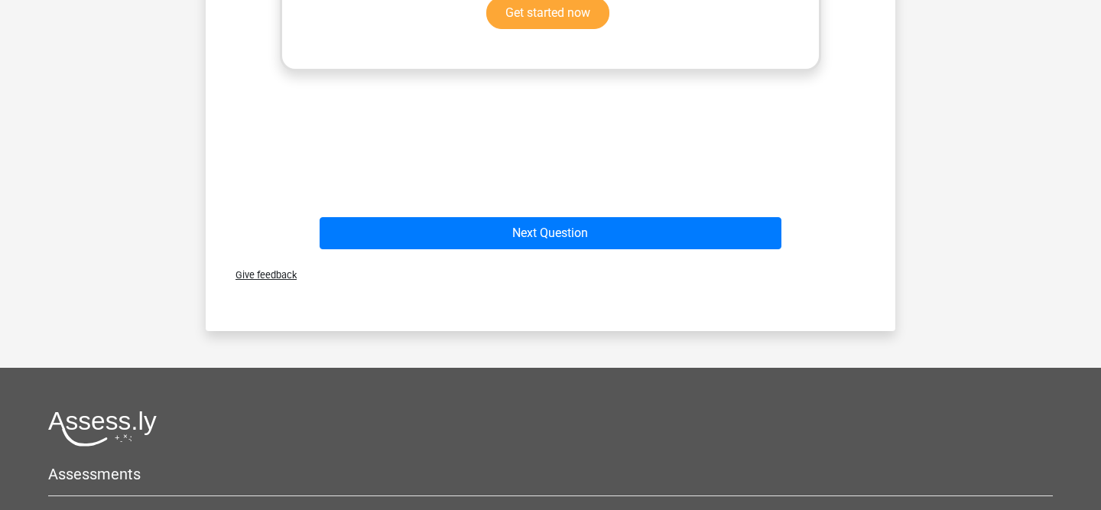
click at [481, 265] on div "Give feedback" at bounding box center [550, 274] width 677 height 39
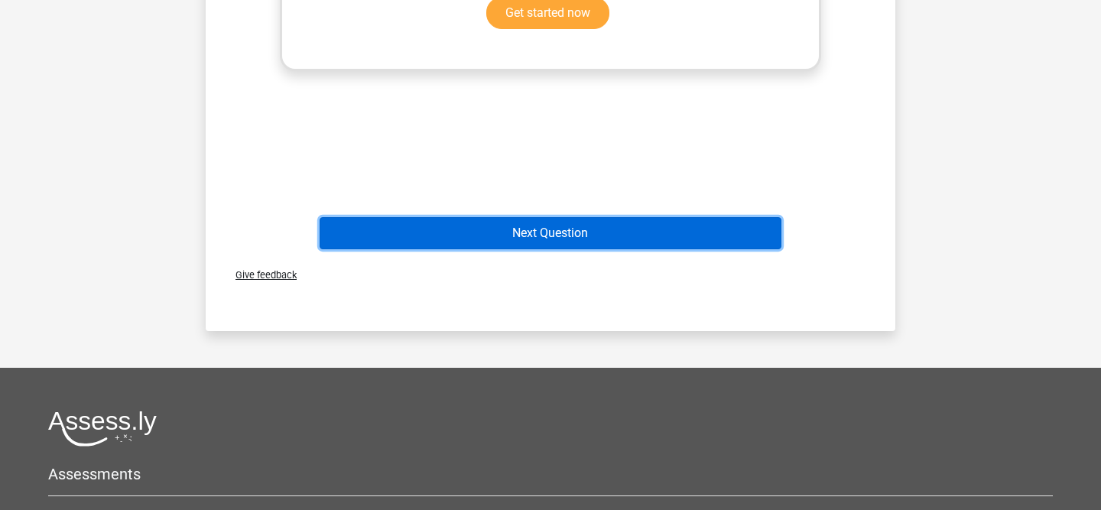
click at [481, 228] on button "Next Question" at bounding box center [551, 233] width 463 height 32
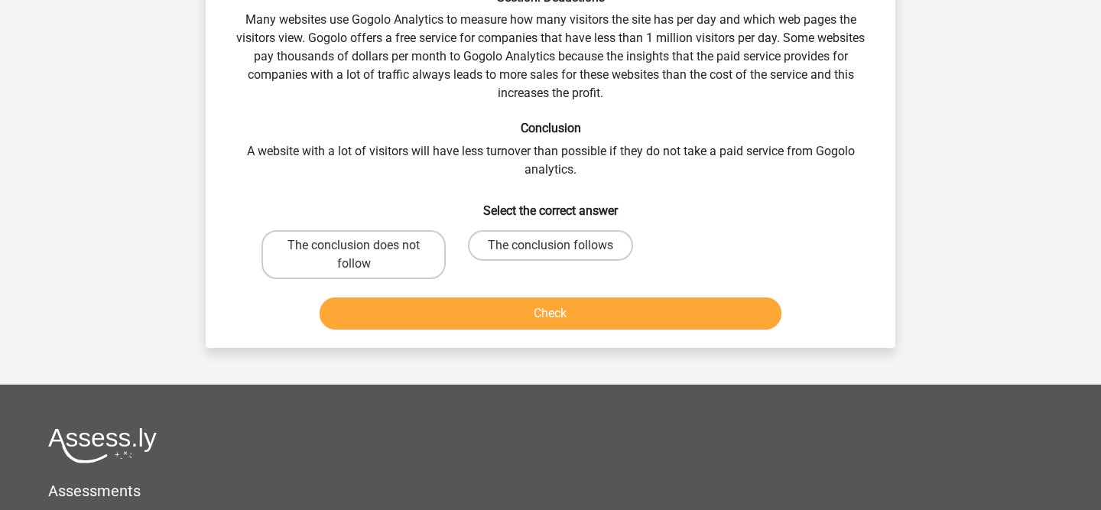
scroll to position [70, 0]
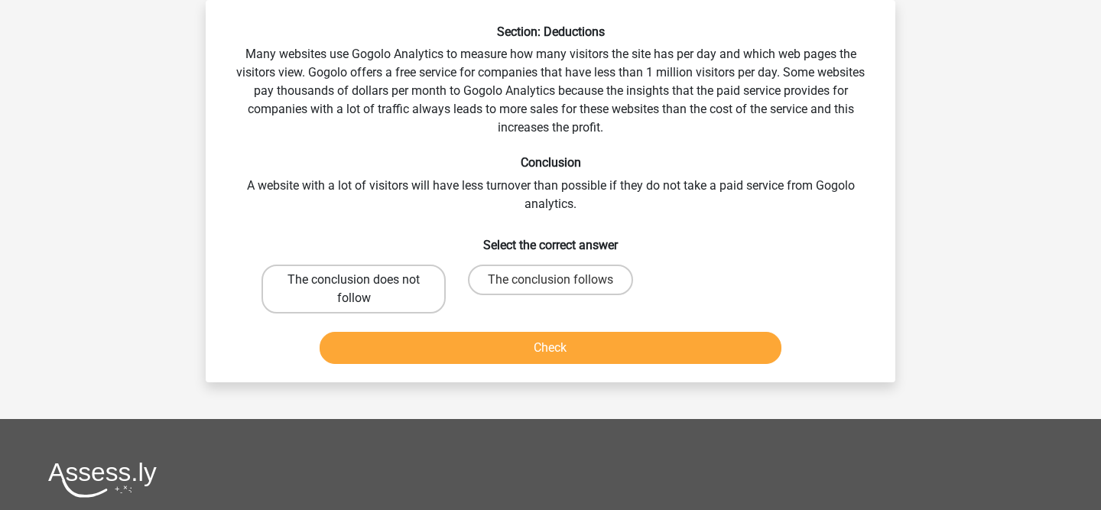
click at [402, 292] on label "The conclusion does not follow" at bounding box center [353, 289] width 184 height 49
click at [364, 290] on input "The conclusion does not follow" at bounding box center [359, 285] width 10 height 10
radio input "true"
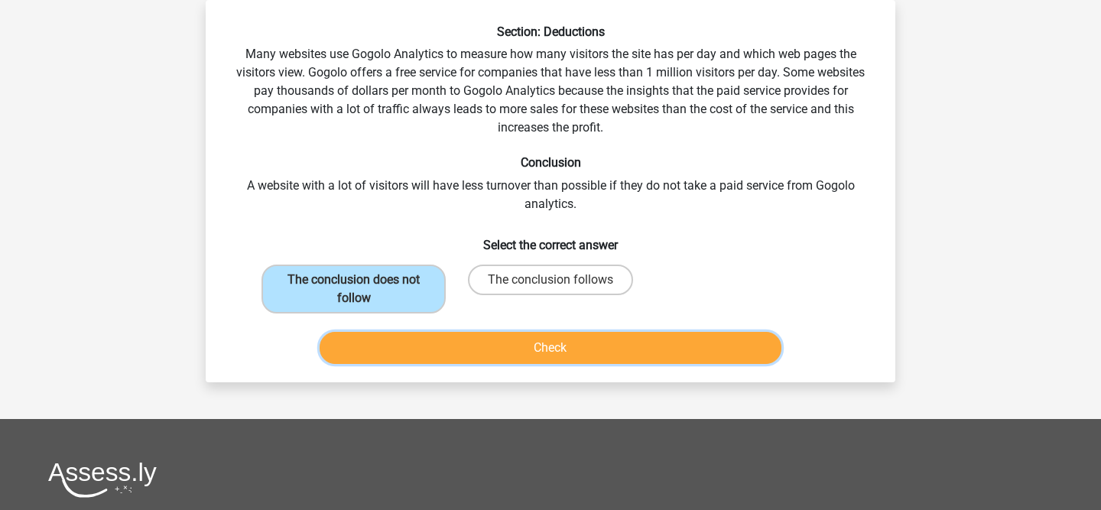
click at [458, 340] on button "Check" at bounding box center [551, 348] width 463 height 32
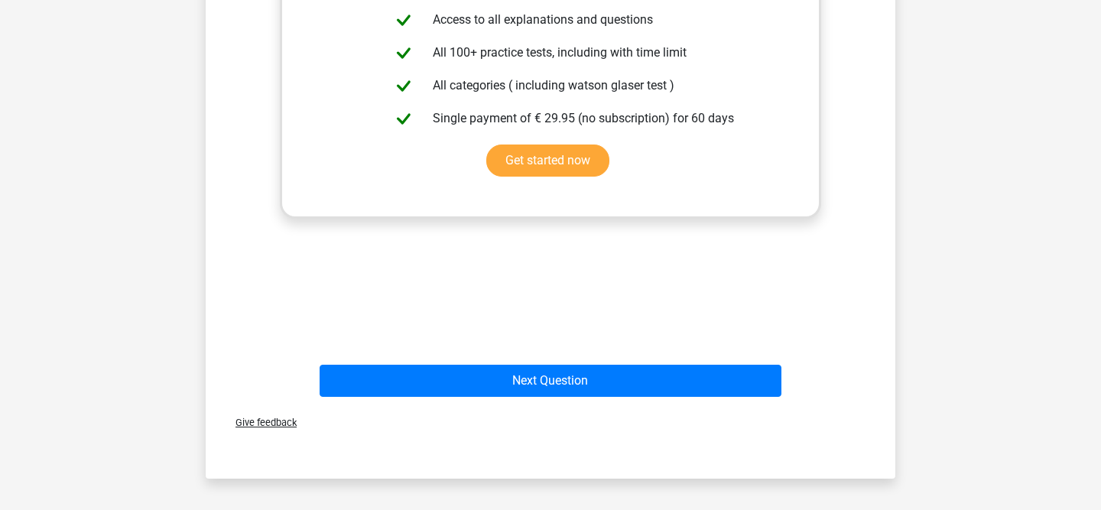
scroll to position [705, 0]
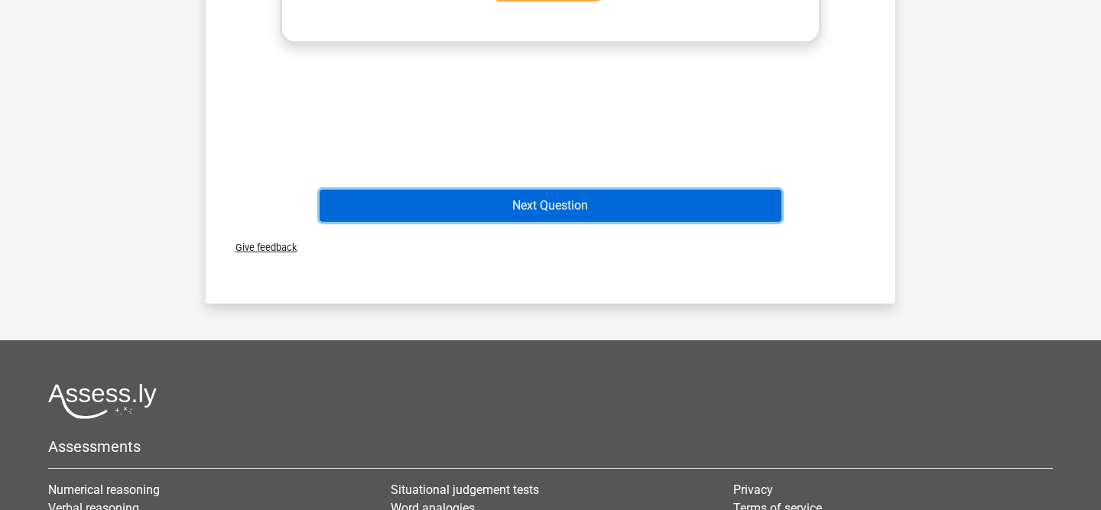
click at [529, 203] on button "Next Question" at bounding box center [551, 206] width 463 height 32
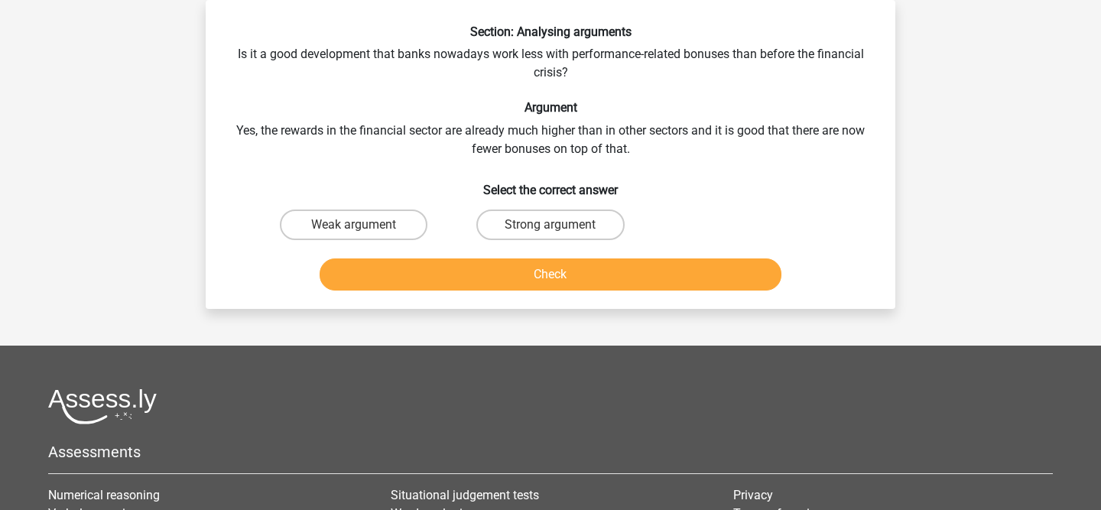
scroll to position [35, 0]
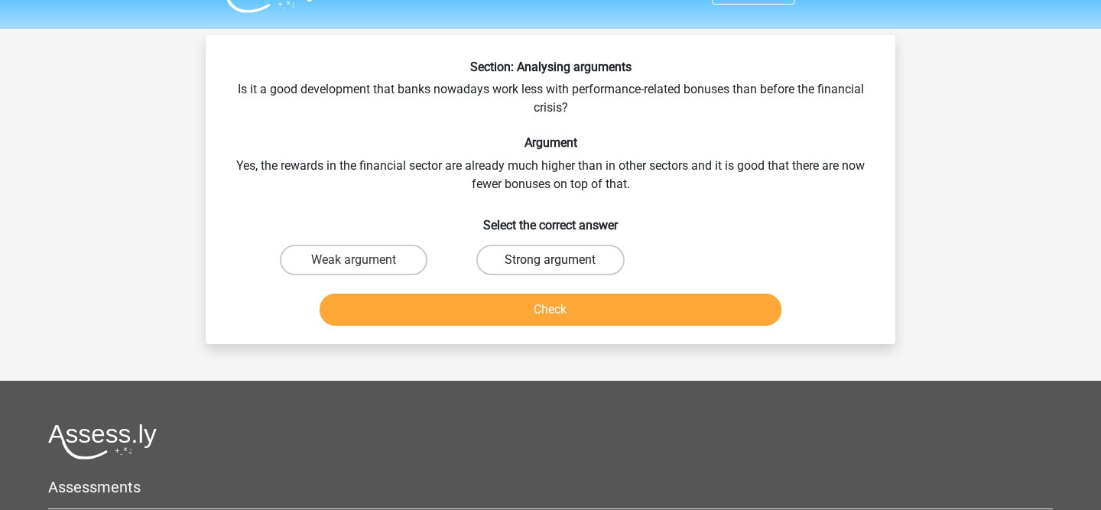
click at [501, 248] on label "Strong argument" at bounding box center [550, 260] width 148 height 31
click at [551, 260] on input "Strong argument" at bounding box center [556, 265] width 10 height 10
radio input "true"
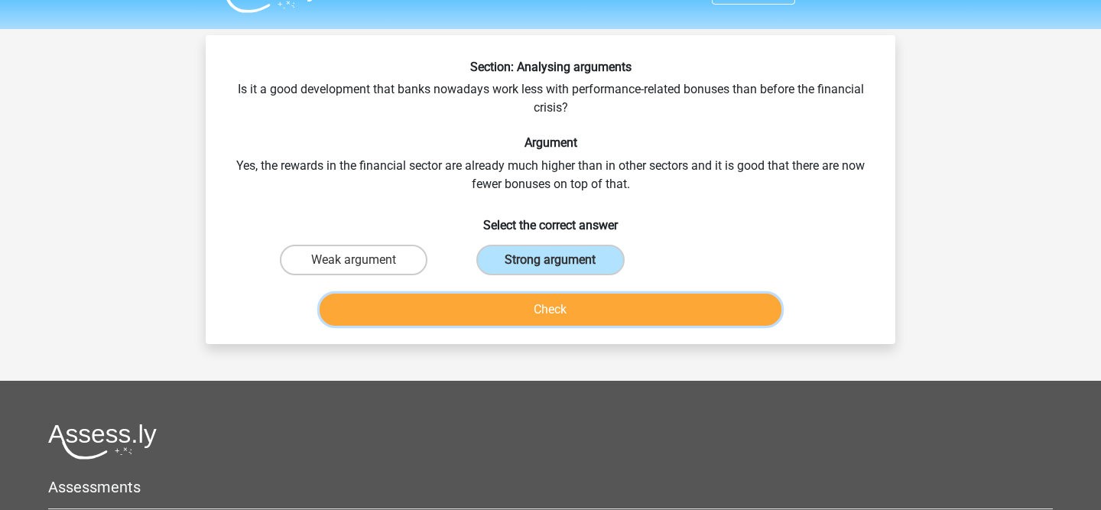
click at [486, 302] on button "Check" at bounding box center [551, 310] width 463 height 32
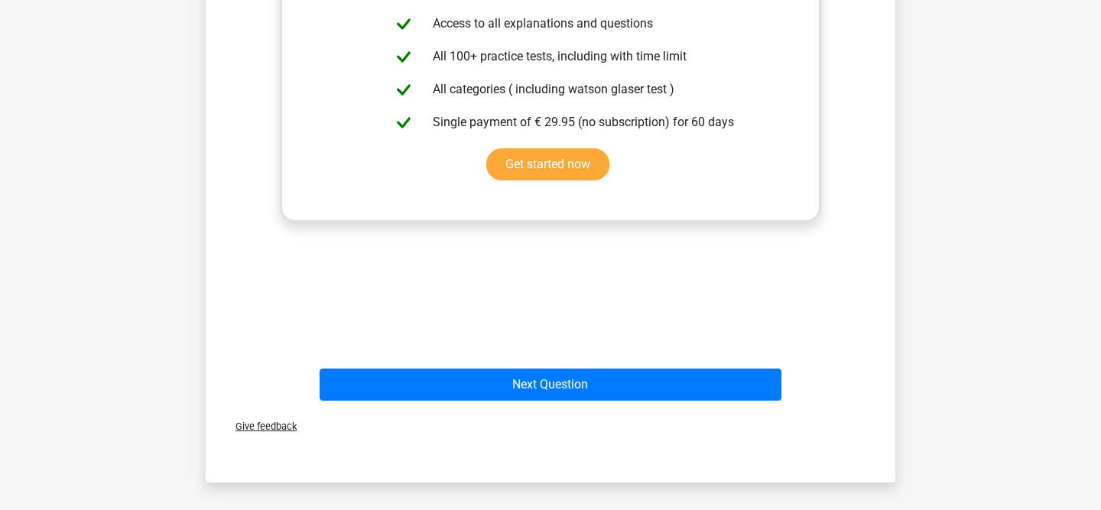
scroll to position [632, 0]
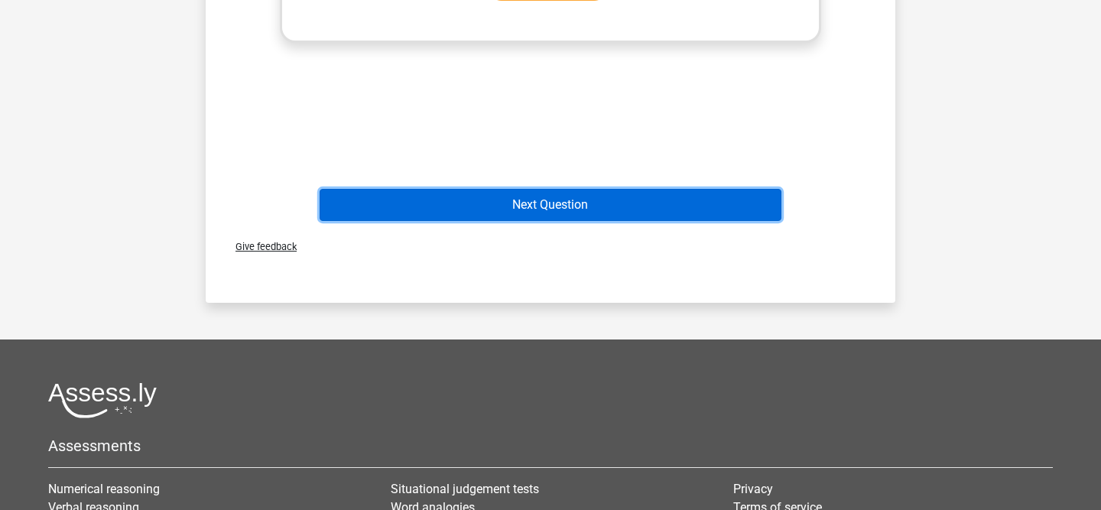
click at [537, 219] on button "Next Question" at bounding box center [551, 205] width 463 height 32
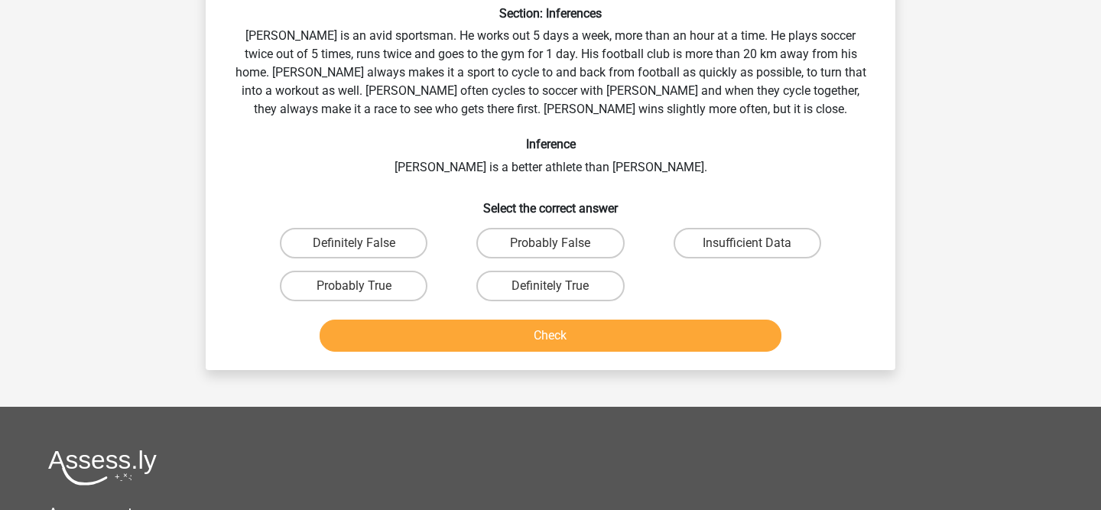
scroll to position [70, 0]
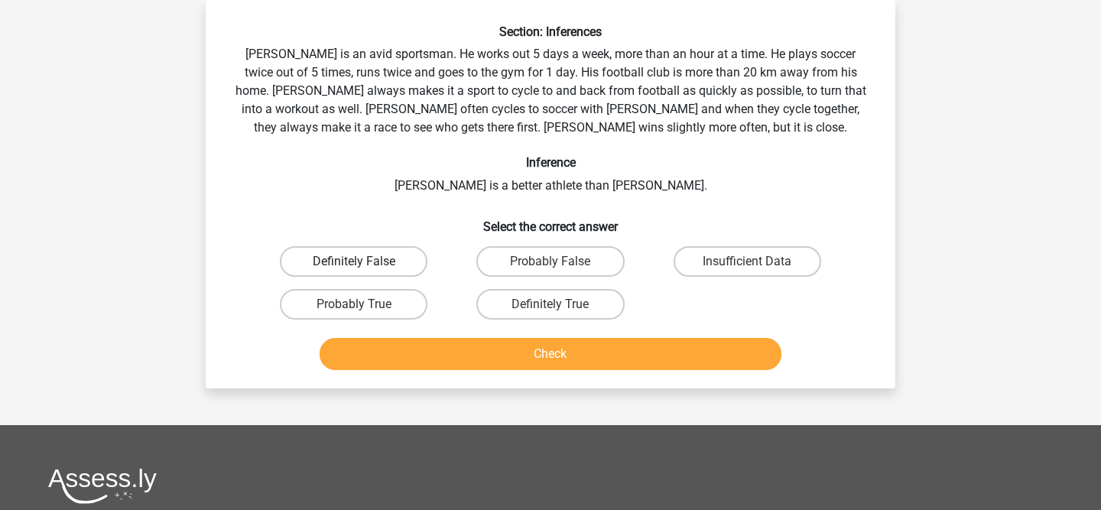
click at [388, 274] on label "Definitely False" at bounding box center [354, 261] width 148 height 31
click at [364, 271] on input "Definitely False" at bounding box center [359, 266] width 10 height 10
radio input "true"
click at [730, 263] on label "Insufficient Data" at bounding box center [748, 261] width 148 height 31
click at [747, 263] on input "Insufficient Data" at bounding box center [752, 266] width 10 height 10
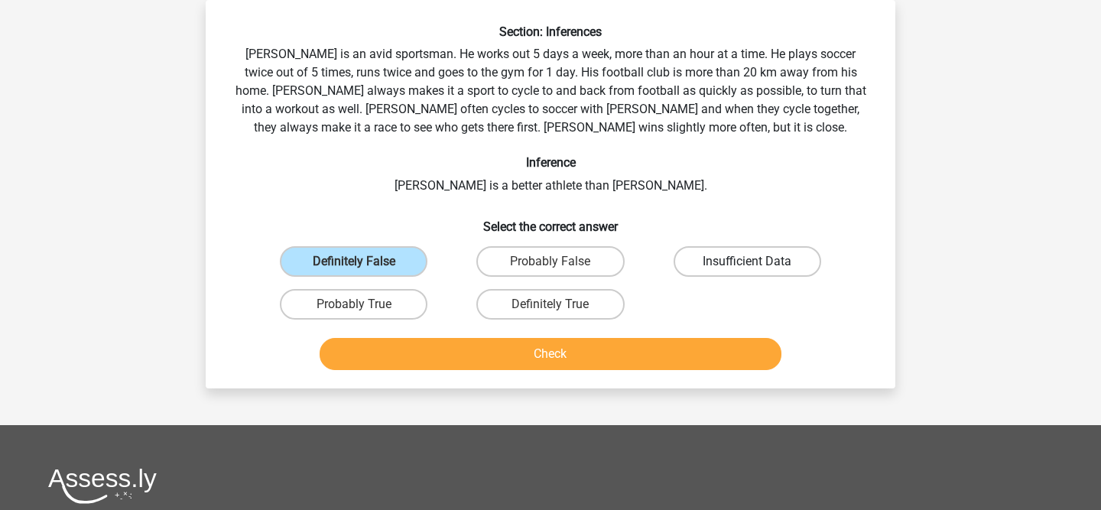
radio input "true"
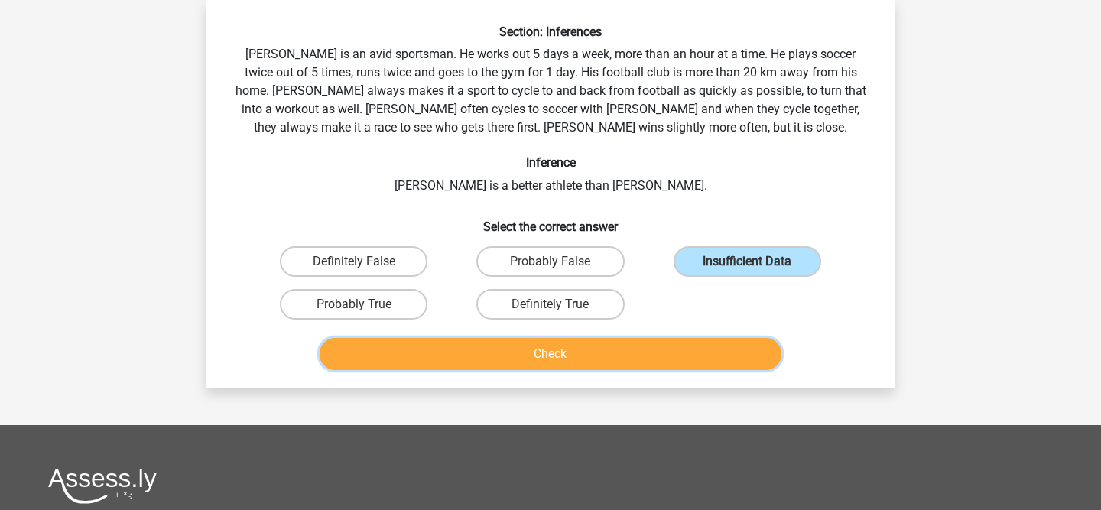
click at [652, 347] on button "Check" at bounding box center [551, 354] width 463 height 32
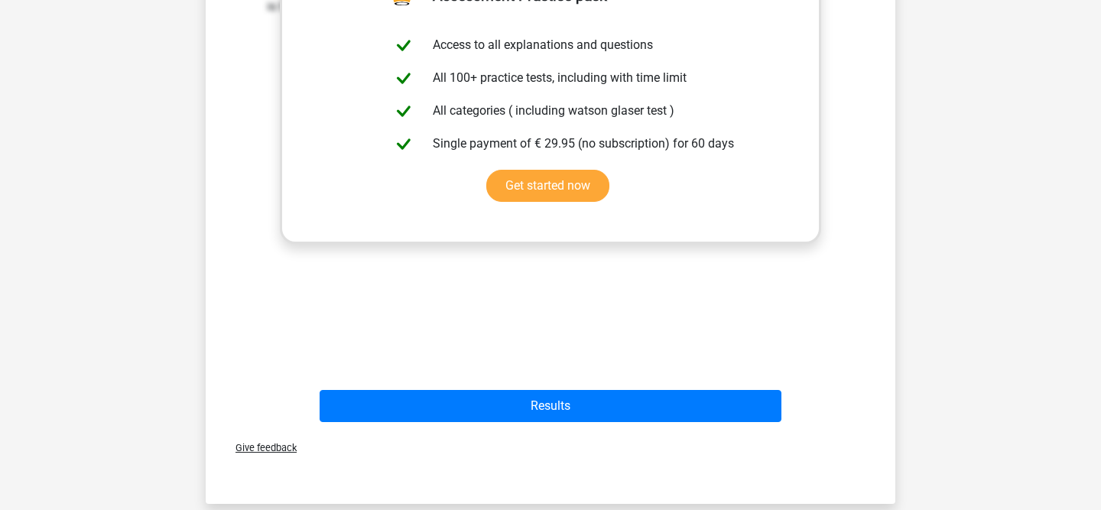
scroll to position [601, 0]
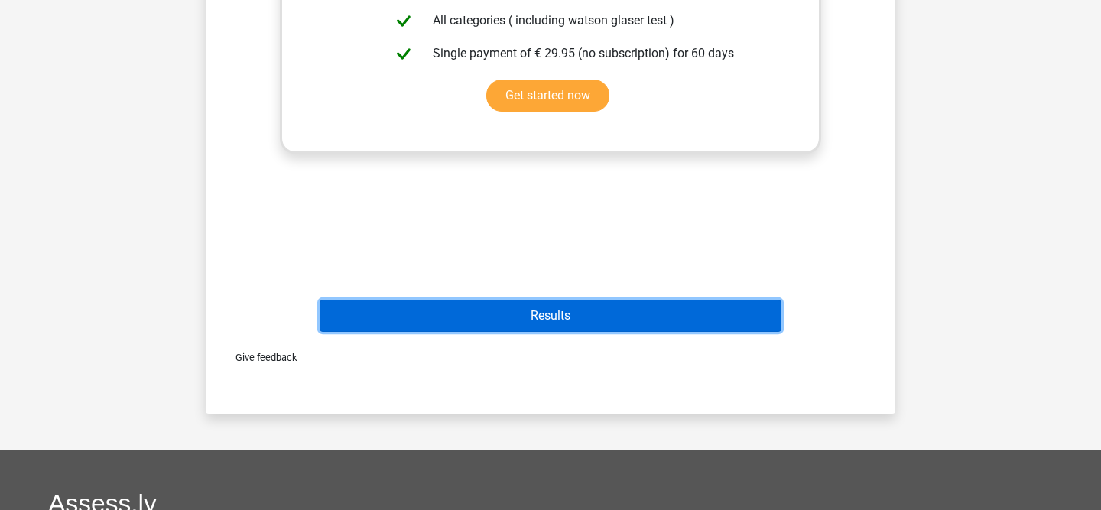
click at [558, 329] on button "Results" at bounding box center [551, 316] width 463 height 32
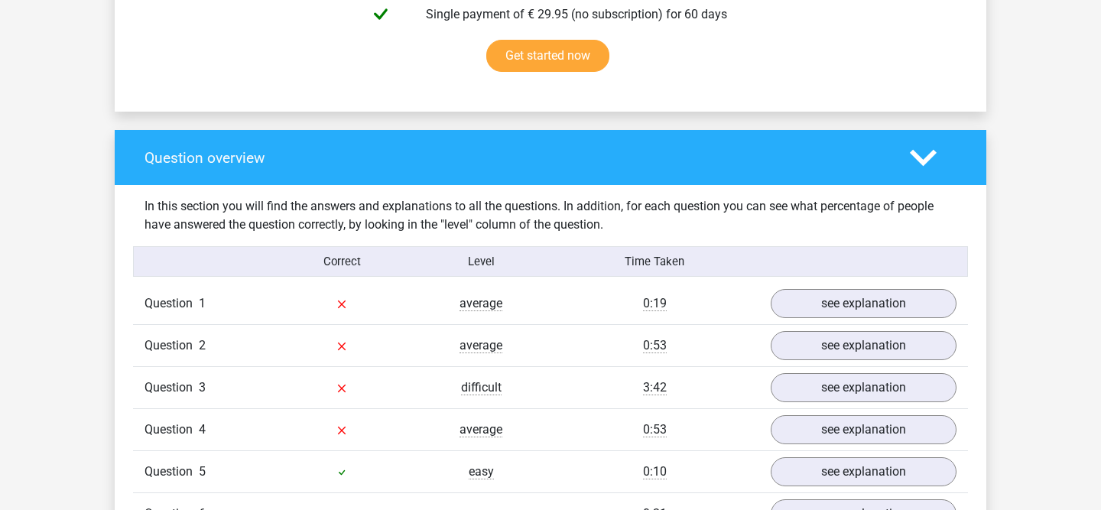
scroll to position [1785, 0]
